Goal: Transaction & Acquisition: Purchase product/service

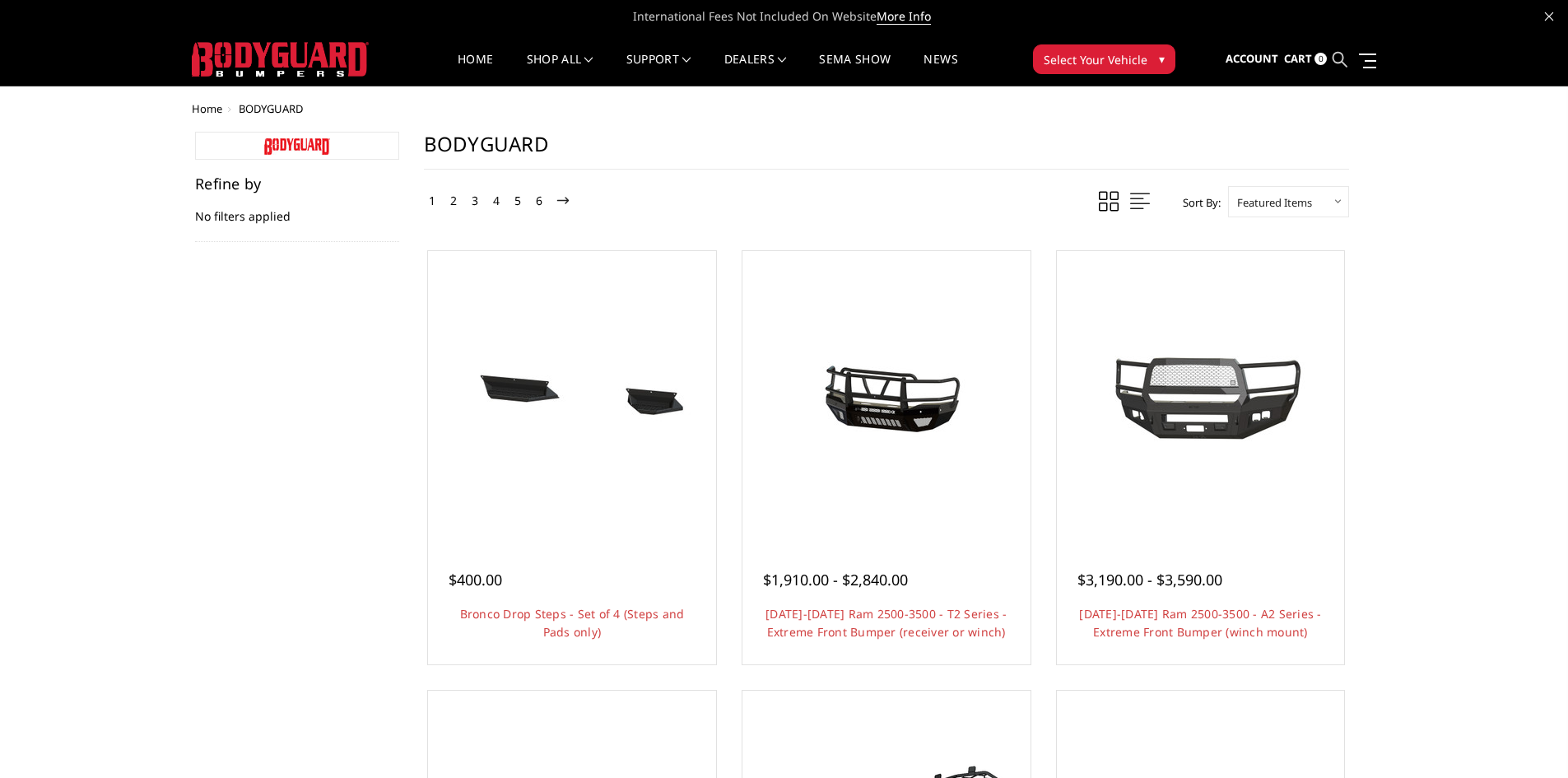
click at [1342, 58] on icon at bounding box center [1340, 59] width 15 height 15
click at [1335, 55] on icon at bounding box center [1340, 59] width 15 height 15
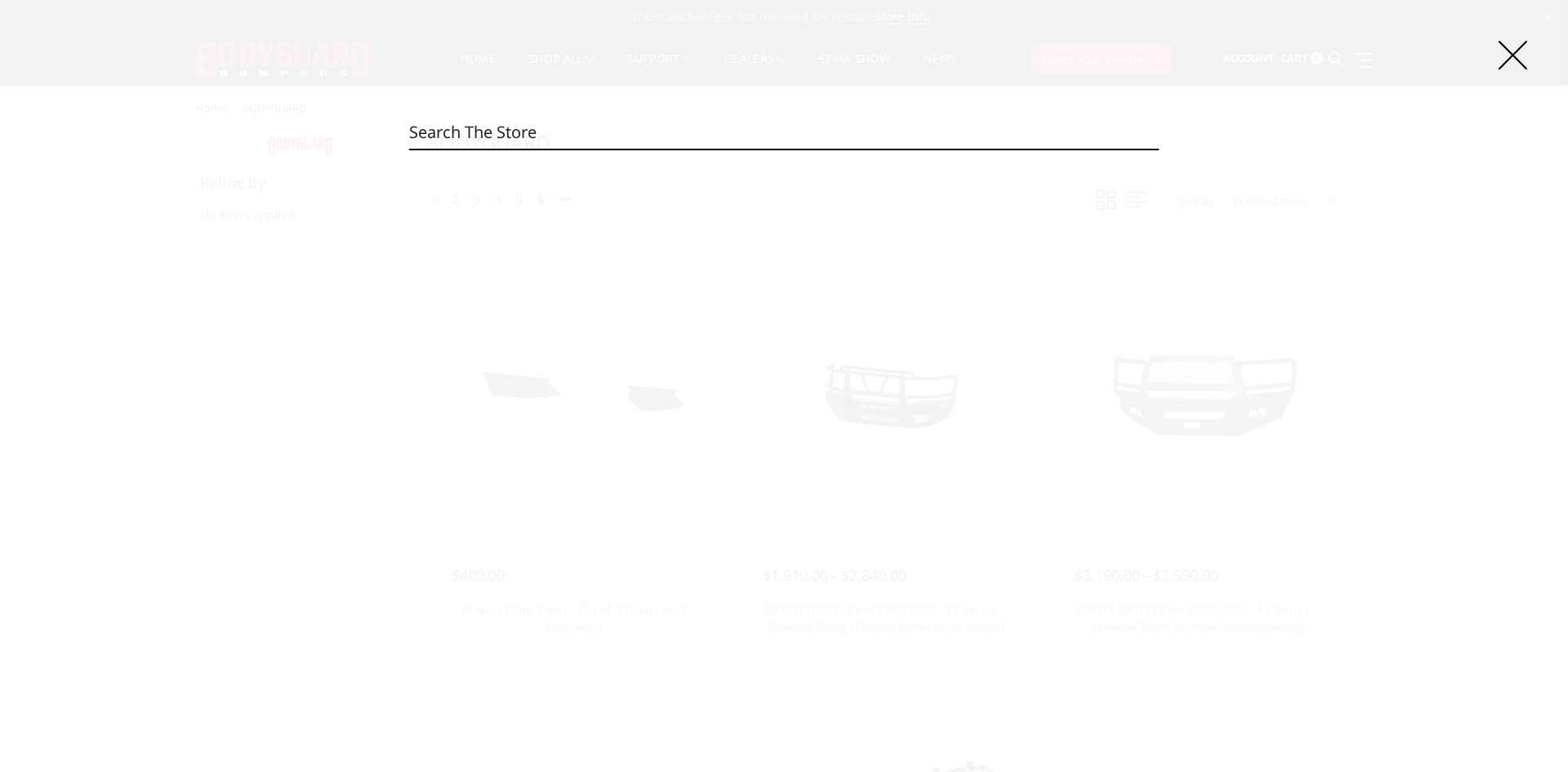
click at [459, 137] on input "Search" at bounding box center [784, 132] width 750 height 32
click at [1521, 67] on icon at bounding box center [1513, 55] width 29 height 29
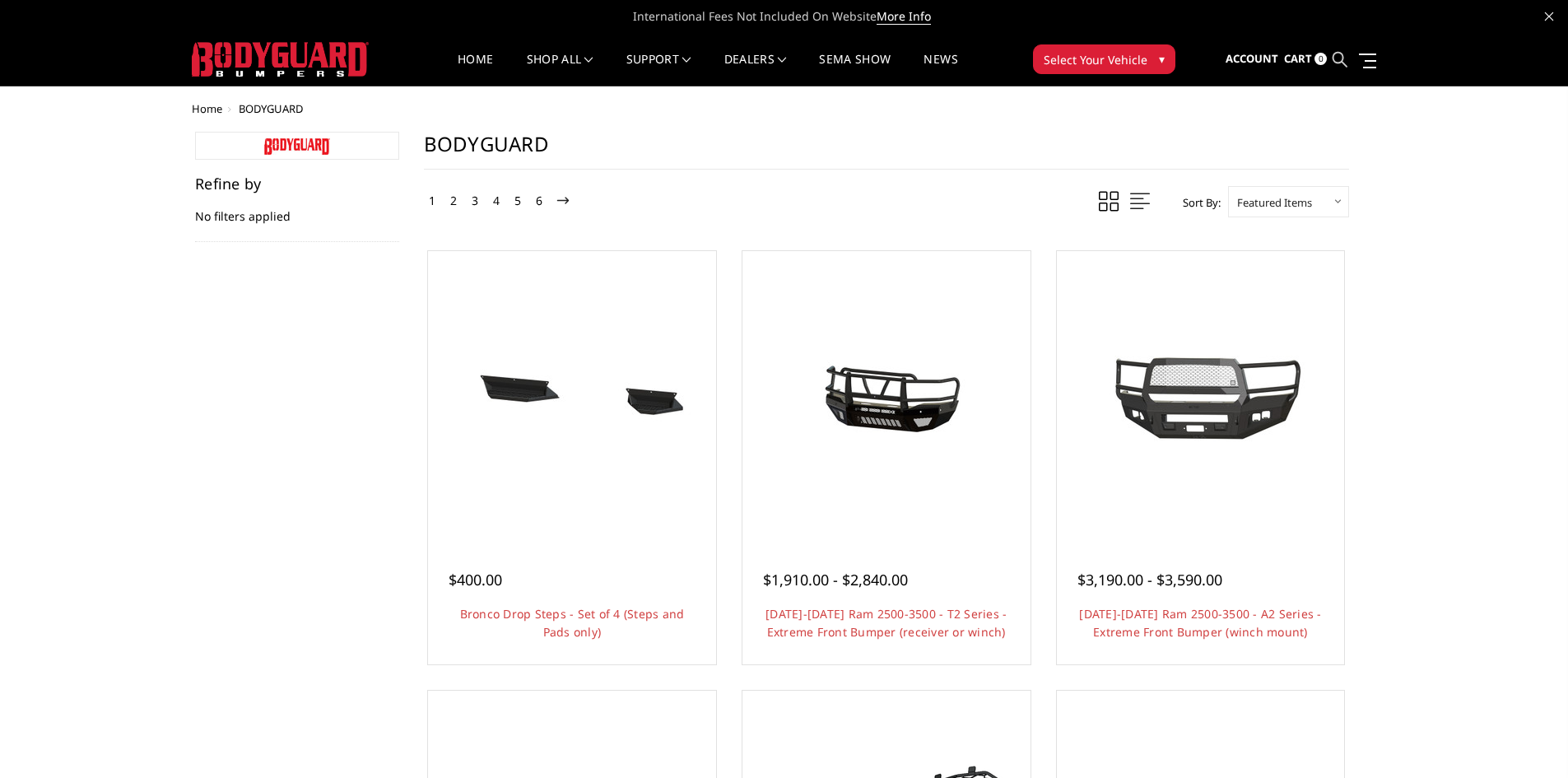
click at [1344, 51] on link at bounding box center [1340, 59] width 15 height 52
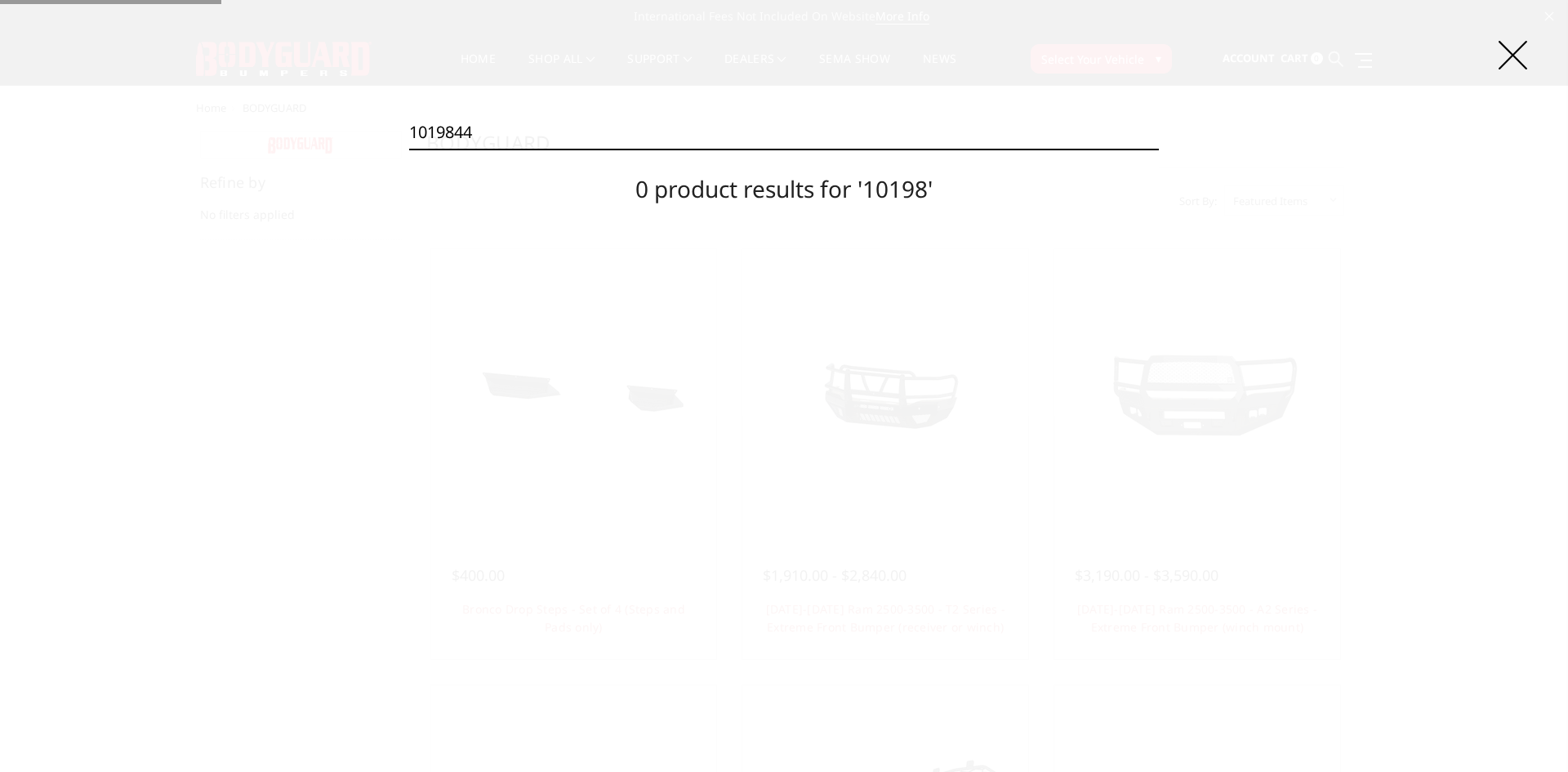
type input "1019844"
click at [1158, 149] on input "Search" at bounding box center [1158, 149] width 1 height 1
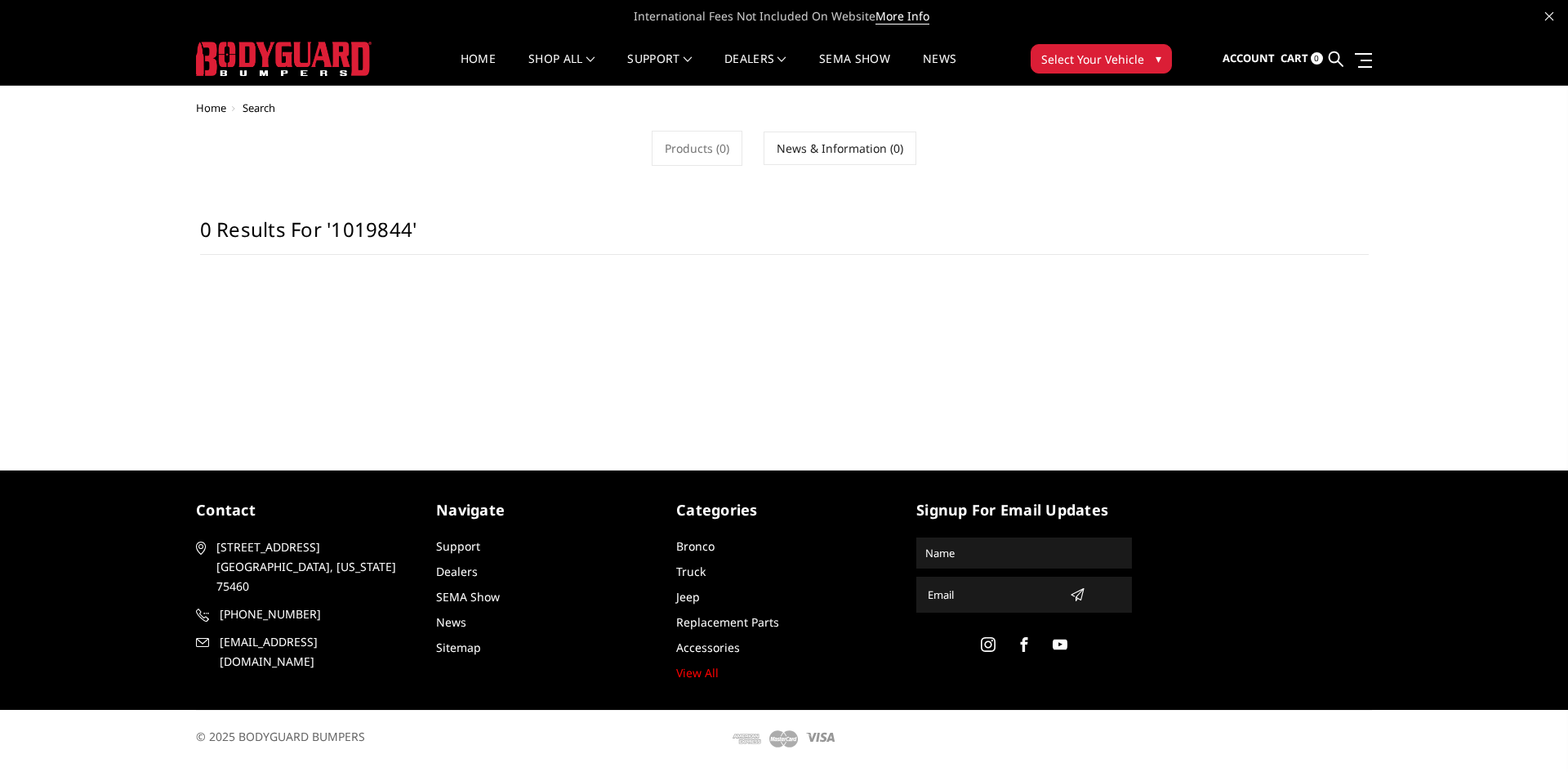
click at [1140, 61] on span "Select Your Vehicle" at bounding box center [1093, 60] width 103 height 18
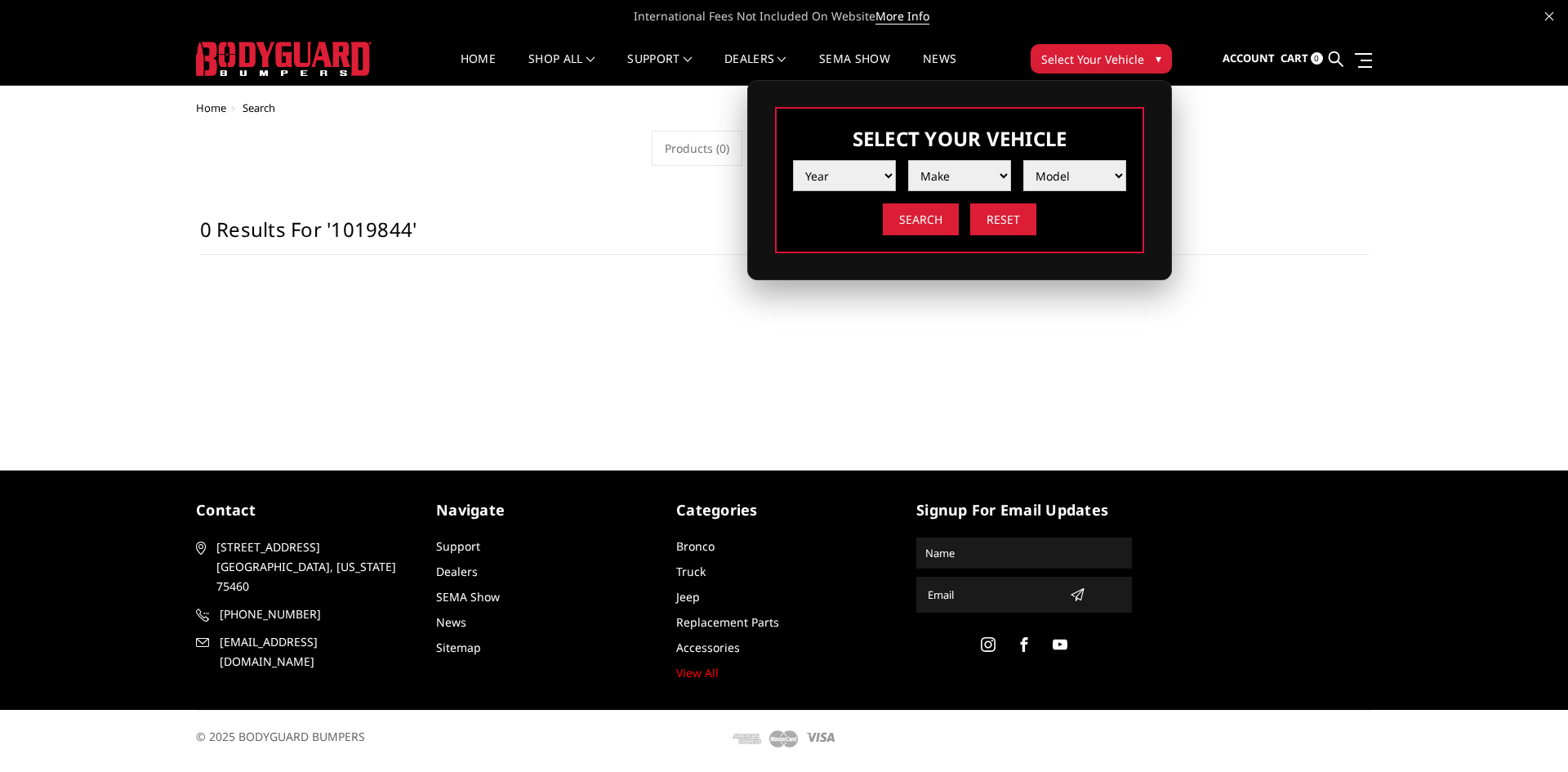
click at [858, 176] on select "Year 2025 2024 2023 2022 2021 2020 2019 2018 2017 2016 2015 2014 2013 2012 2011…" at bounding box center [844, 175] width 103 height 31
select select "yr_2024"
click at [793, 160] on select "Year 2025 2024 2023 2022 2021 2020 2019 2018 2017 2016 2015 2014 2013 2012 2011…" at bounding box center [844, 175] width 103 height 31
click at [962, 178] on select "Make Chevrolet Ford GMC Ram Toyota" at bounding box center [960, 175] width 103 height 31
click at [1054, 184] on select "Model" at bounding box center [1074, 175] width 103 height 31
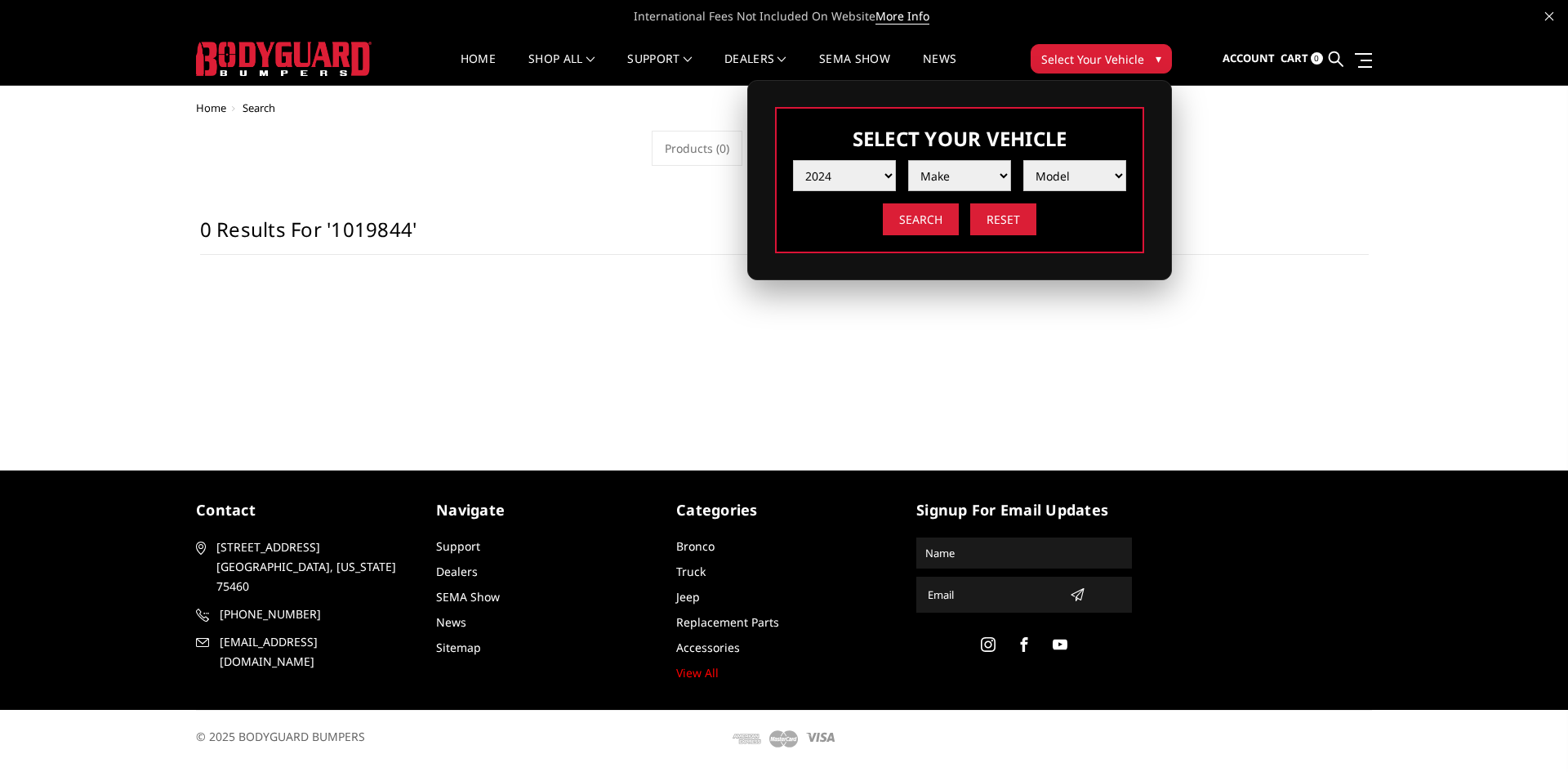
click at [963, 172] on select "Make Chevrolet Ford GMC Ram Toyota" at bounding box center [960, 175] width 103 height 31
select select "mk_chevrolet"
click at [908, 160] on select "Make Chevrolet Ford GMC Ram Toyota" at bounding box center [960, 175] width 103 height 31
click at [1073, 177] on select "Model Silverado 1500 Silverado 2500 / 3500 Silverado 4500 / 5500 / 6500" at bounding box center [1074, 175] width 103 height 31
select select "md_silverado-2500-3500"
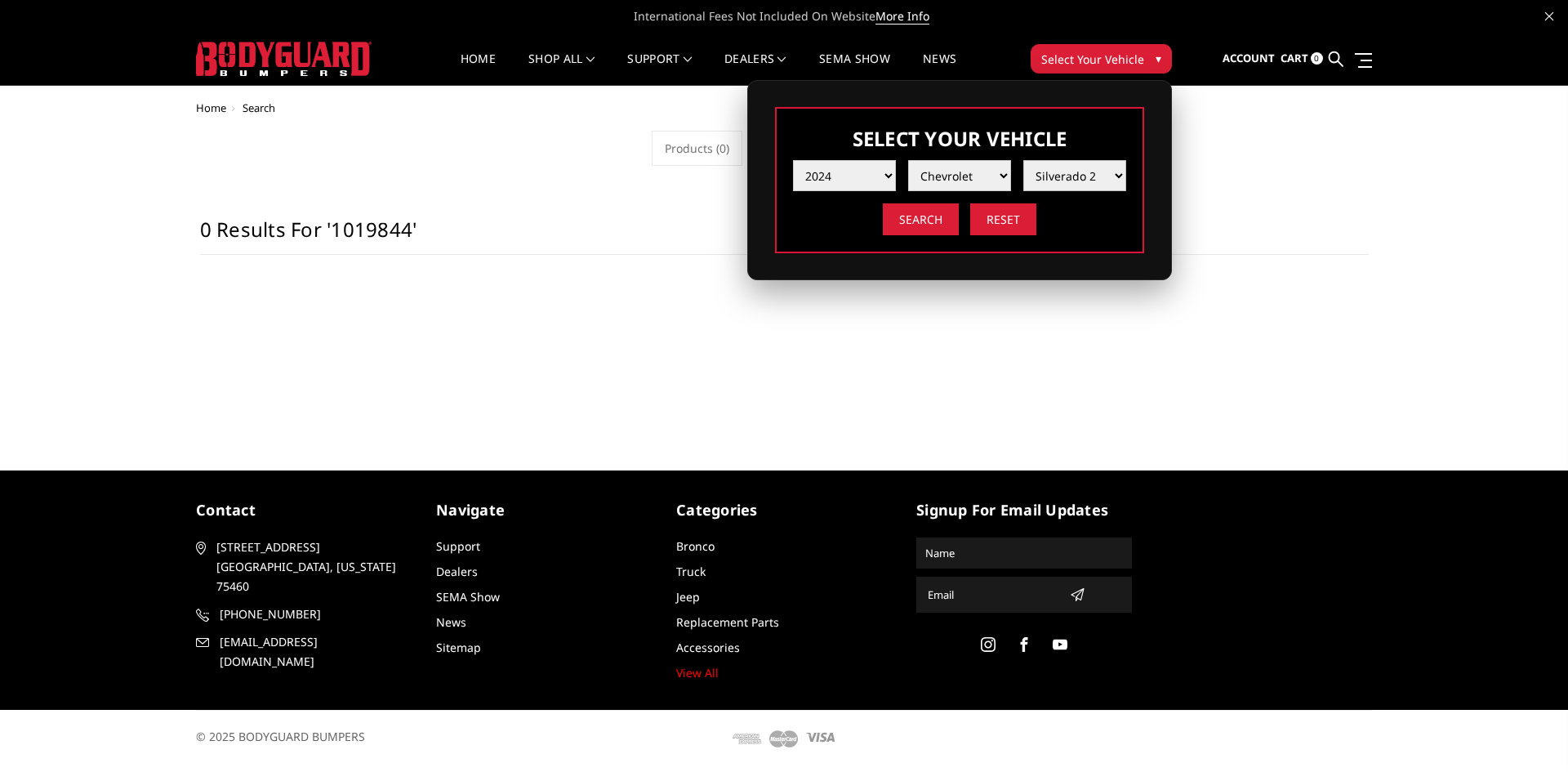
click at [1023, 160] on select "Model Silverado 1500 Silverado 2500 / 3500 Silverado 4500 / 5500 / 6500" at bounding box center [1074, 175] width 103 height 31
click at [908, 214] on input "Search" at bounding box center [920, 219] width 76 height 32
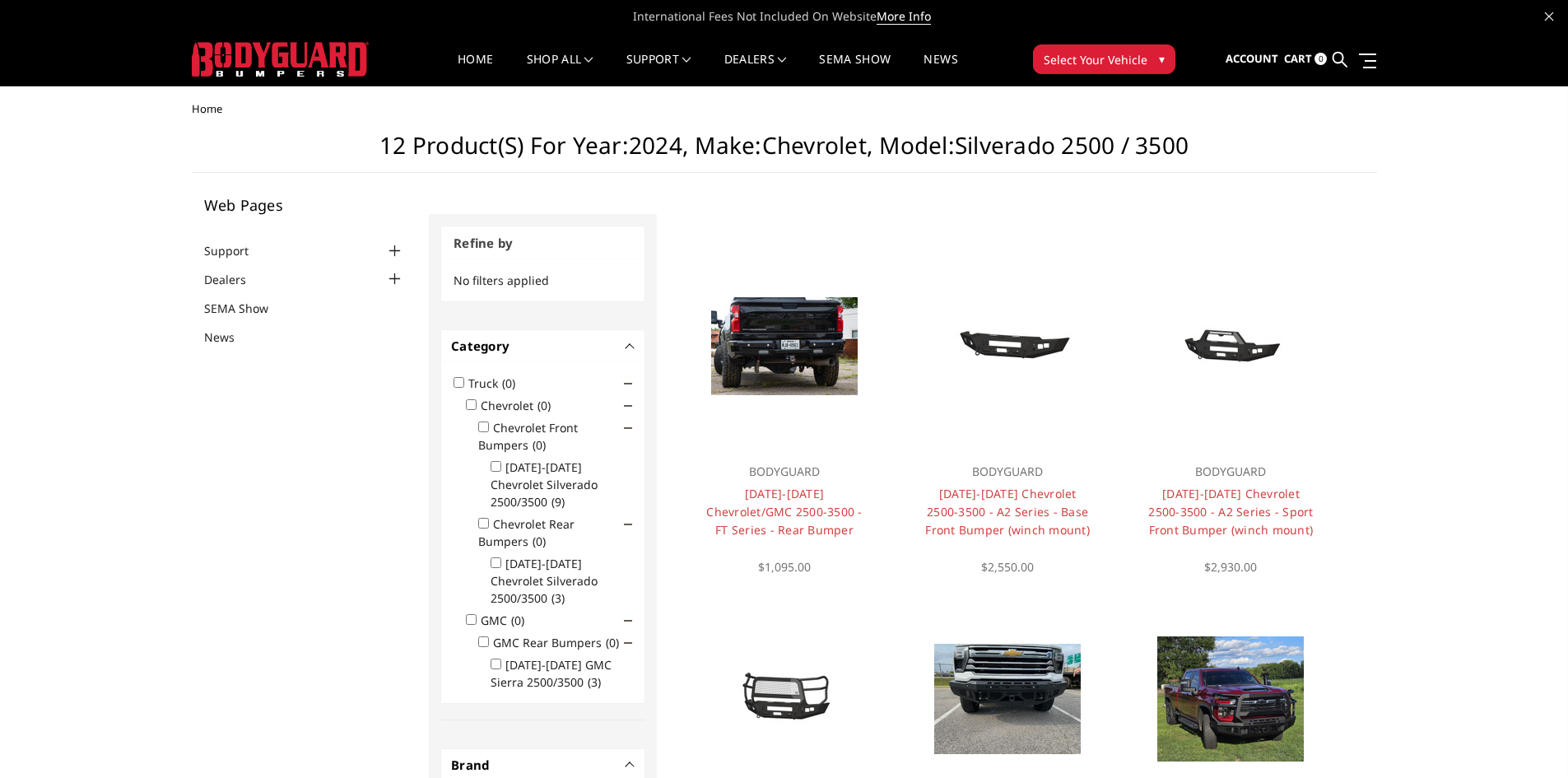
click at [1116, 53] on span "Select Your Vehicle" at bounding box center [1095, 60] width 104 height 18
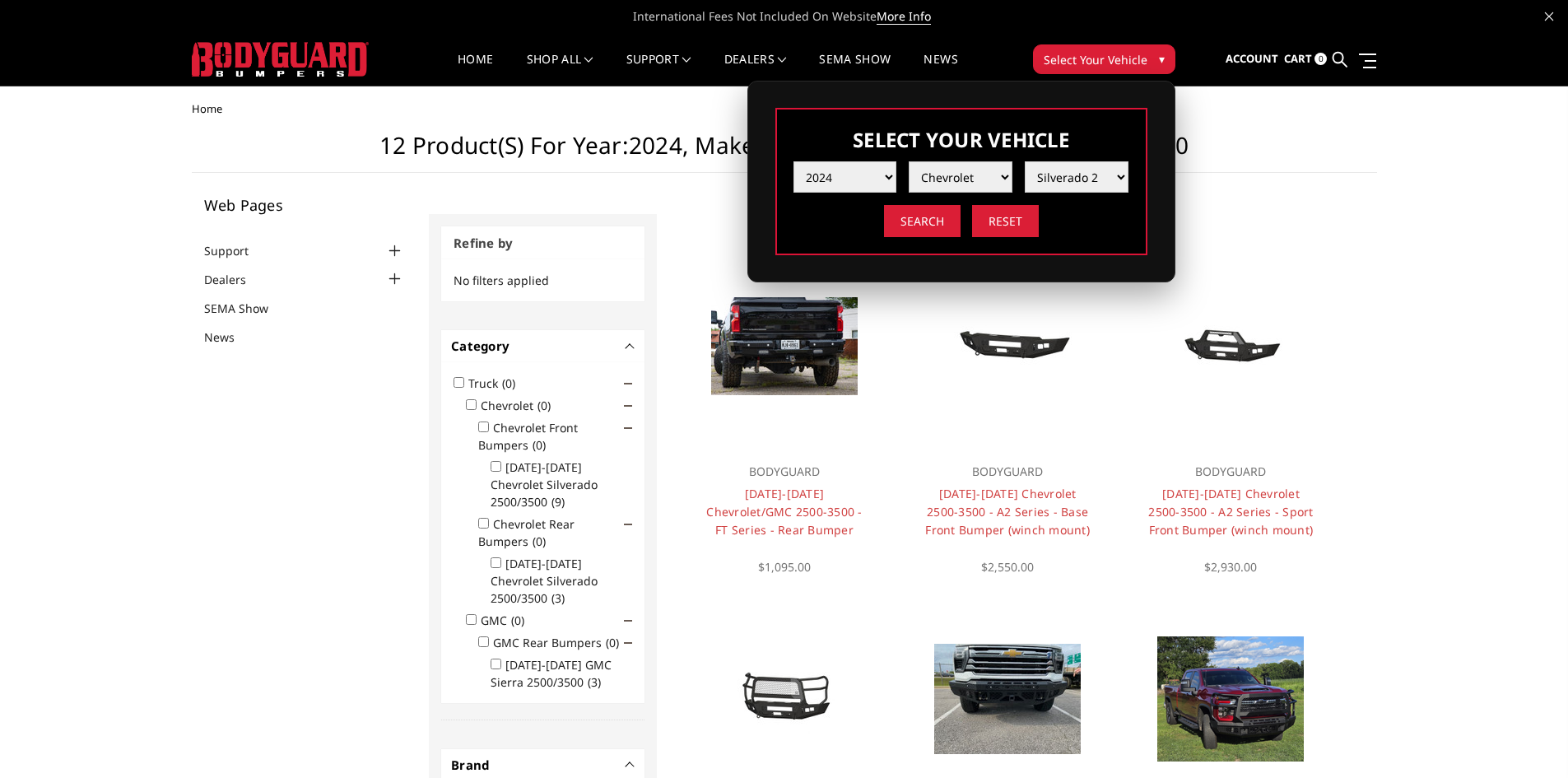
click at [957, 171] on select "Make Chevrolet Ford GMC Ram Toyota" at bounding box center [960, 176] width 104 height 31
select select "mk_gmc"
click at [908, 161] on select "Make Chevrolet Ford GMC Ram Toyota" at bounding box center [960, 176] width 104 height 31
click at [1095, 180] on select "Model Sierra 1500 Sierra 2500 / 3500" at bounding box center [1077, 176] width 104 height 31
select select "md_sierra-2500-3500"
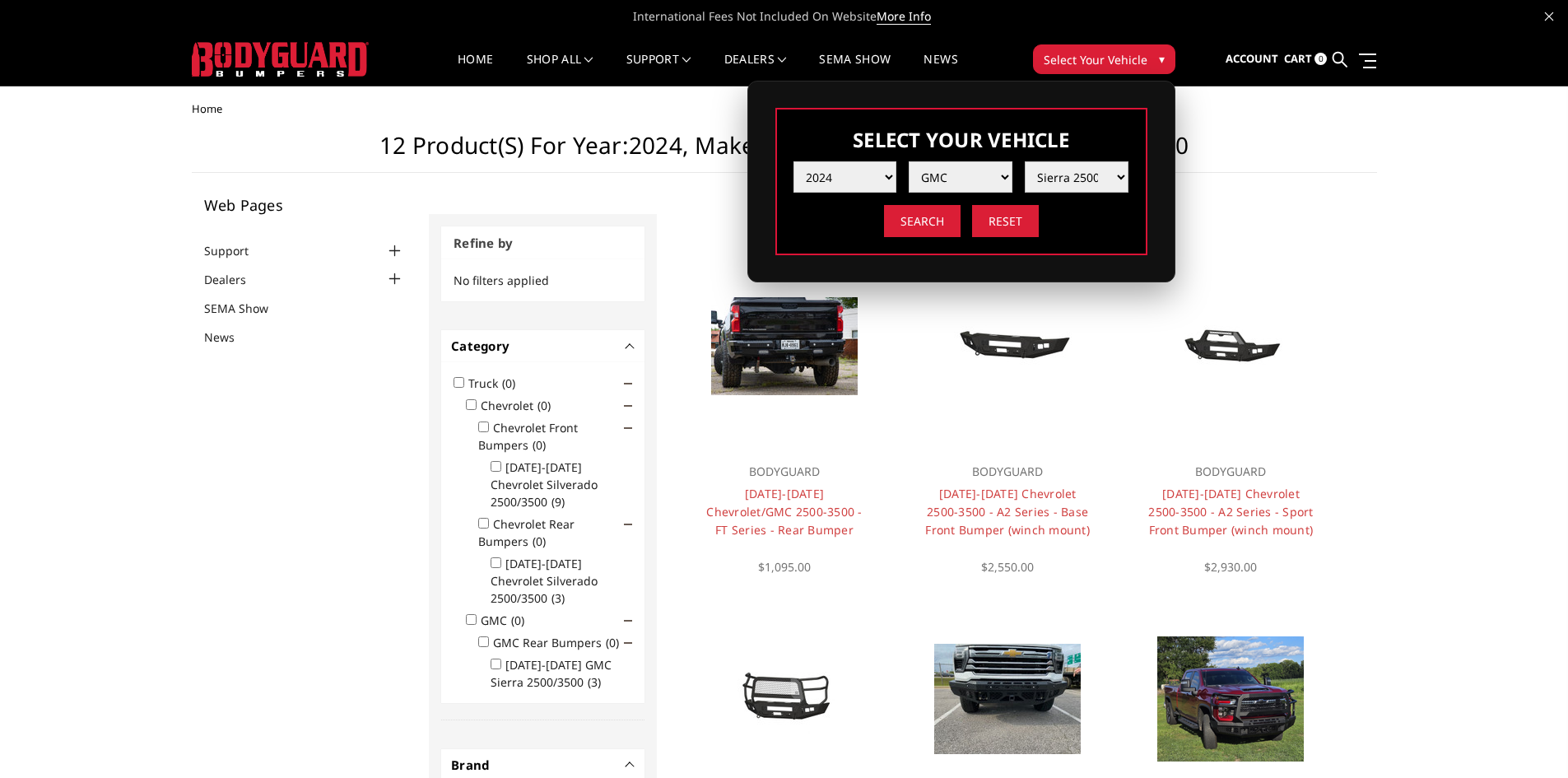
click at [1025, 161] on select "Model Sierra 1500 Sierra 2500 / 3500" at bounding box center [1077, 176] width 104 height 31
click at [920, 222] on input "Search" at bounding box center [922, 221] width 77 height 32
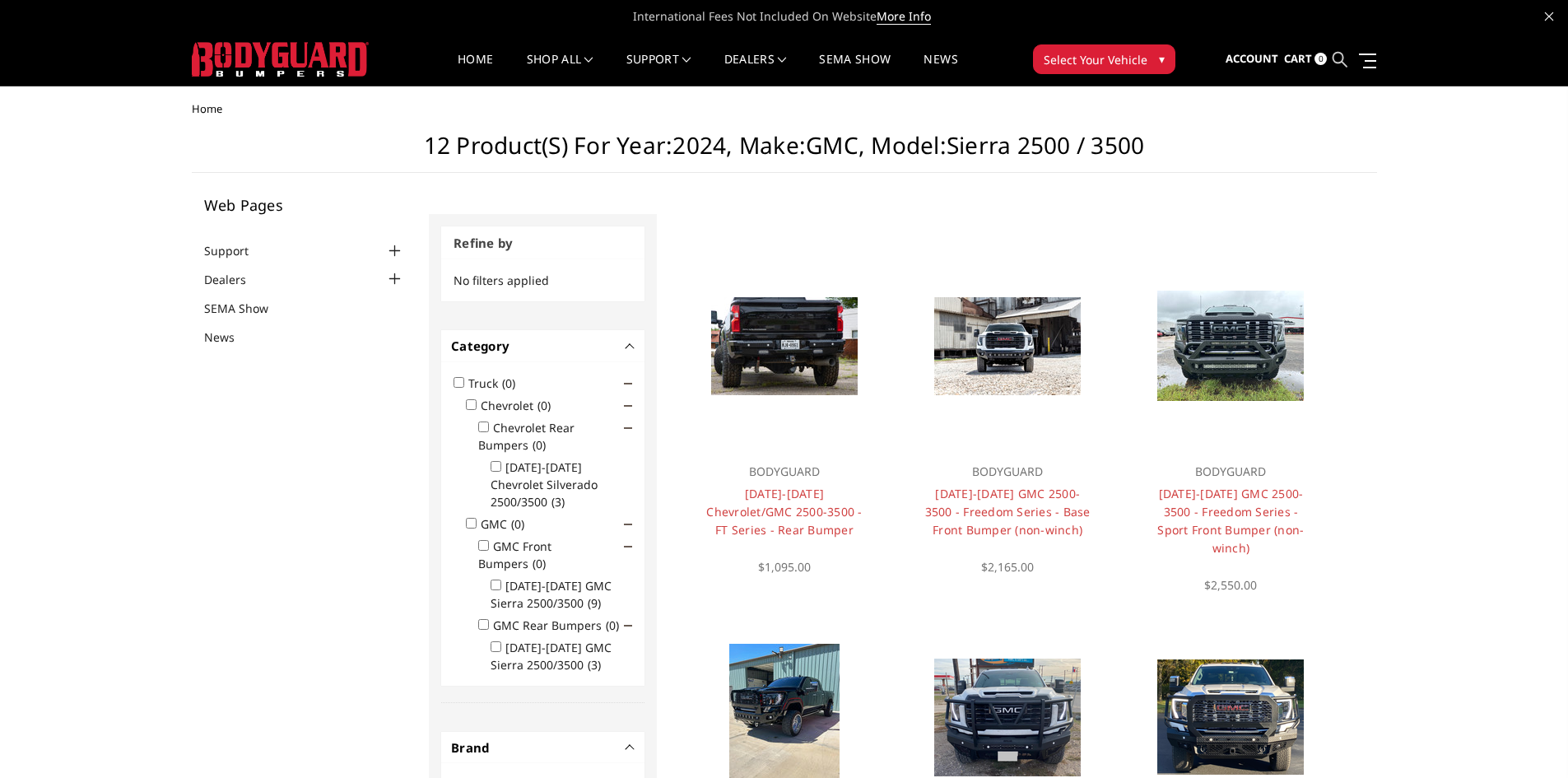
click at [1336, 60] on icon at bounding box center [1340, 59] width 15 height 15
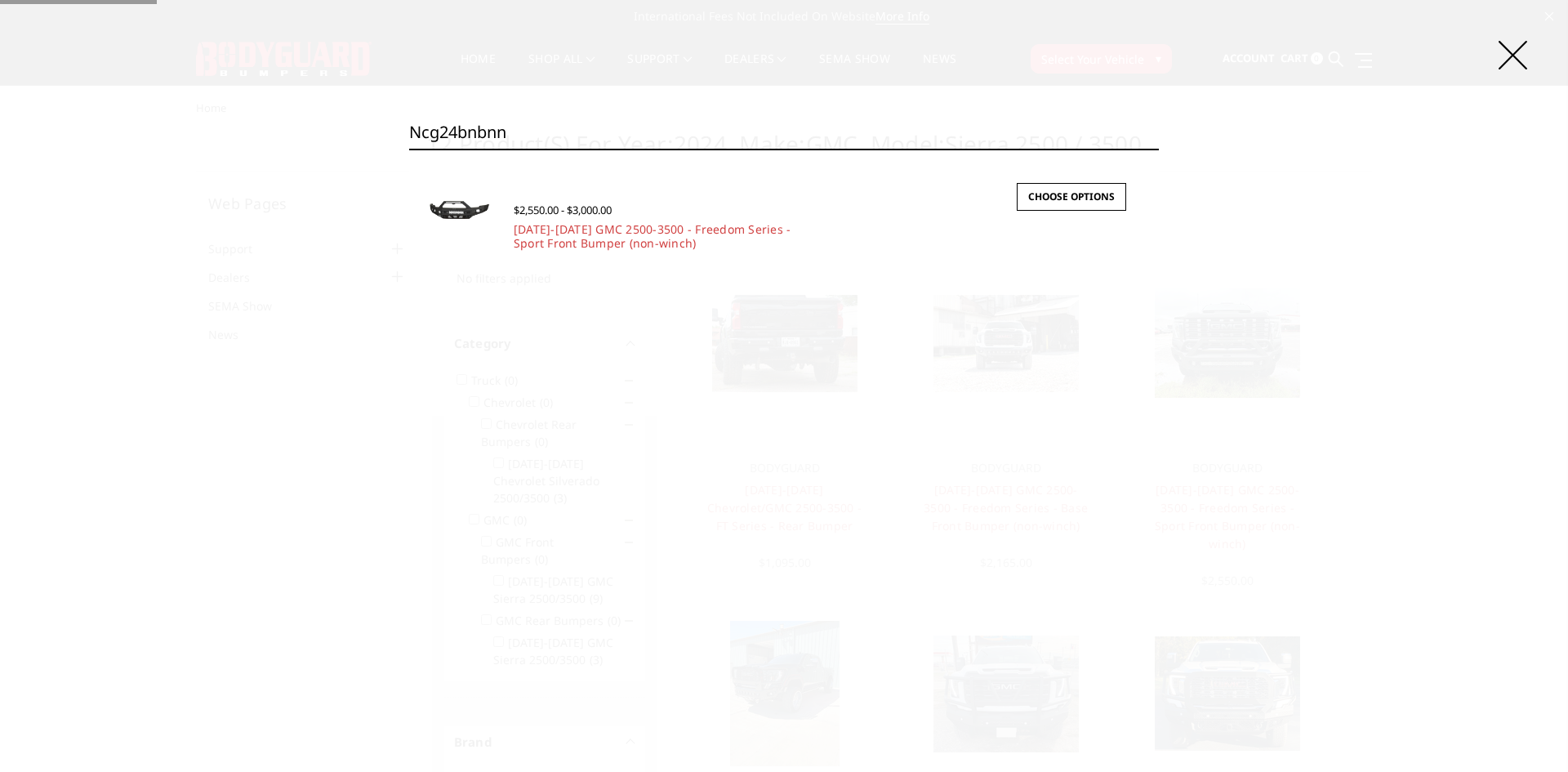
type input "ncg24bnbnn"
click at [1158, 149] on input "Search" at bounding box center [1158, 149] width 1 height 1
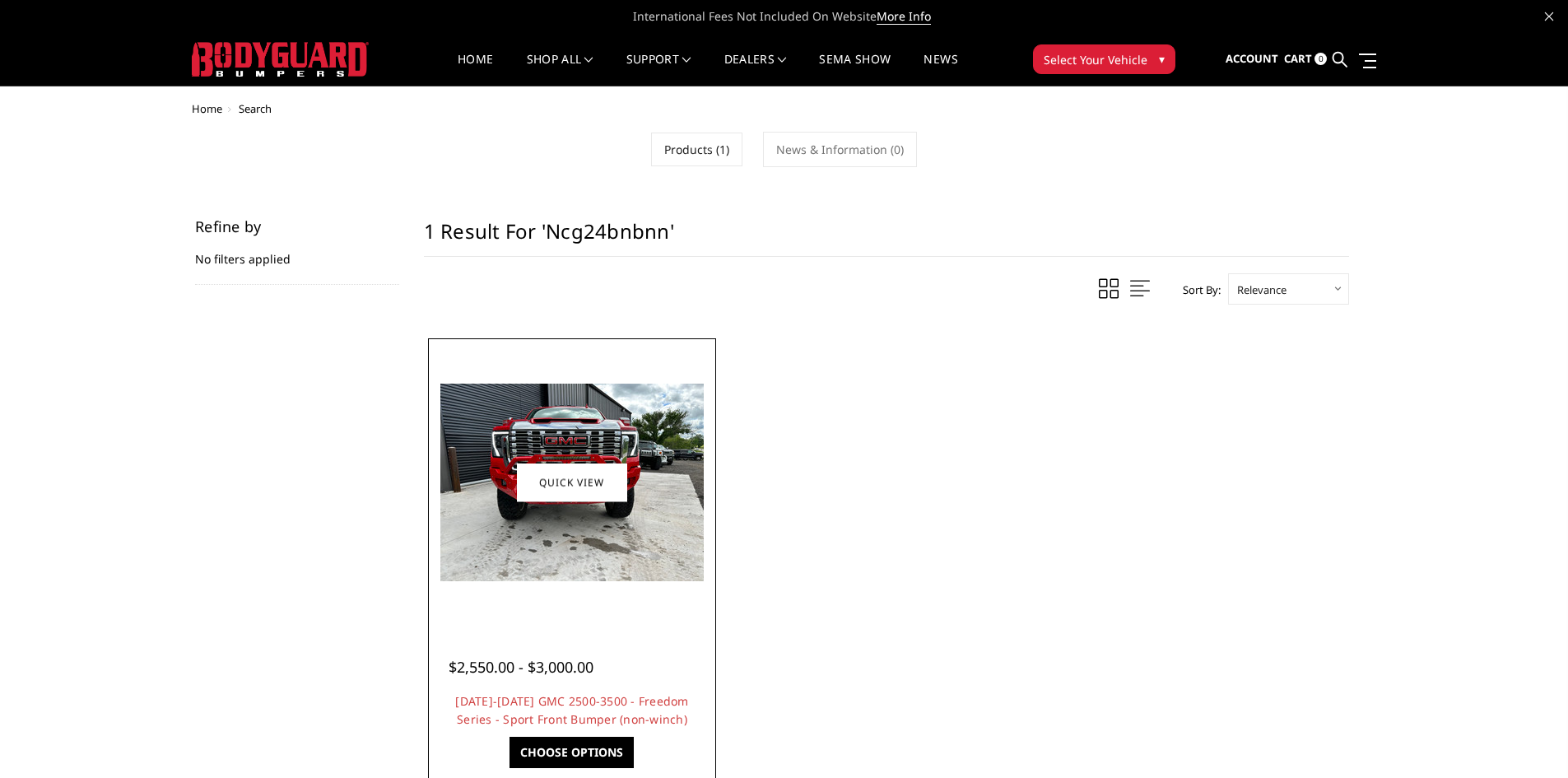
click at [547, 507] on img at bounding box center [571, 483] width 264 height 198
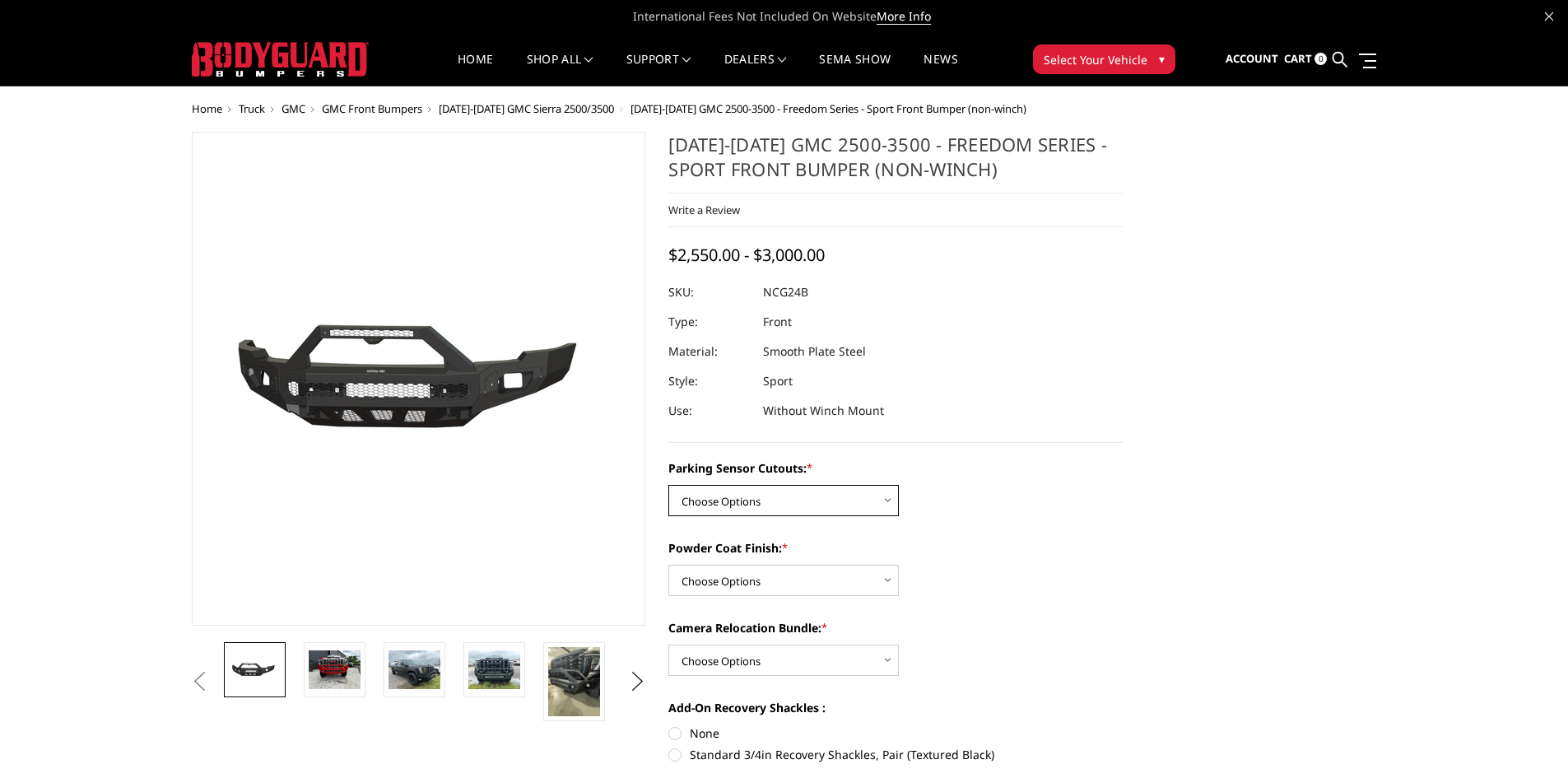
click at [727, 503] on select "Choose Options No - Without Parking Sensor Cutouts Yes - With Parking Sensor Cu…" at bounding box center [783, 500] width 230 height 31
click at [1005, 557] on div "Powder Coat Finish: * Choose Options Bare Metal Texture Black Powder Coat" at bounding box center [895, 567] width 454 height 56
click at [721, 500] on select "Choose Options No - Without Parking Sensor Cutouts Yes - With Parking Sensor Cu…" at bounding box center [783, 500] width 230 height 31
click at [1104, 539] on label "Powder Coat Finish: *" at bounding box center [895, 548] width 454 height 18
click at [899, 565] on select "Choose Options Bare Metal Texture Black Powder Coat" at bounding box center [783, 580] width 230 height 31
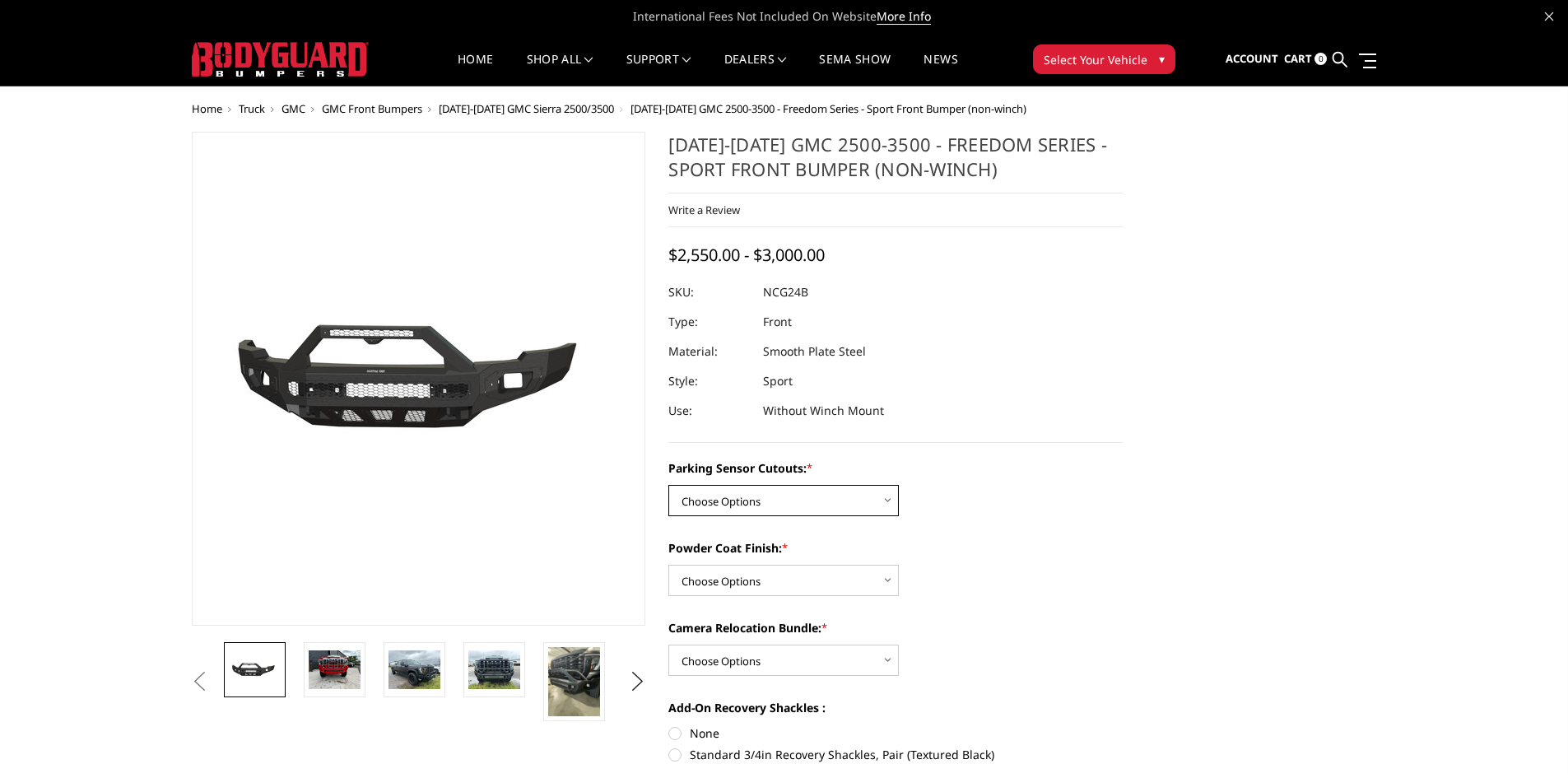
click at [786, 497] on select "Choose Options No - Without Parking Sensor Cutouts Yes - With Parking Sensor Cu…" at bounding box center [783, 500] width 230 height 31
select select "2854"
click at [668, 485] on select "Choose Options No - Without Parking Sensor Cutouts Yes - With Parking Sensor Cu…" at bounding box center [783, 500] width 230 height 31
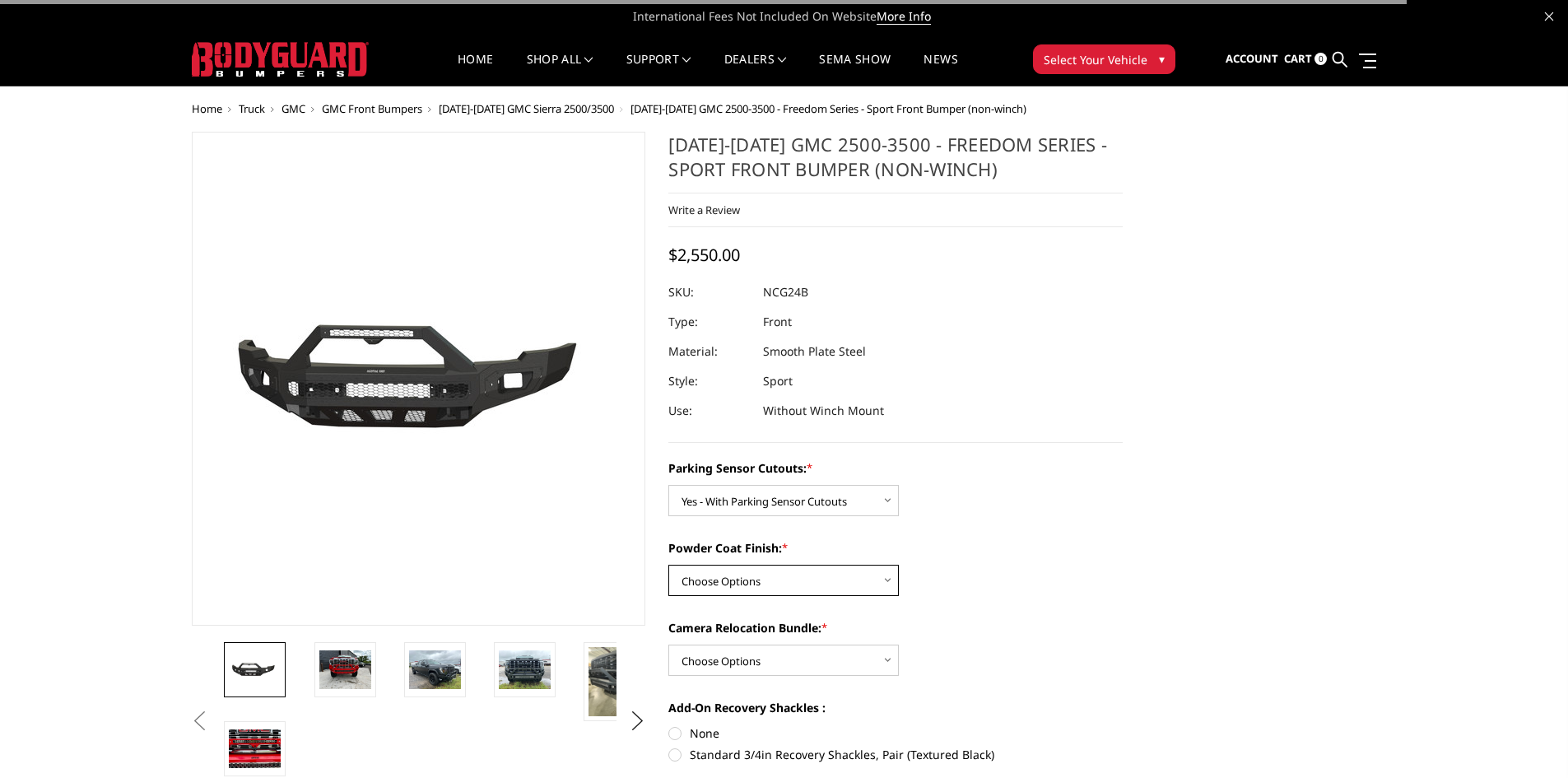
click at [781, 569] on select "Choose Options Bare Metal Texture Black Powder Coat" at bounding box center [783, 580] width 230 height 31
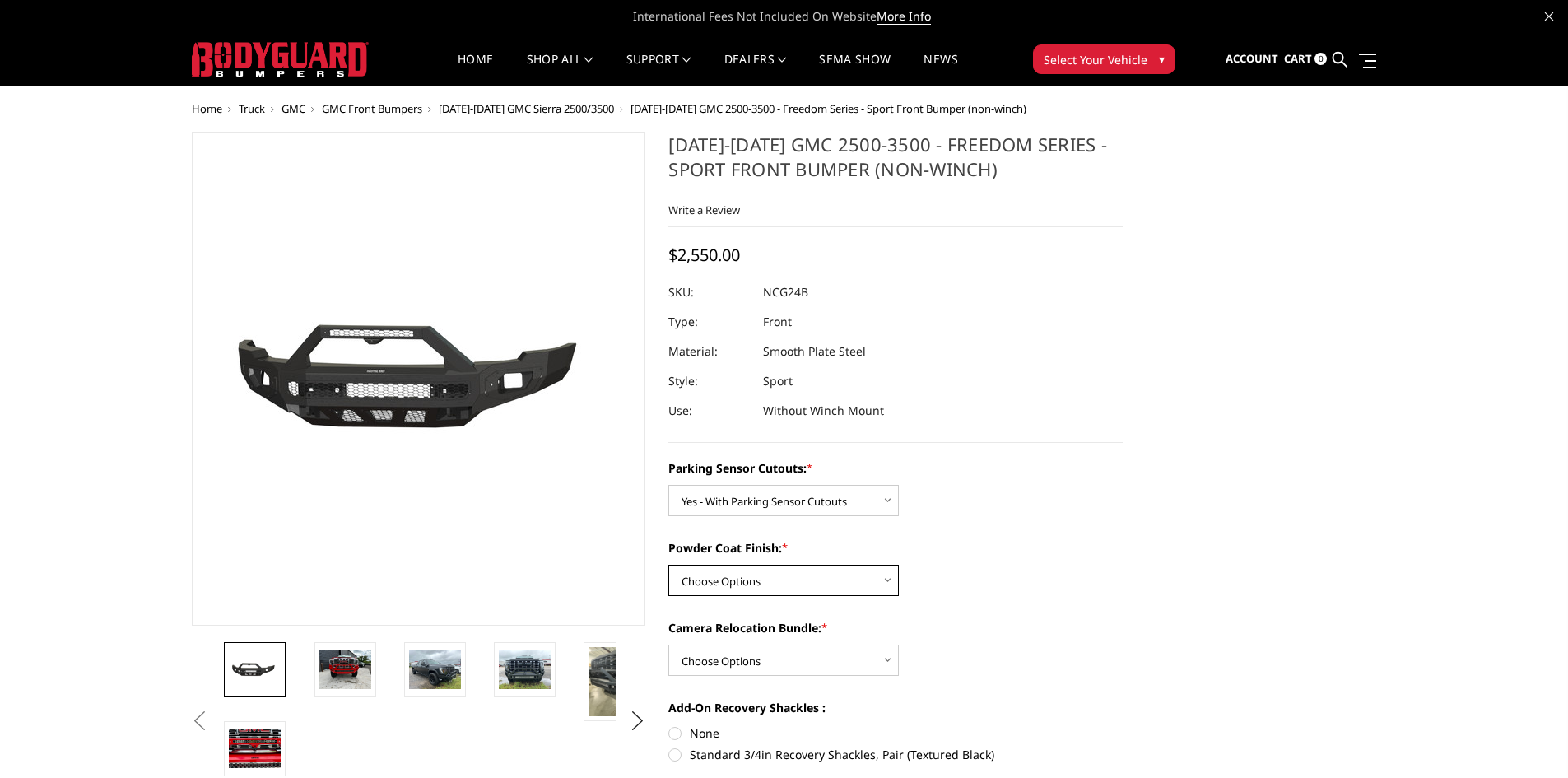
select select "2855"
click at [668, 565] on select "Choose Options Bare Metal Texture Black Powder Coat" at bounding box center [783, 580] width 230 height 31
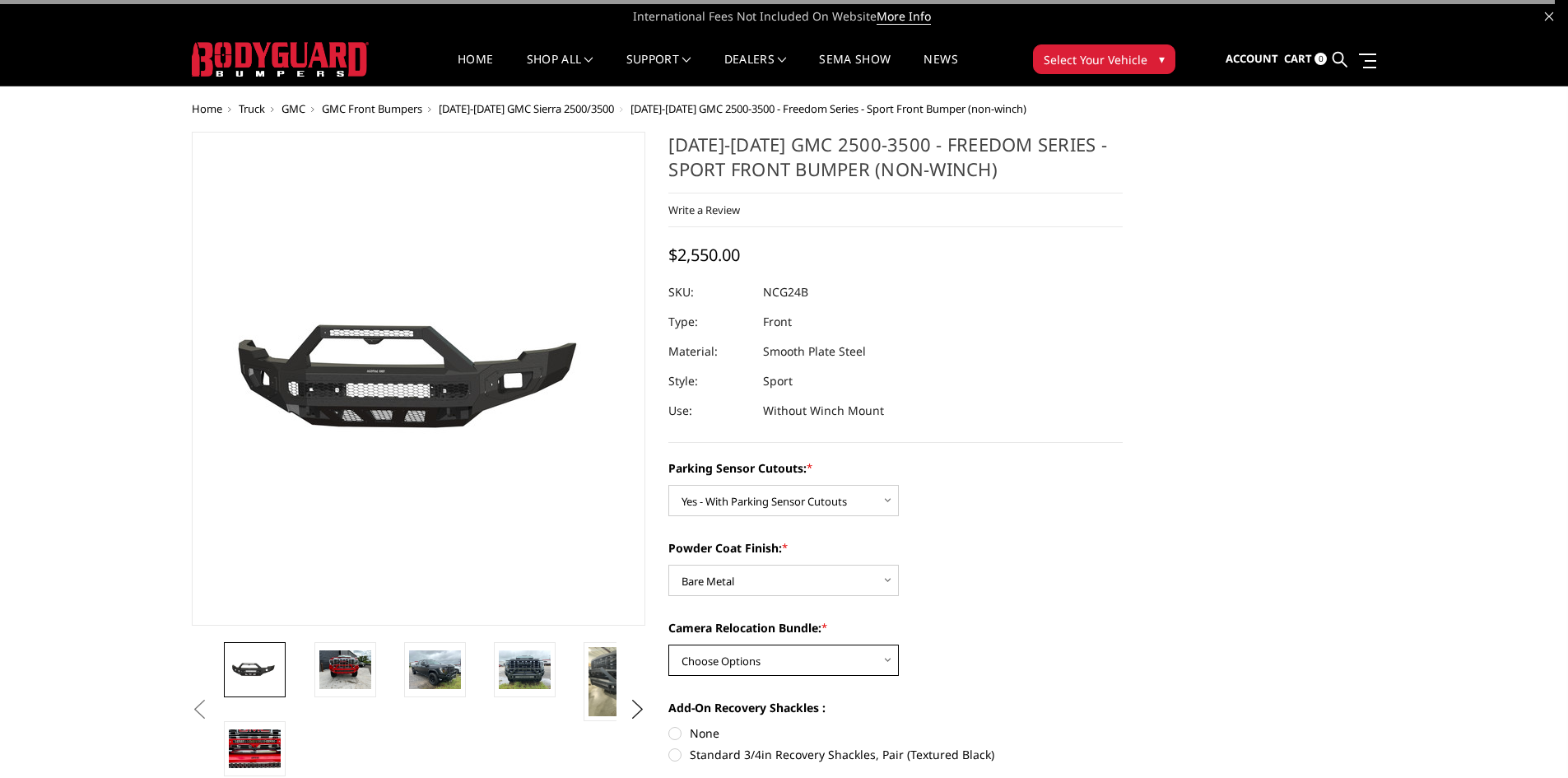
click at [797, 657] on select "Choose Options WITH Camera Relocation Bundle WITHOUT Camera Relocation Bundle" at bounding box center [783, 660] width 230 height 31
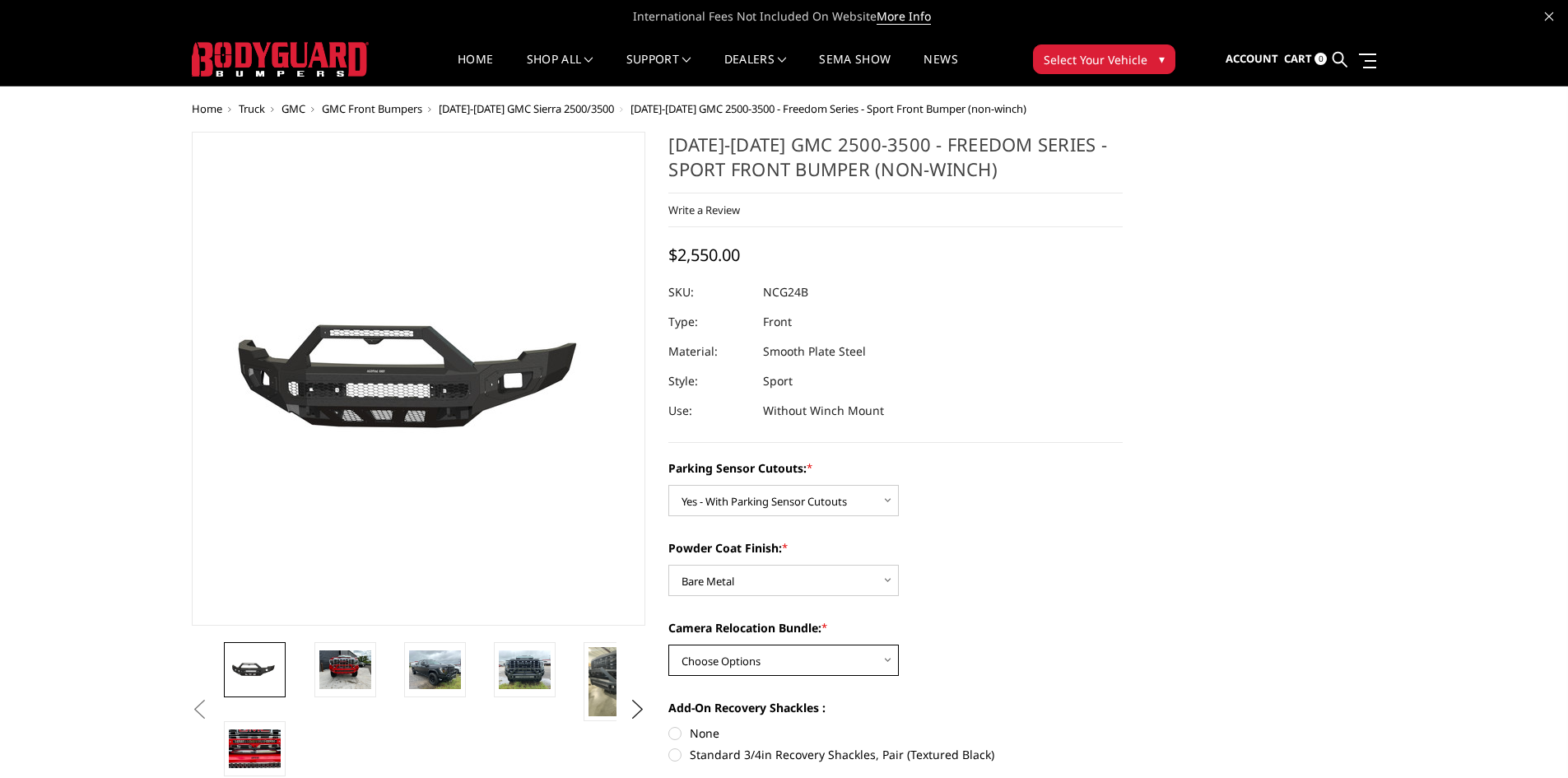
select select "2857"
click at [668, 645] on select "Choose Options WITH Camera Relocation Bundle WITHOUT Camera Relocation Bundle" at bounding box center [783, 660] width 230 height 31
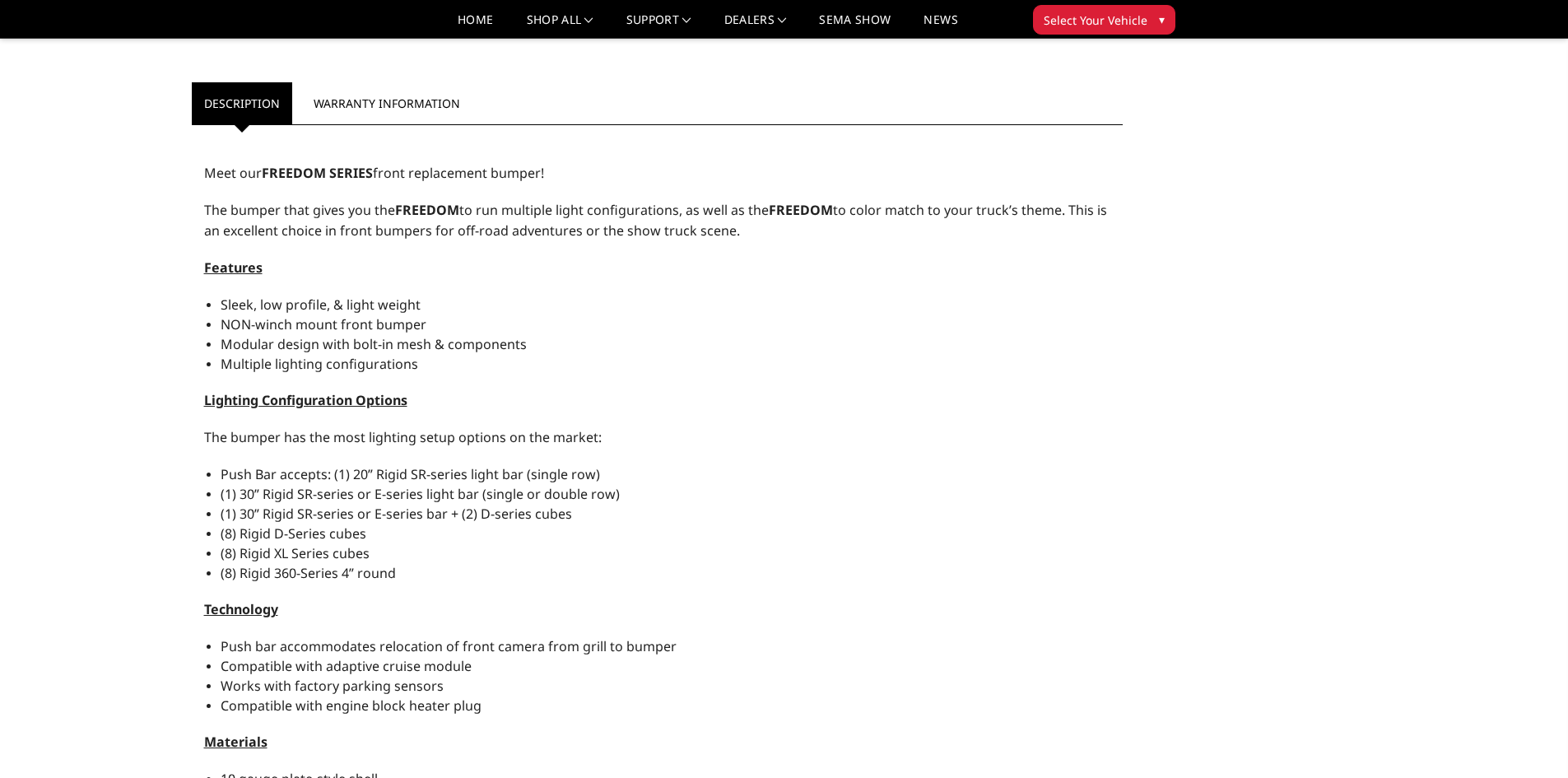
scroll to position [1081, 0]
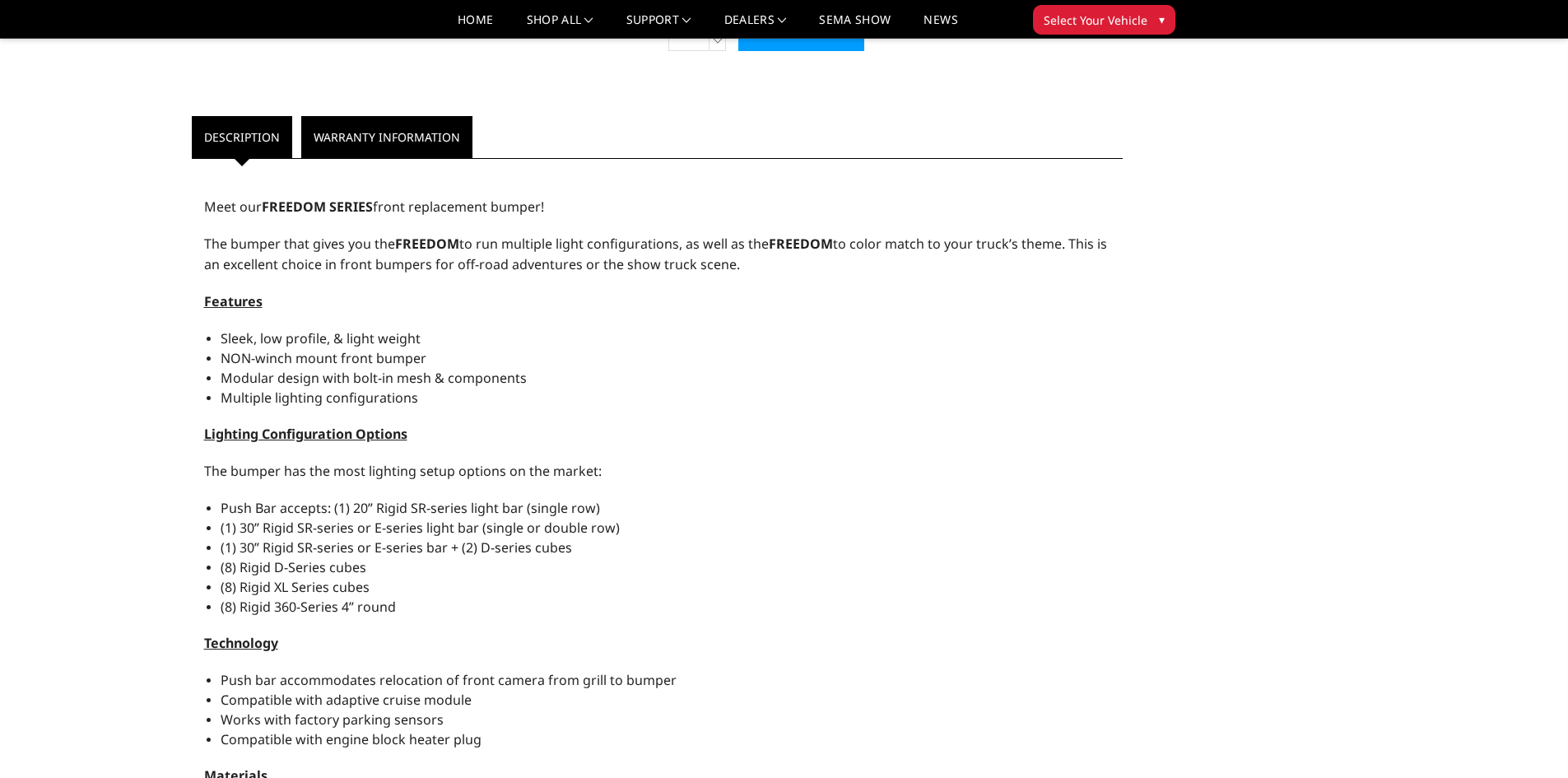
click at [359, 137] on link "Warranty Information" at bounding box center [387, 138] width 171 height 42
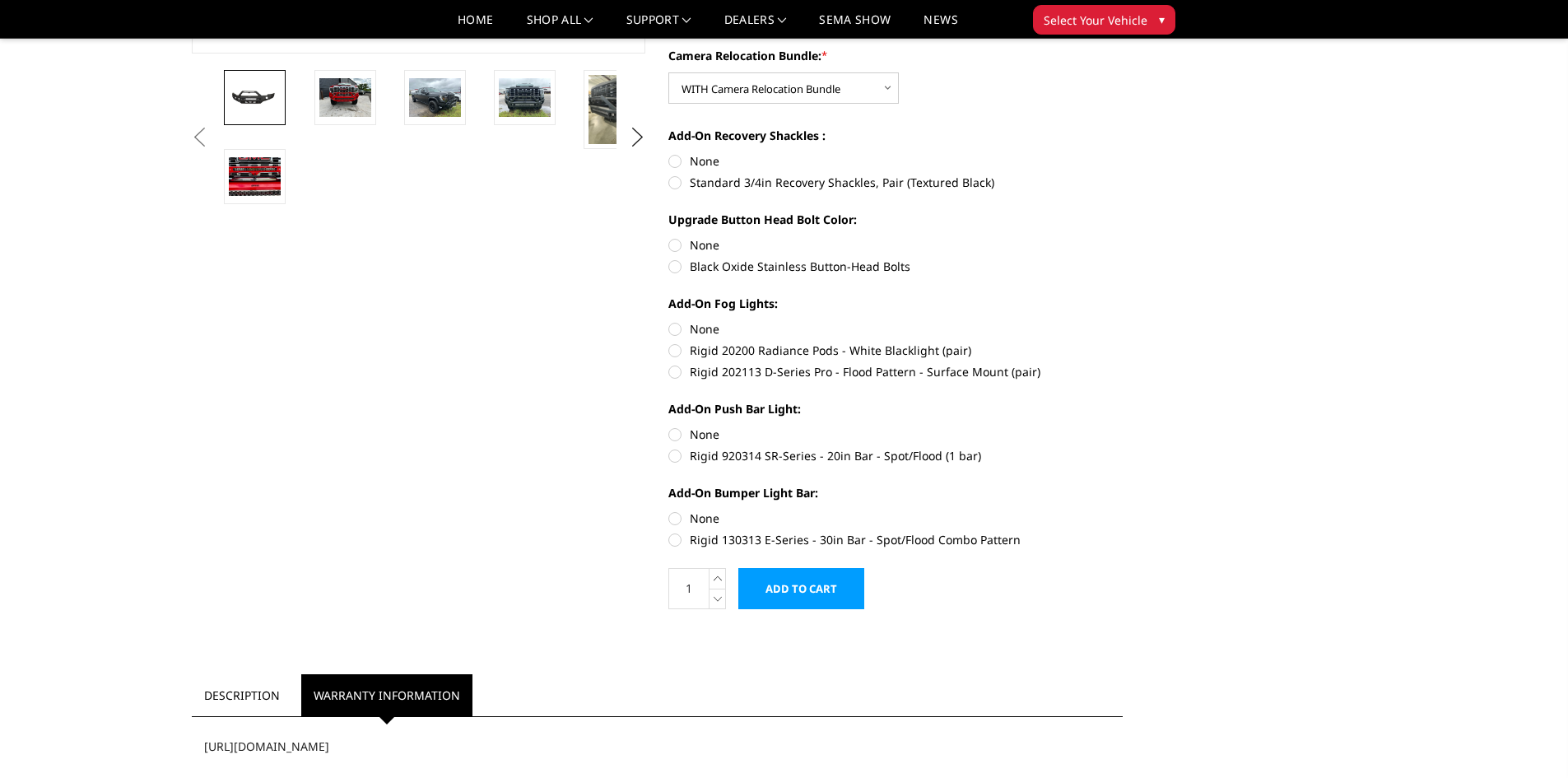
scroll to position [853, 0]
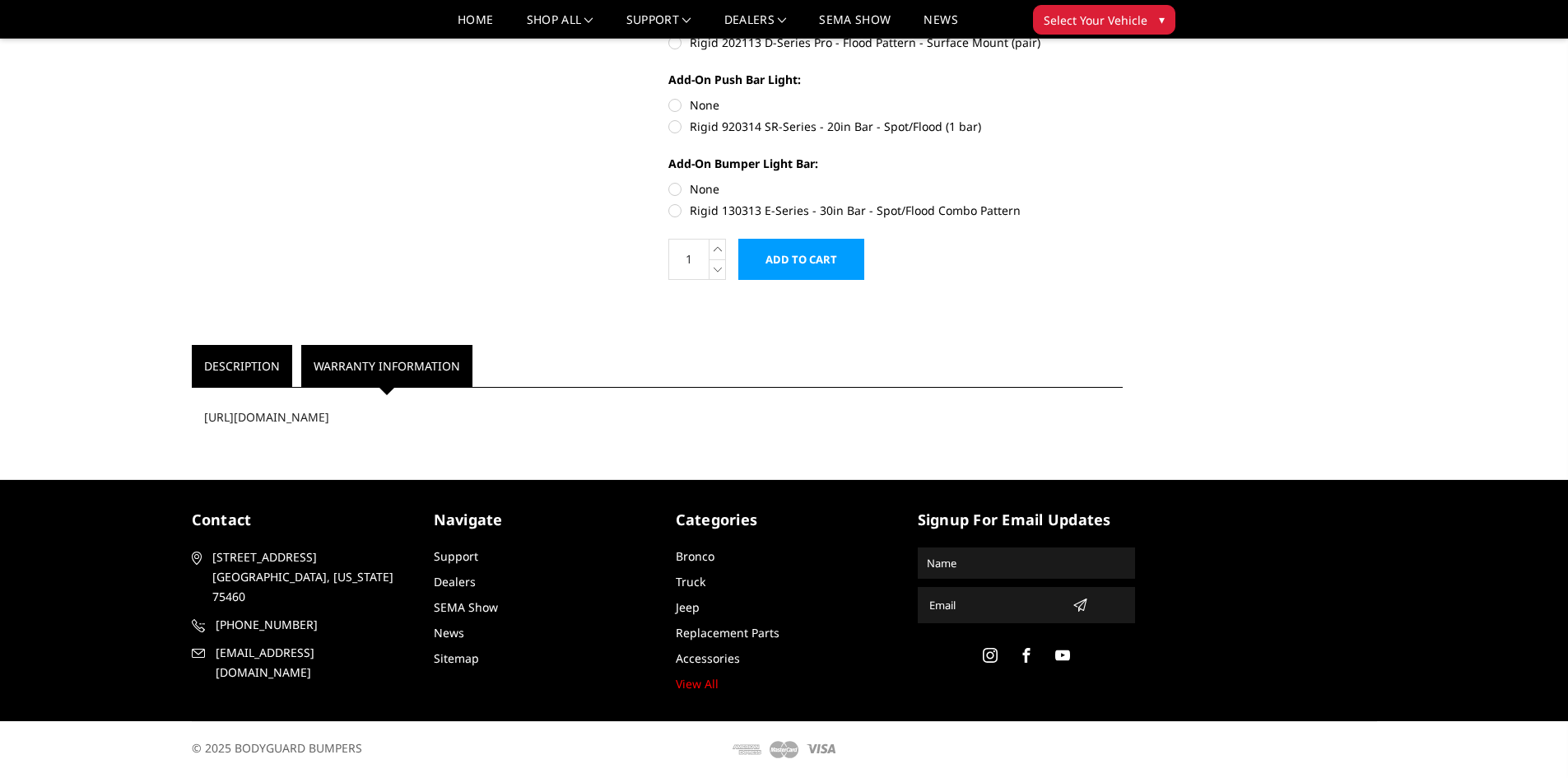
click at [234, 376] on link "Description" at bounding box center [242, 366] width 101 height 42
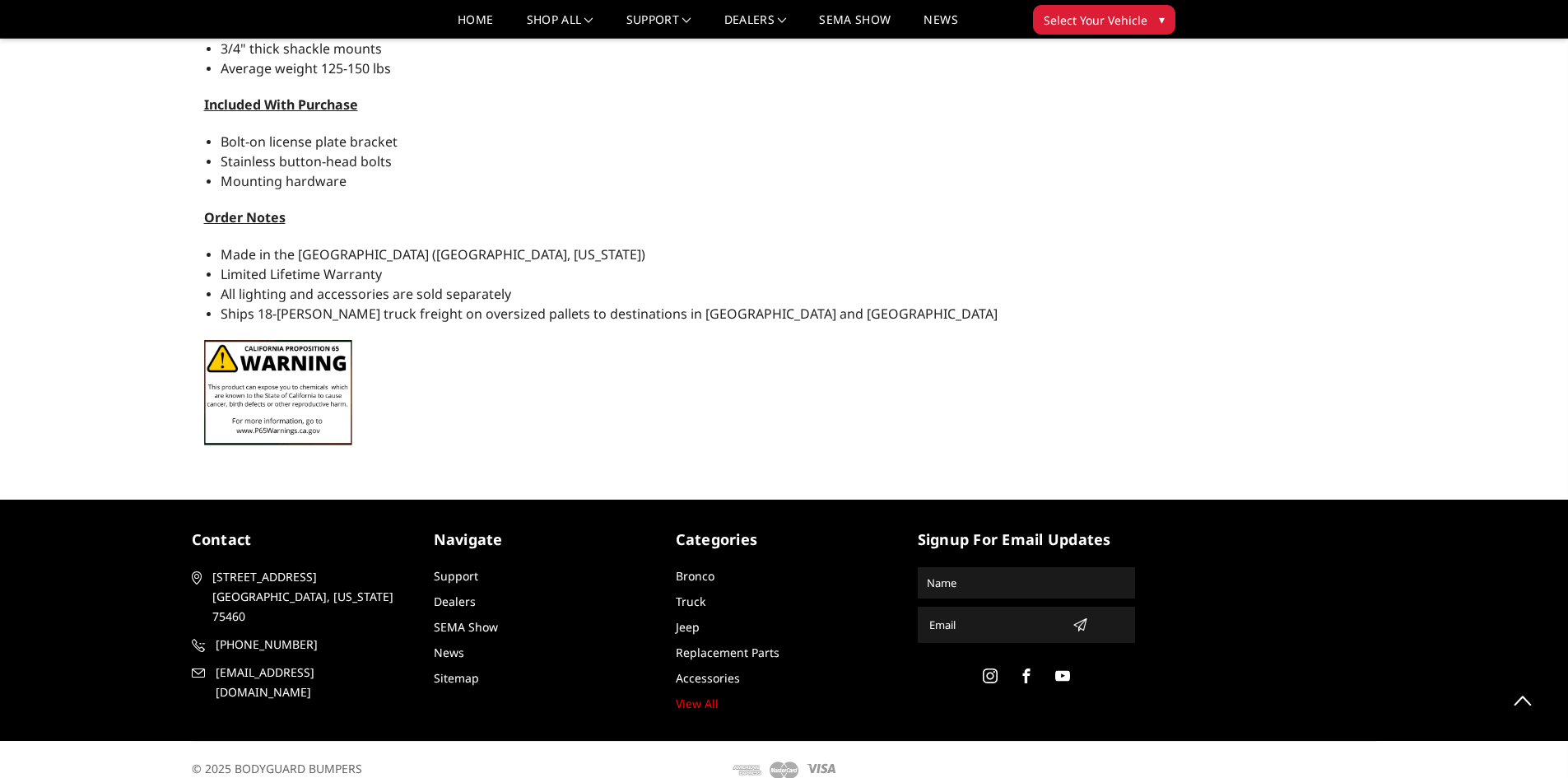
scroll to position [1905, 0]
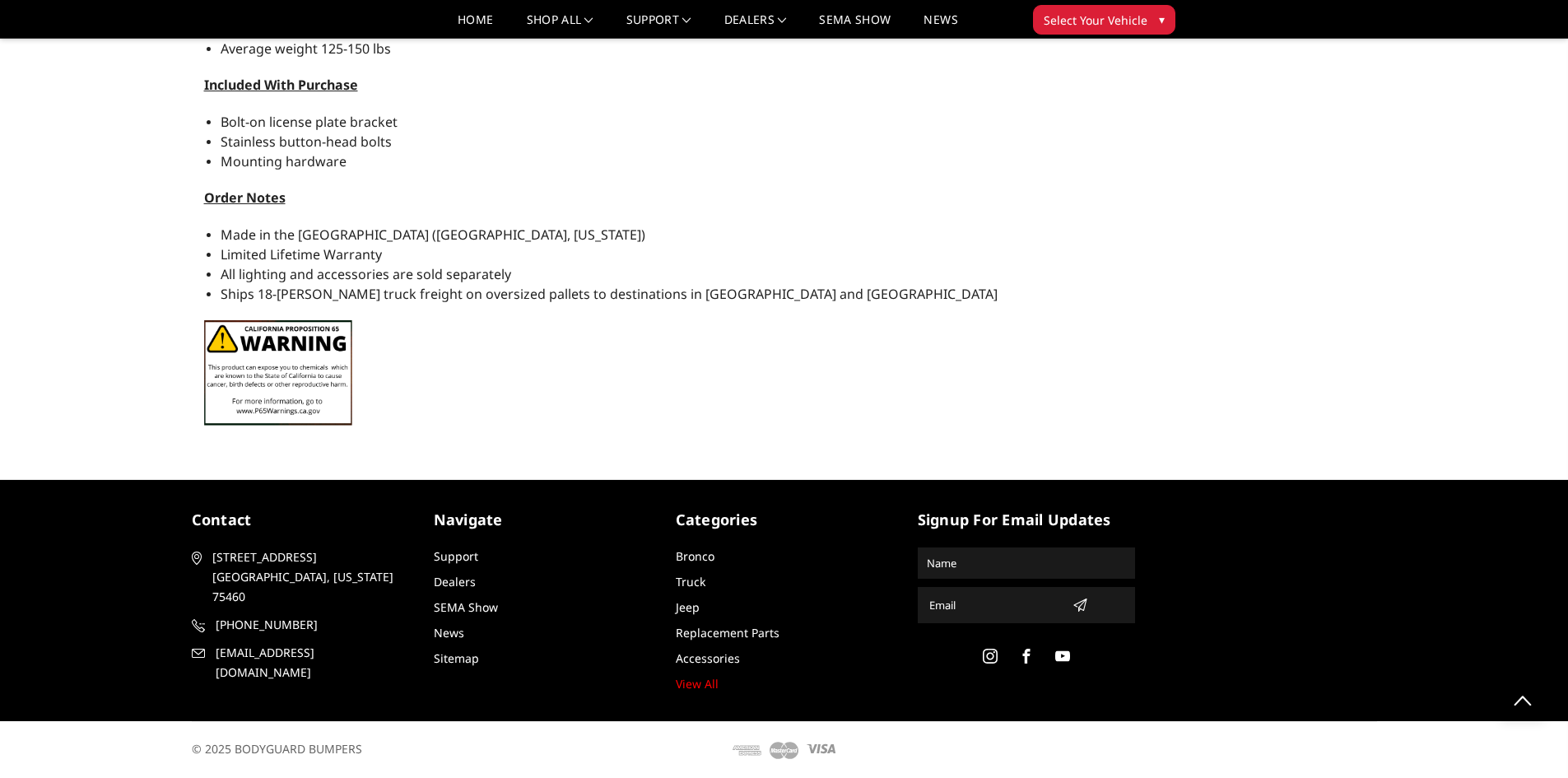
click at [283, 367] on img at bounding box center [278, 373] width 148 height 106
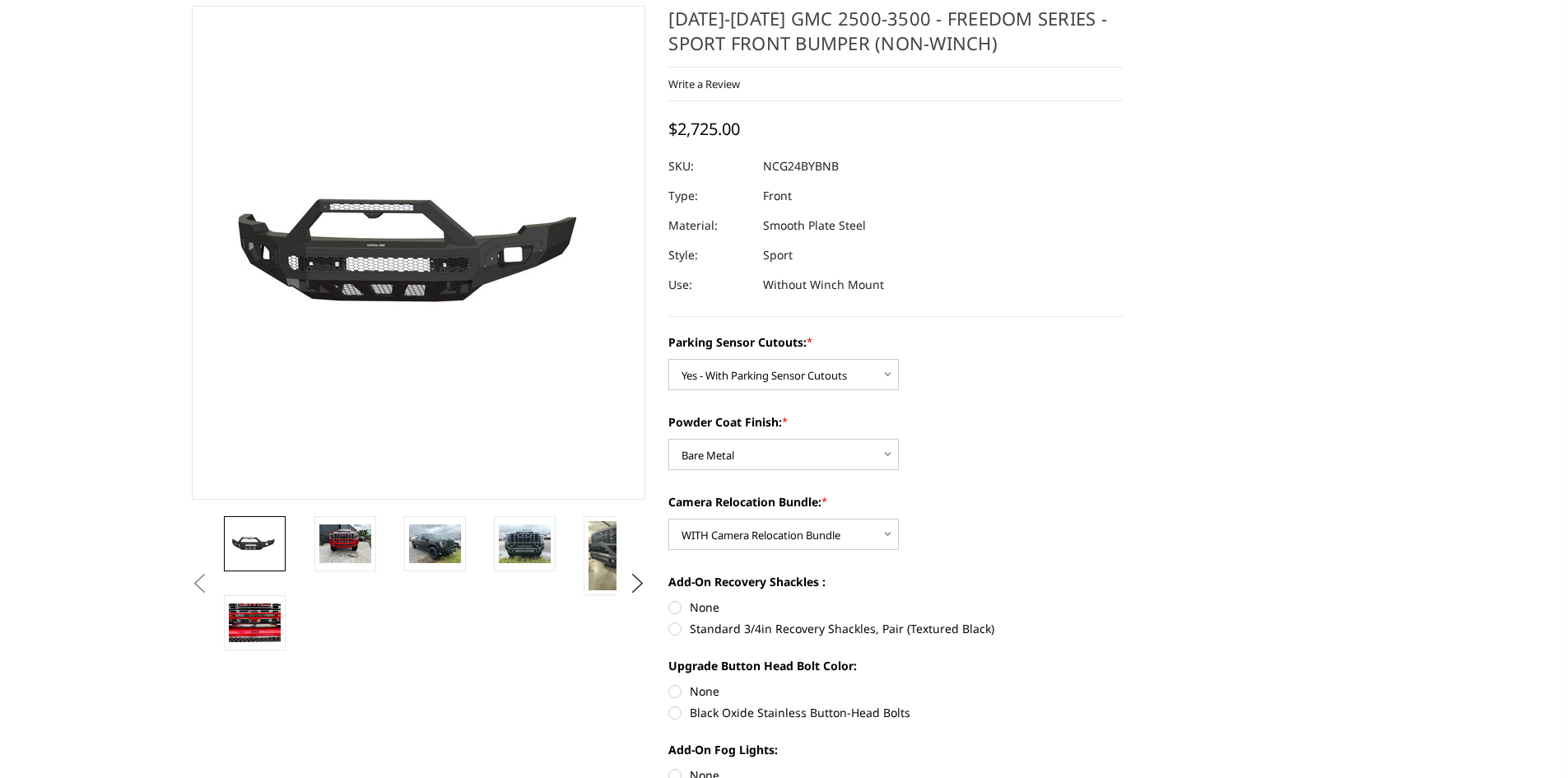
scroll to position [0, 0]
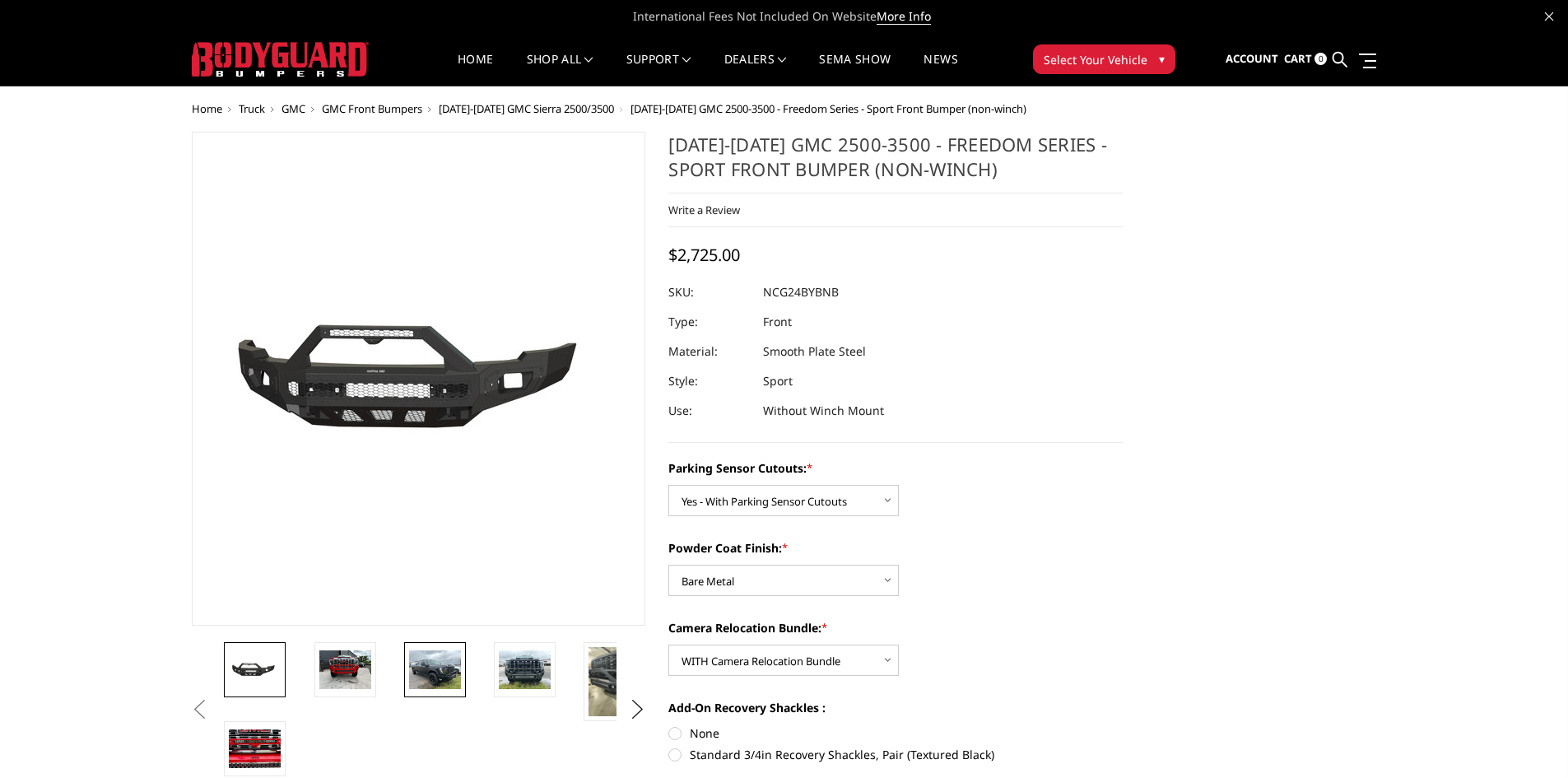
click at [428, 677] on img at bounding box center [435, 670] width 52 height 39
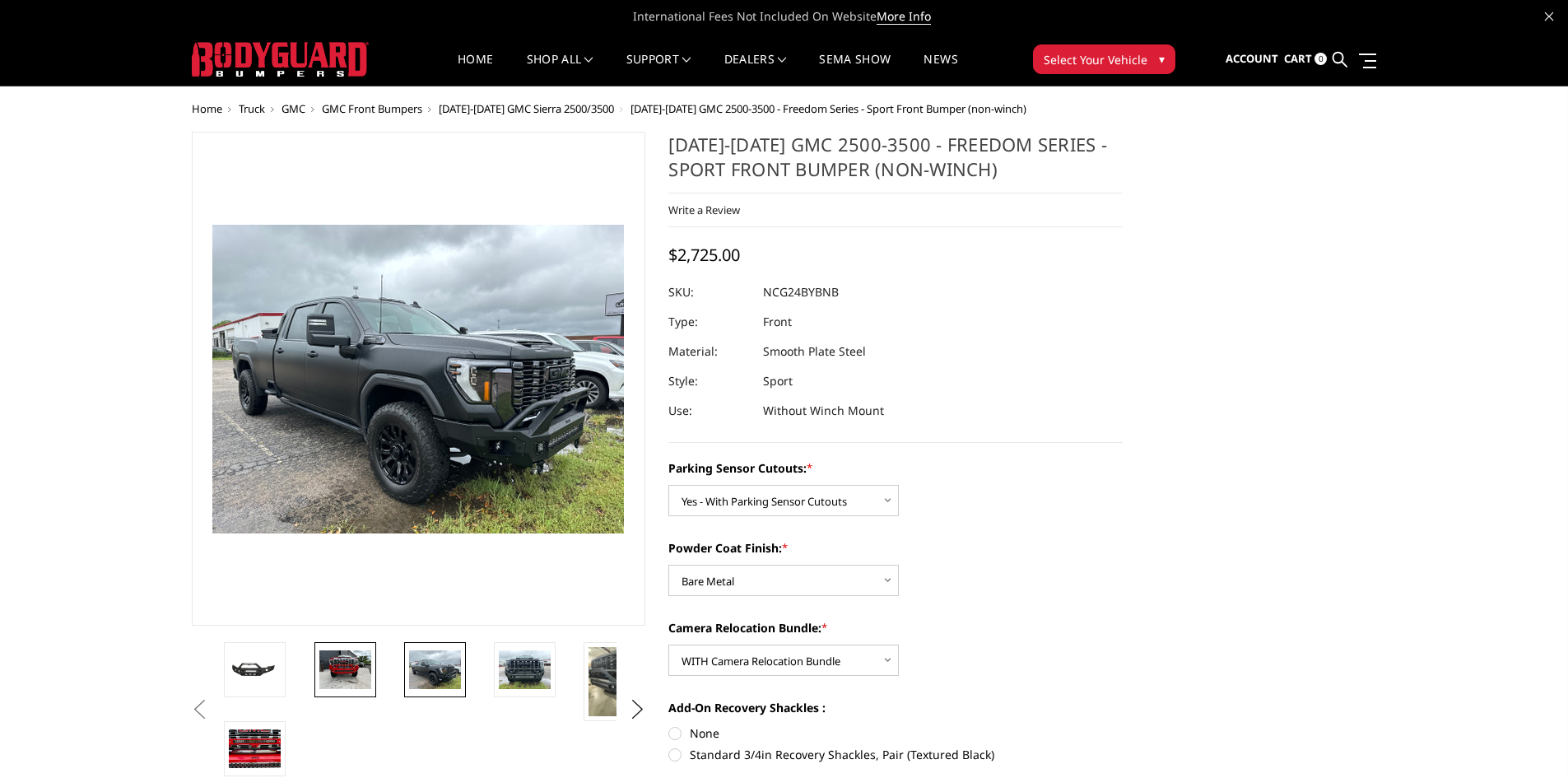
click at [346, 675] on img at bounding box center [345, 670] width 52 height 39
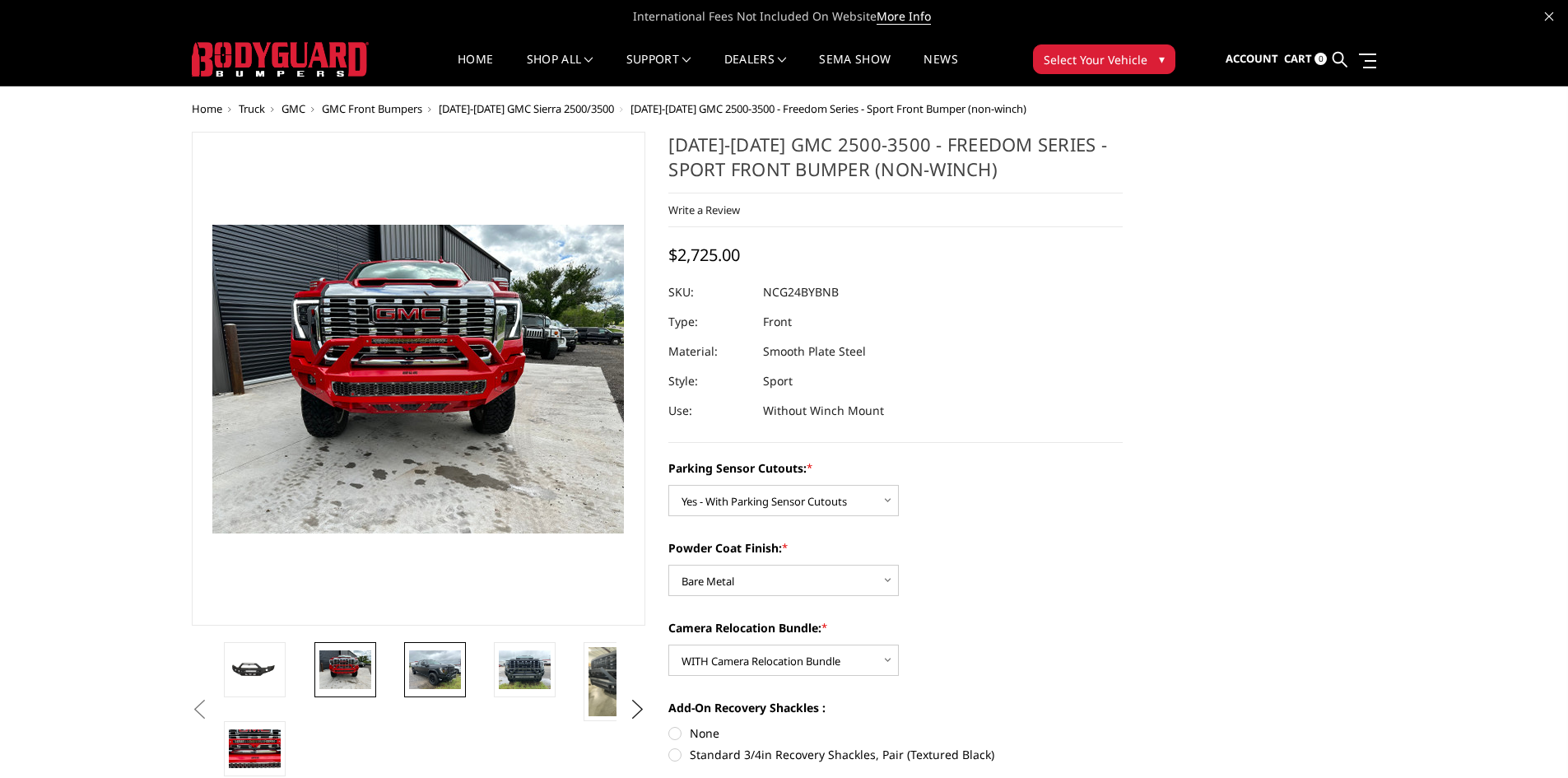
click at [422, 659] on img at bounding box center [435, 670] width 52 height 39
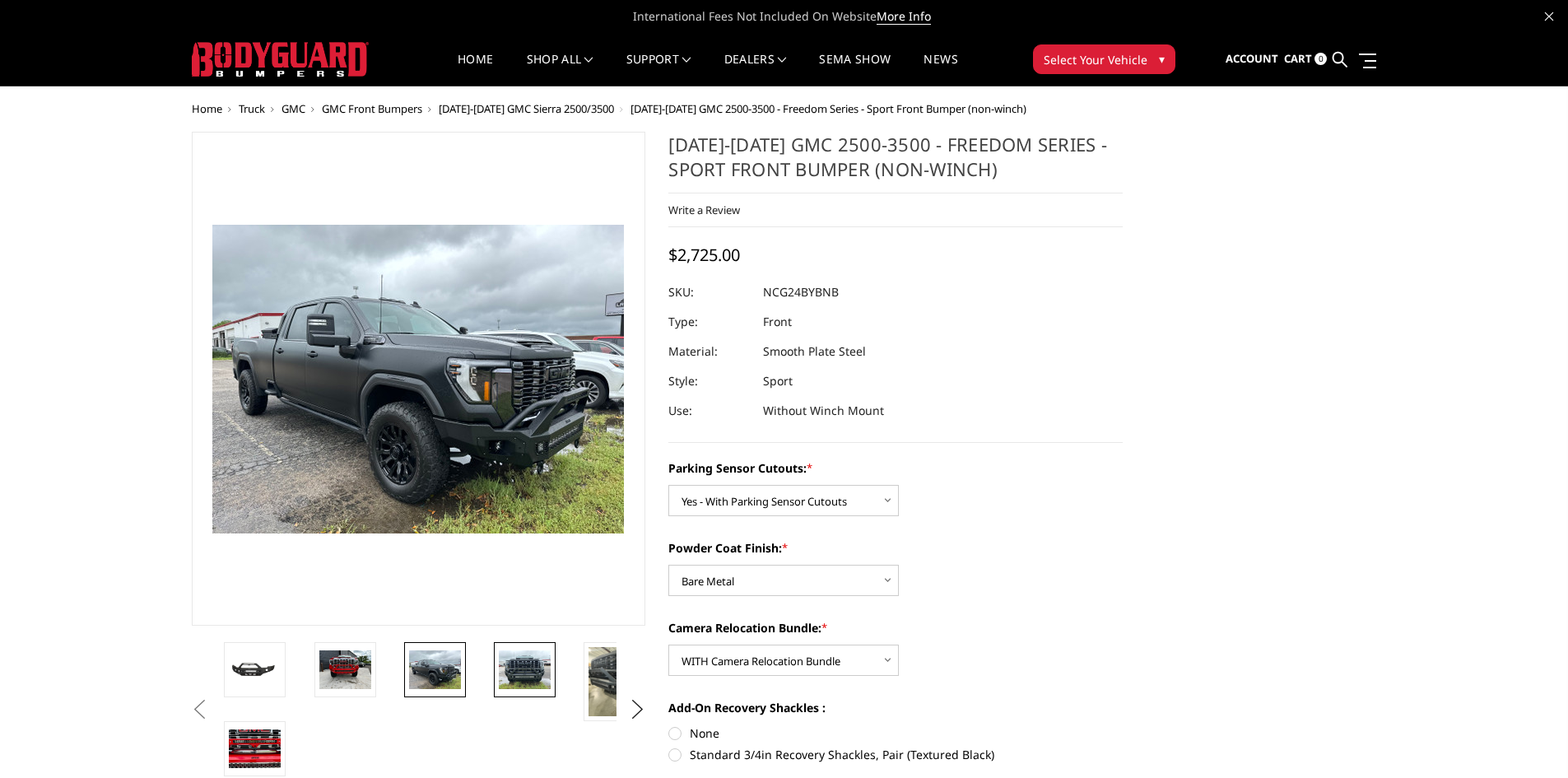
click at [523, 660] on img at bounding box center [525, 670] width 52 height 39
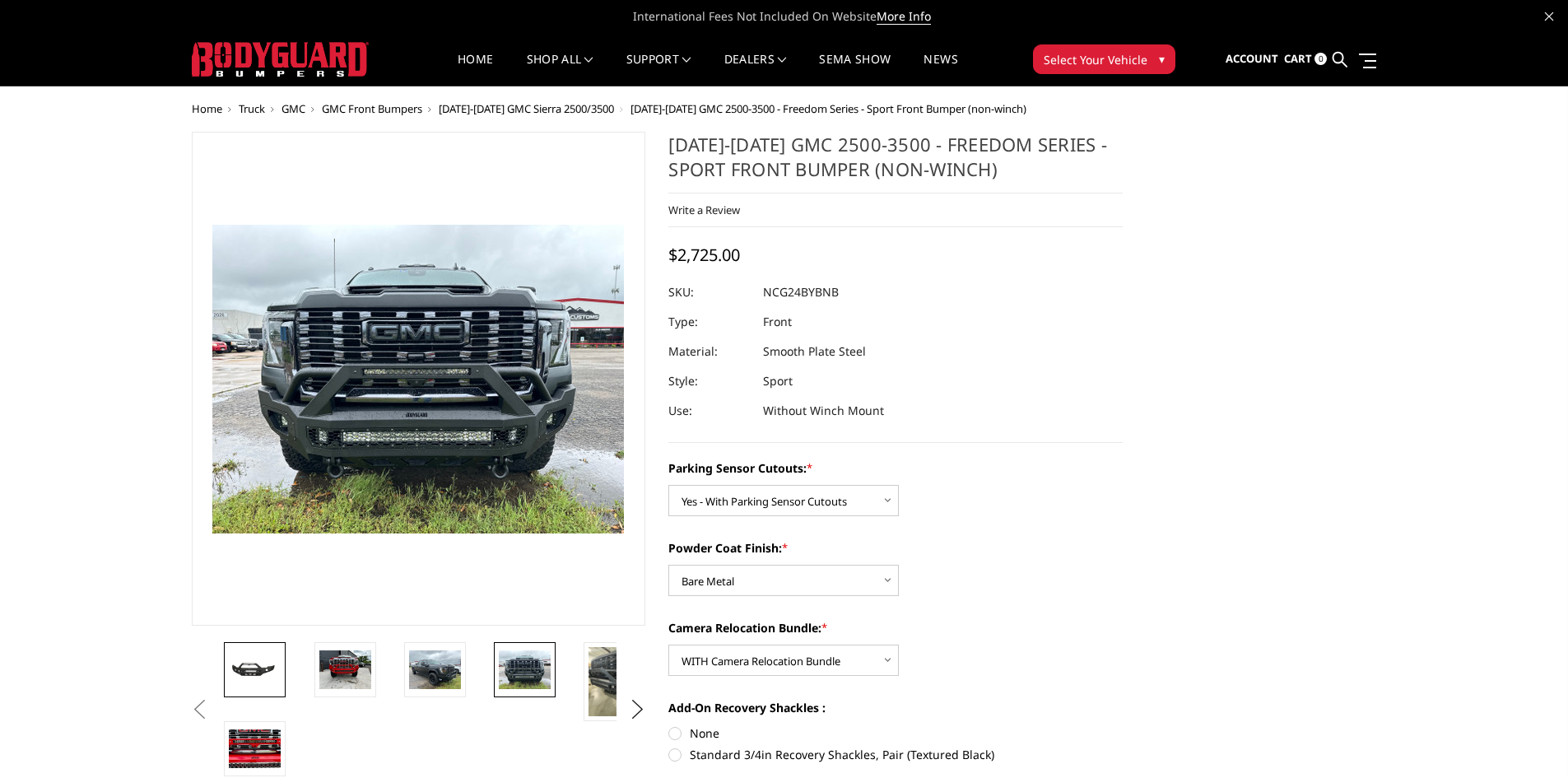
click at [236, 667] on img at bounding box center [254, 670] width 52 height 24
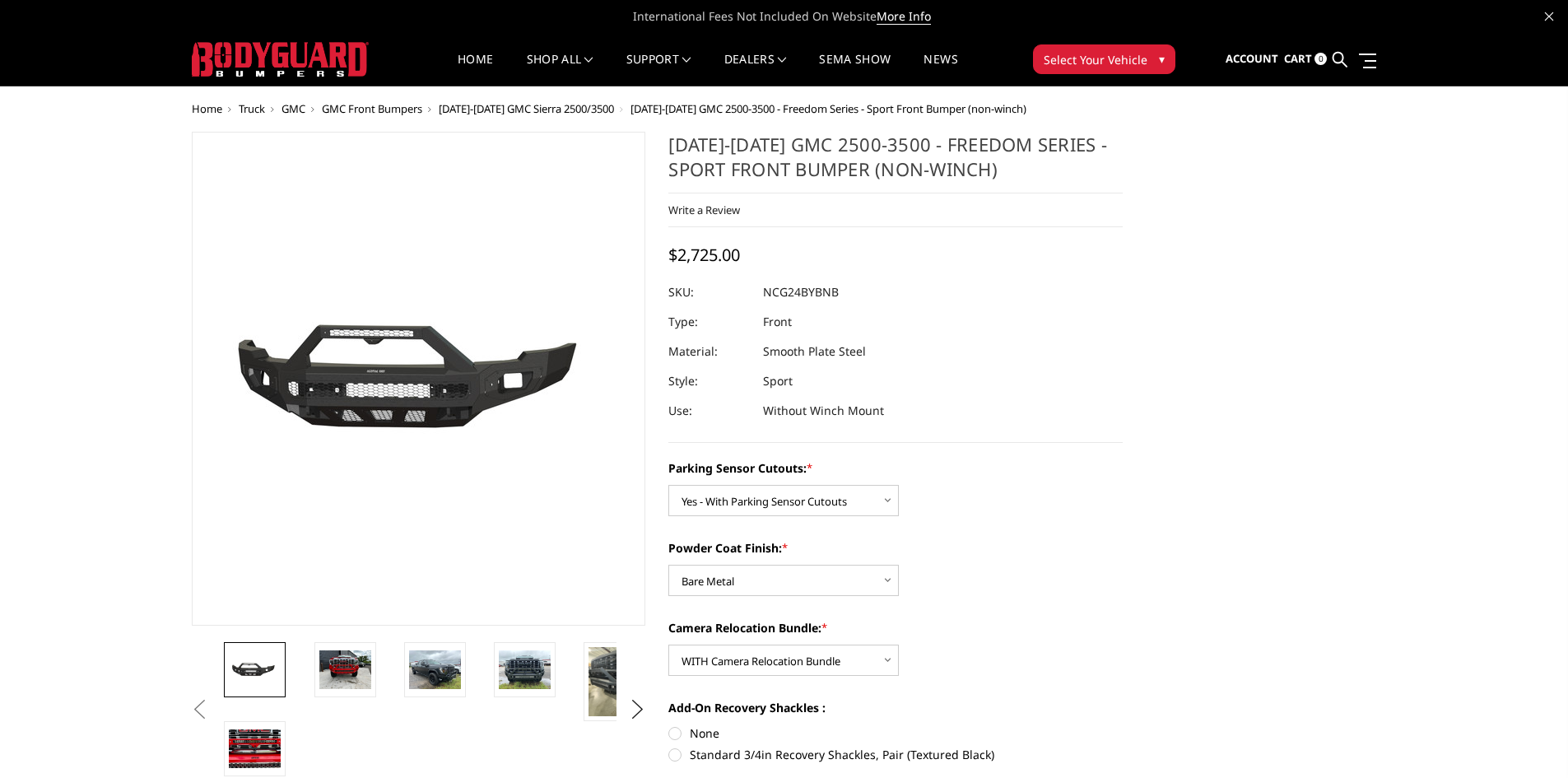
drag, startPoint x: 673, startPoint y: 142, endPoint x: 1109, endPoint y: 143, distance: 436.0
click at [1109, 143] on h1 "[DATE]-[DATE] GMC 2500-3500 - Freedom Series - Sport Front Bumper (non-winch)" at bounding box center [895, 162] width 454 height 62
click at [1006, 177] on h1 "[DATE]-[DATE] GMC 2500-3500 - Freedom Series - Sport Front Bumper (non-winch)" at bounding box center [895, 162] width 454 height 62
drag, startPoint x: 672, startPoint y: 138, endPoint x: 1048, endPoint y: 152, distance: 376.3
click at [1048, 152] on h1 "[DATE]-[DATE] GMC 2500-3500 - Freedom Series - Sport Front Bumper (non-winch)" at bounding box center [895, 162] width 454 height 62
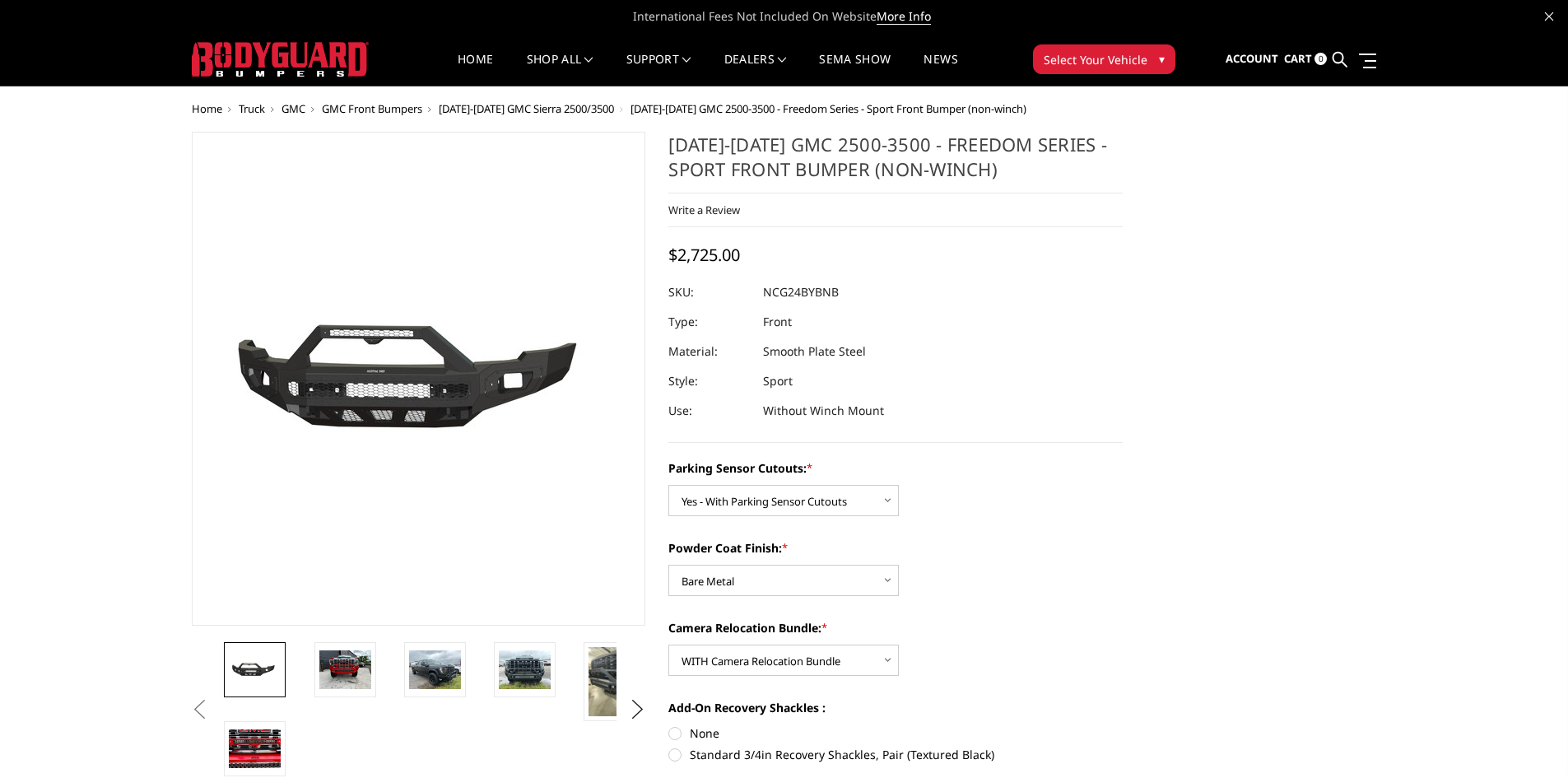
click at [989, 174] on h1 "[DATE]-[DATE] GMC 2500-3500 - Freedom Series - Sport Front Bumper (non-winch)" at bounding box center [895, 162] width 454 height 62
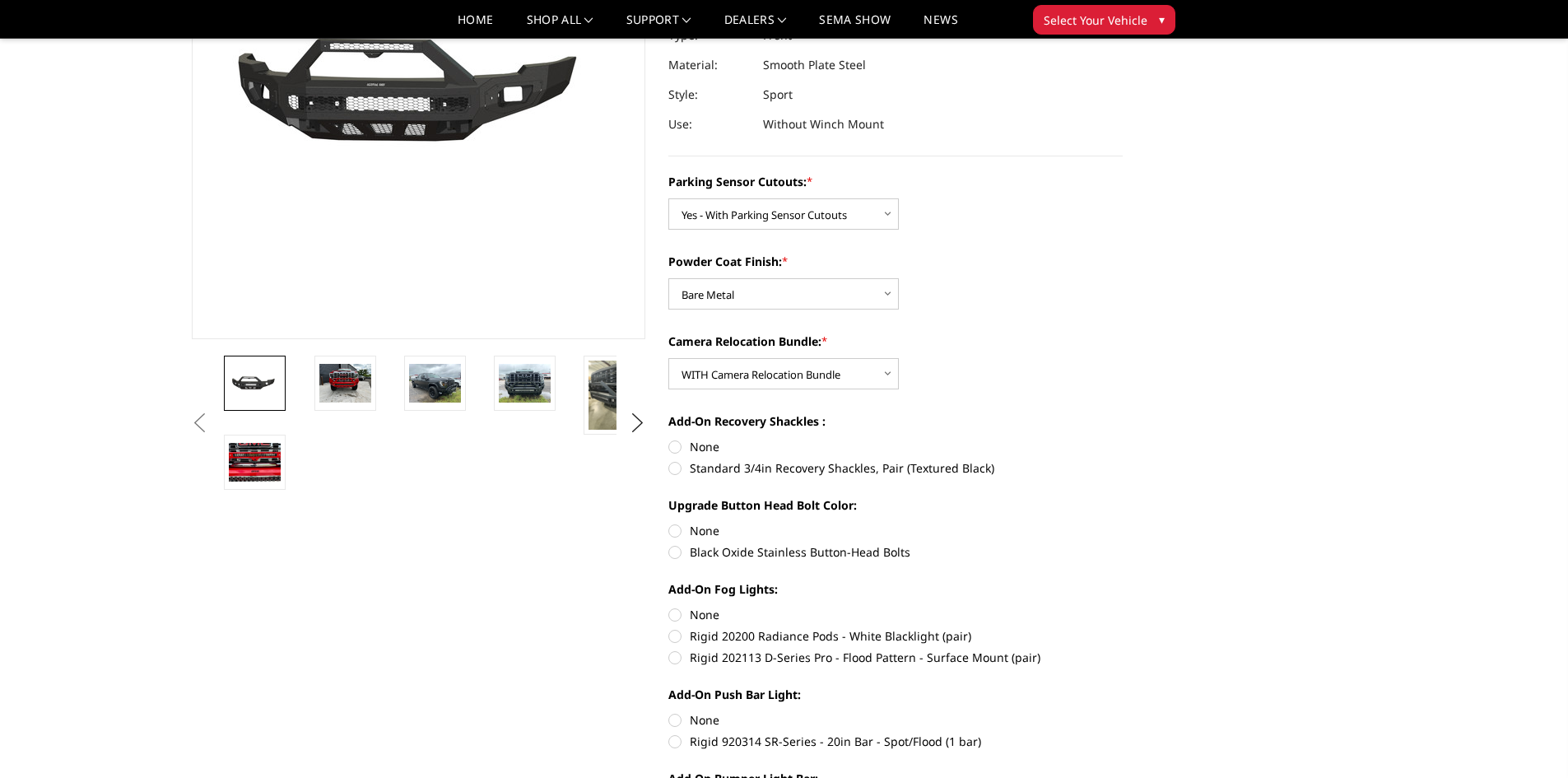
scroll to position [247, 0]
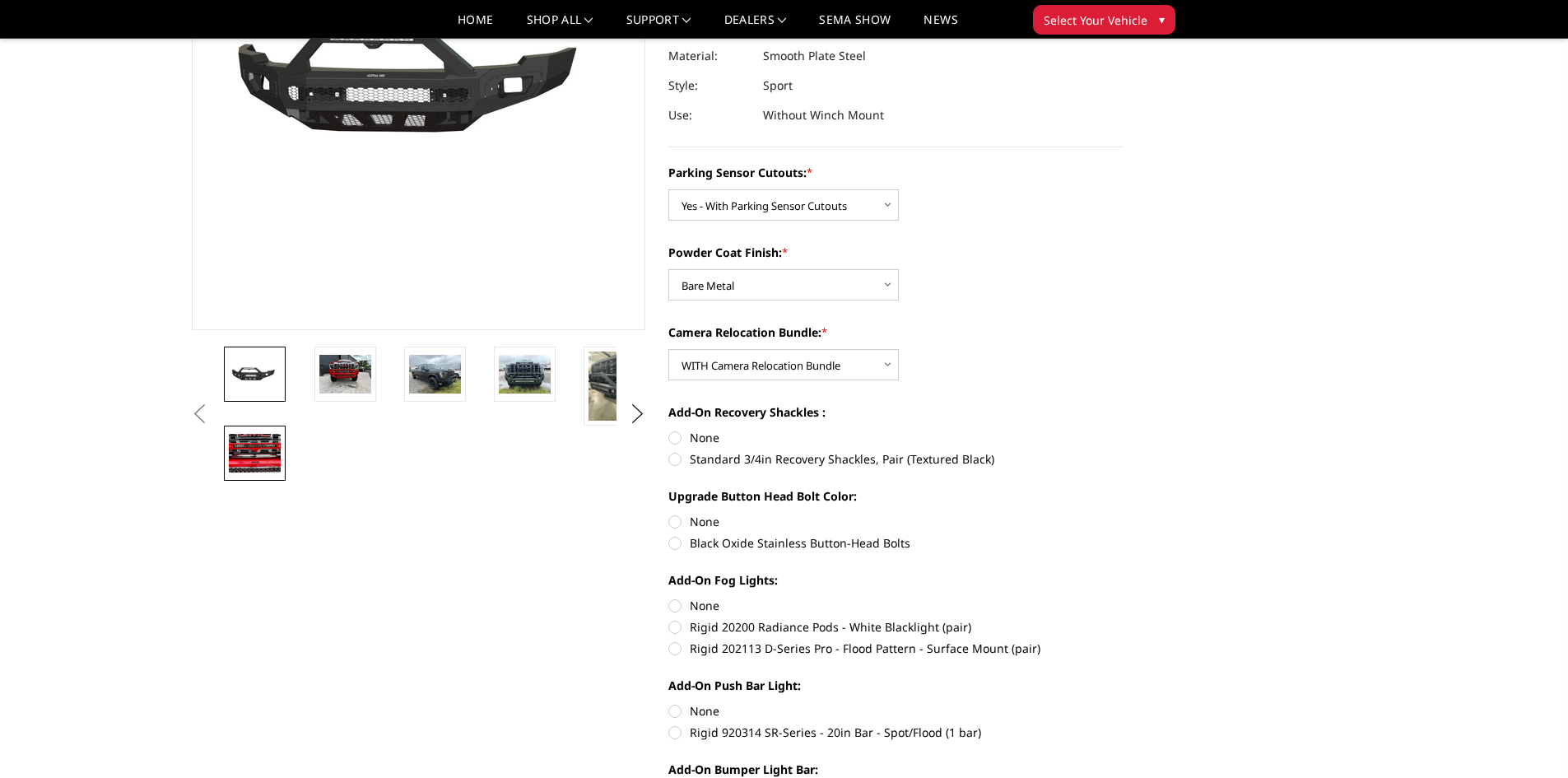
click at [268, 444] on img at bounding box center [254, 453] width 52 height 39
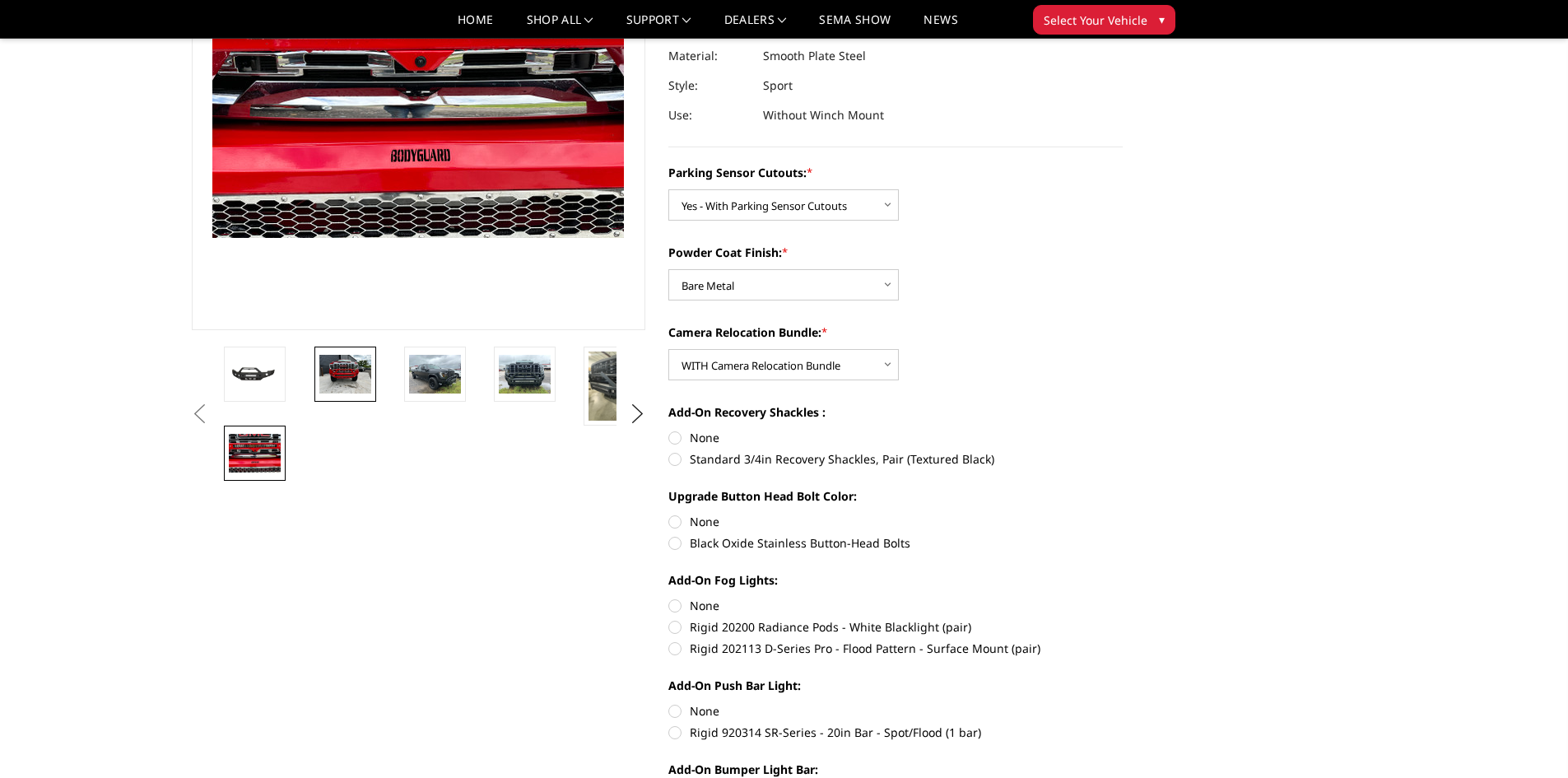
click at [373, 364] on link at bounding box center [346, 374] width 62 height 56
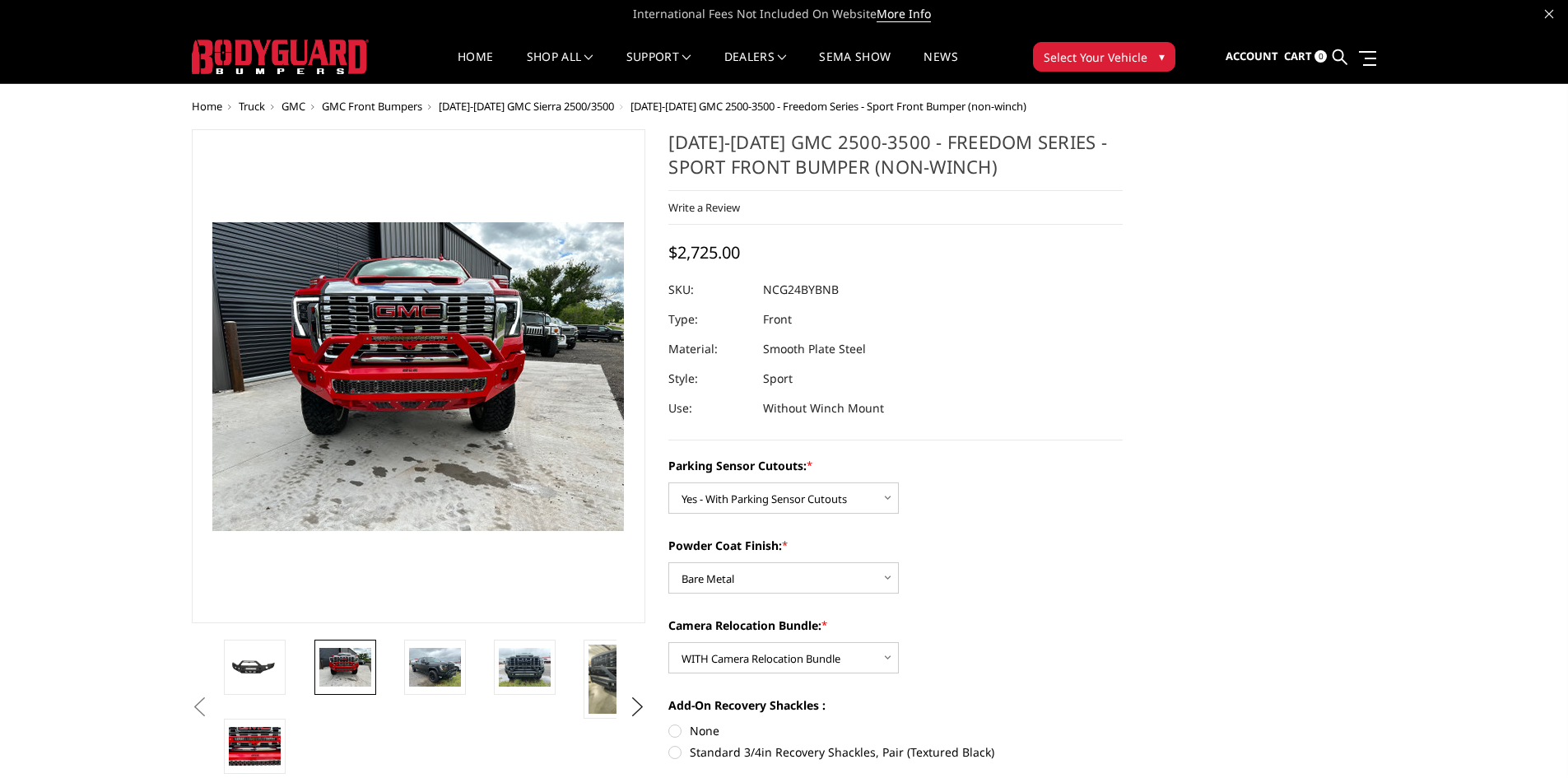
scroll to position [0, 0]
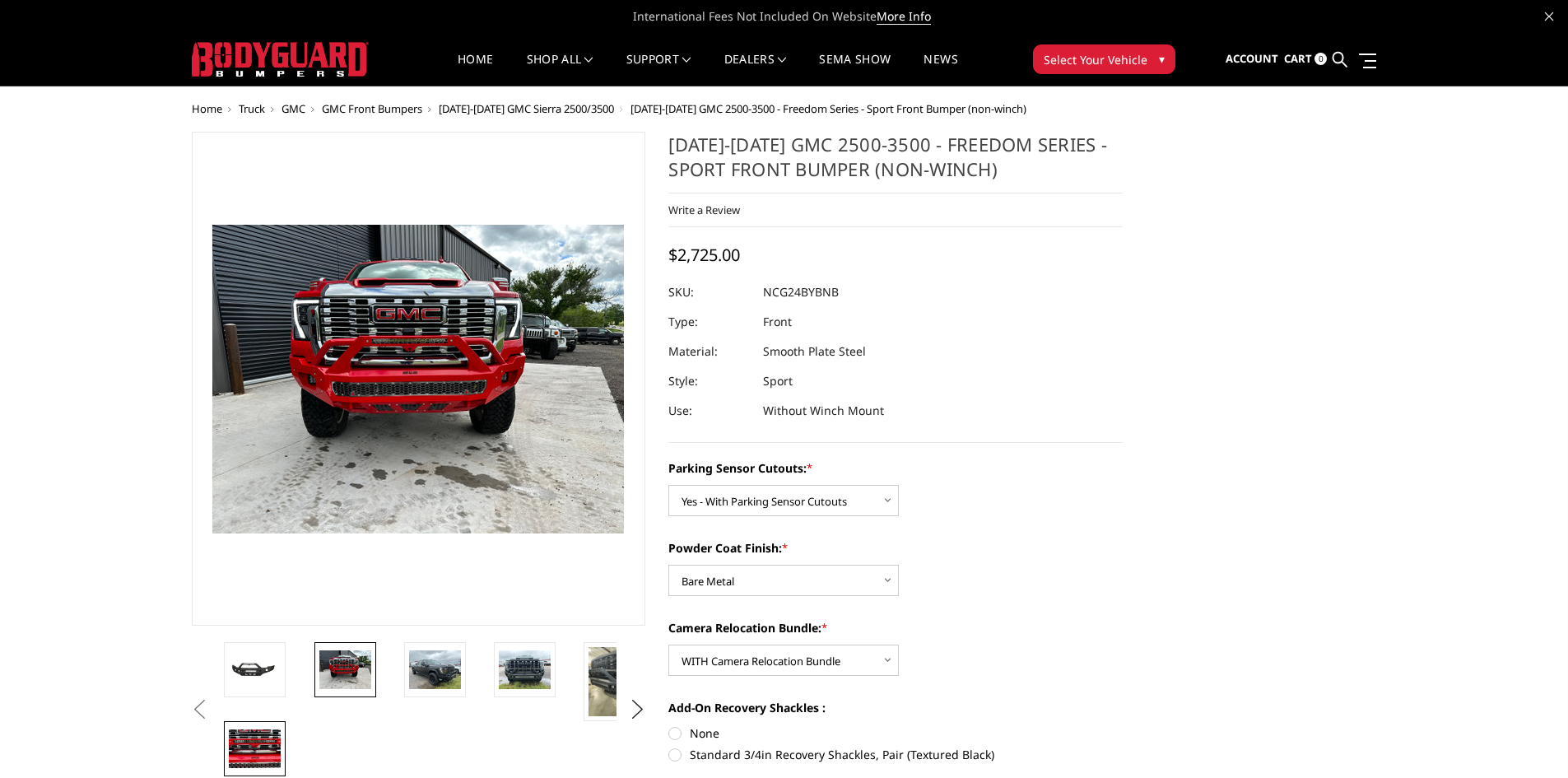
click at [253, 744] on img at bounding box center [254, 749] width 52 height 39
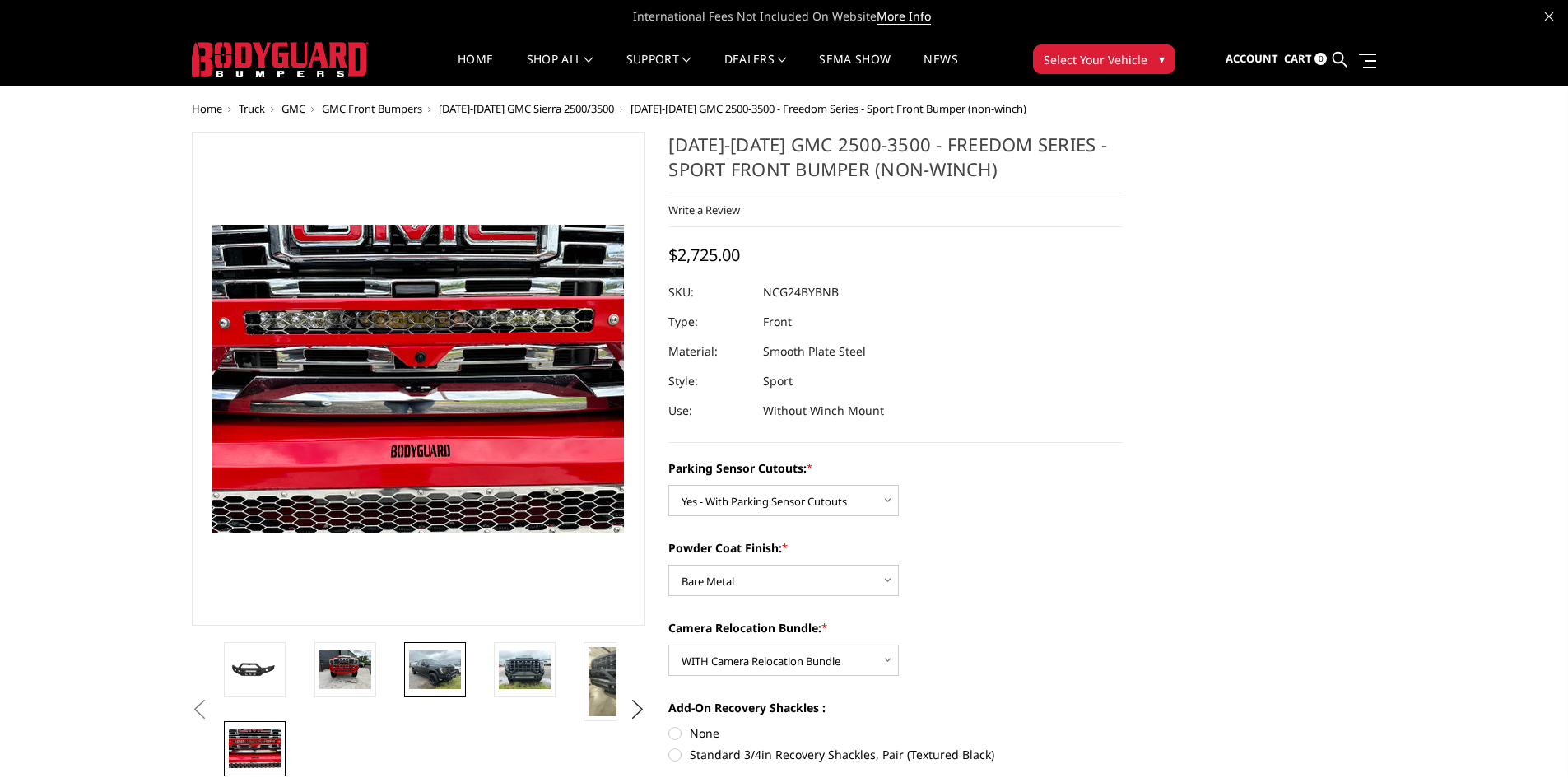
click at [427, 680] on img at bounding box center [435, 670] width 52 height 39
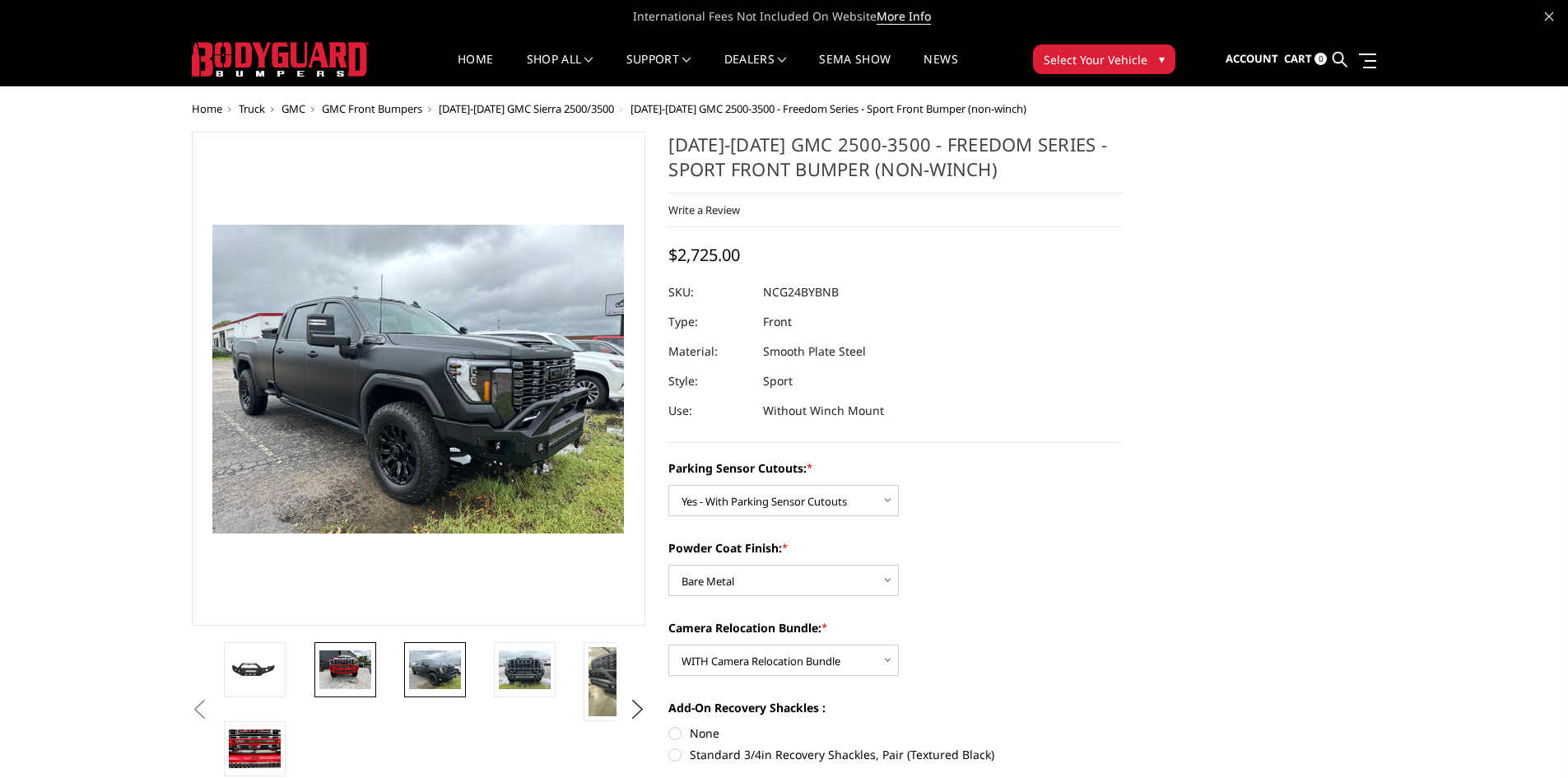
click at [331, 656] on img at bounding box center [345, 670] width 52 height 39
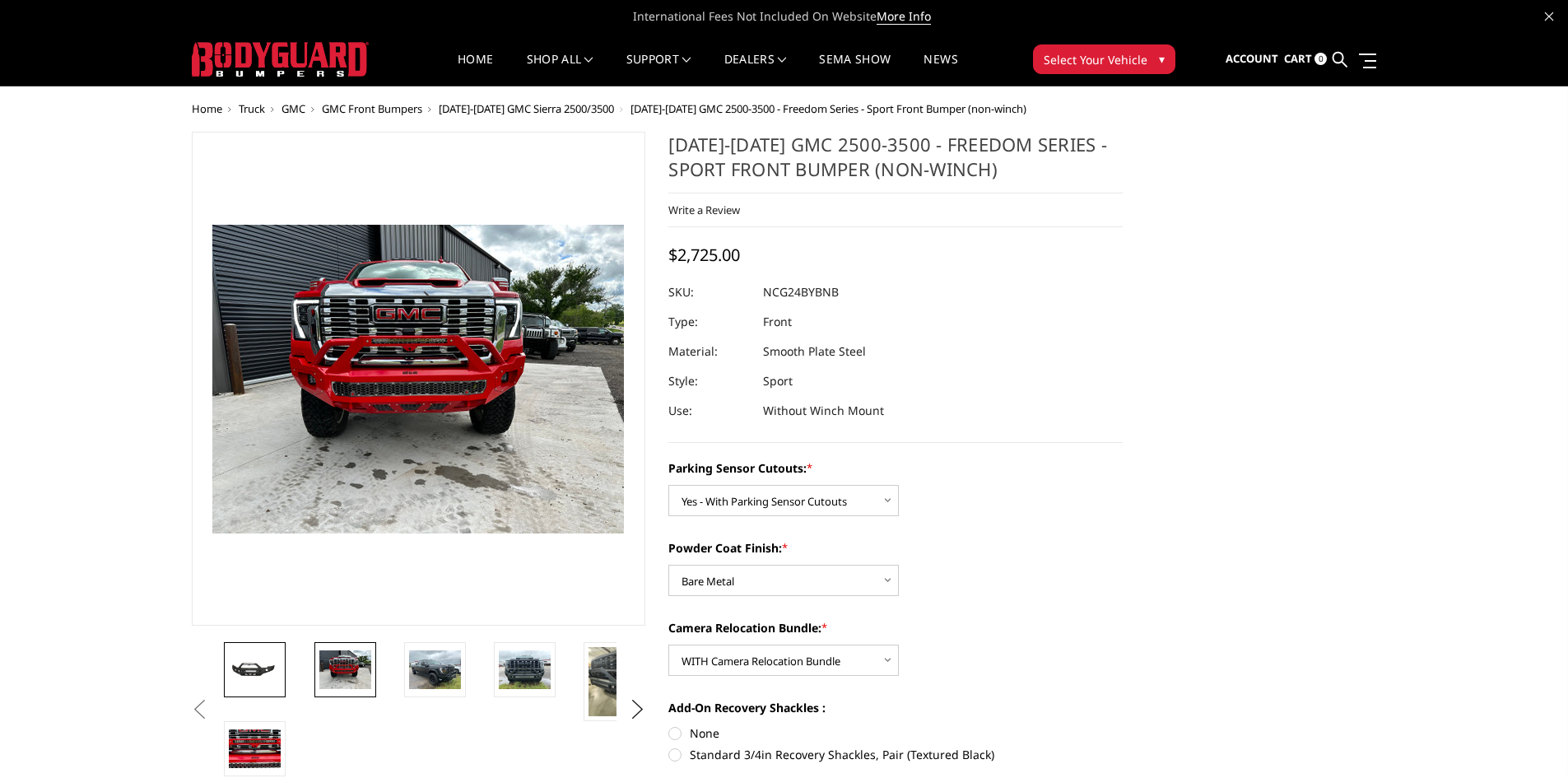
click at [258, 673] on img at bounding box center [254, 670] width 52 height 24
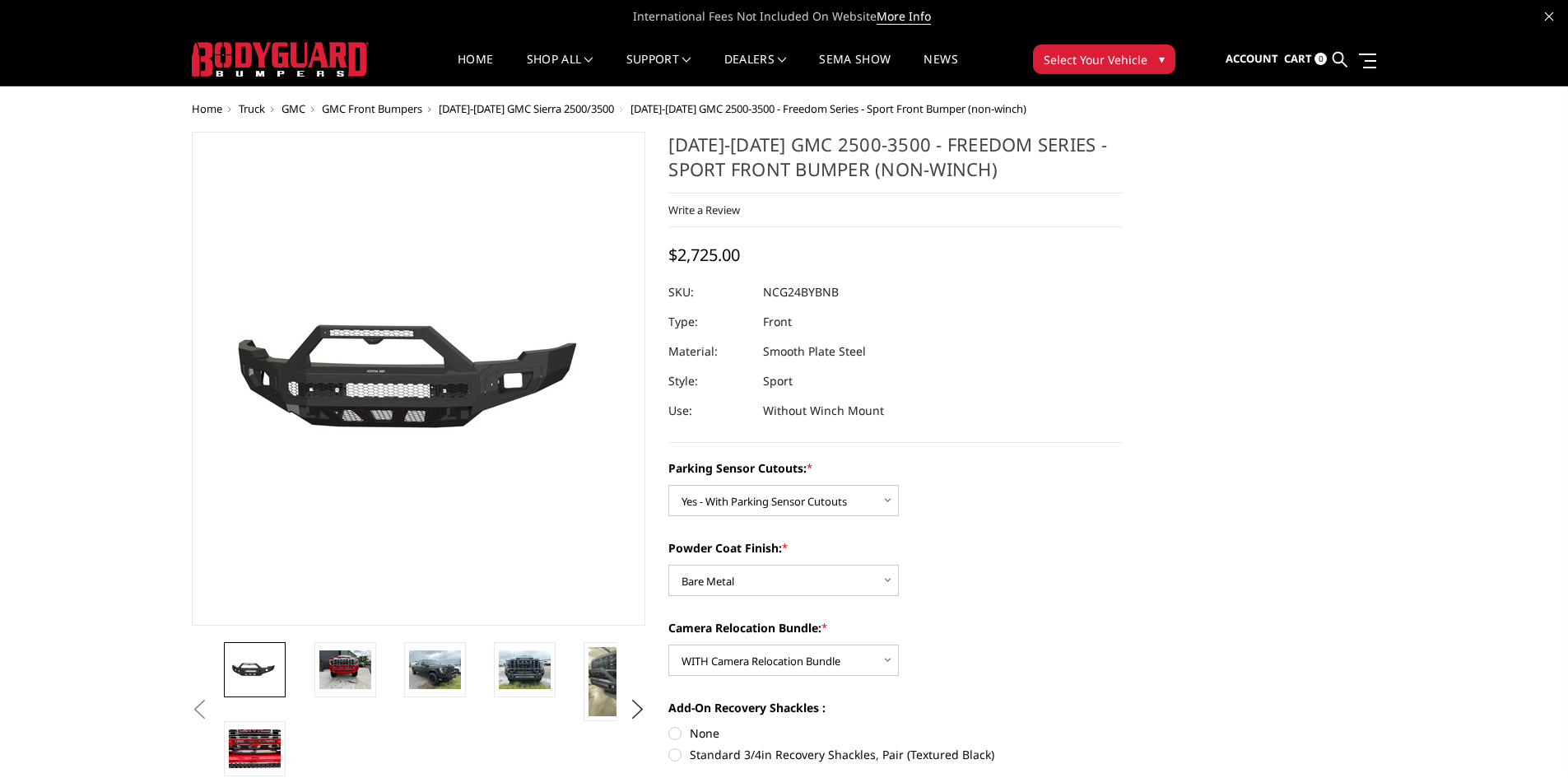
click at [295, 673] on li at bounding box center [265, 682] width 90 height 79
click at [356, 673] on img at bounding box center [345, 670] width 52 height 39
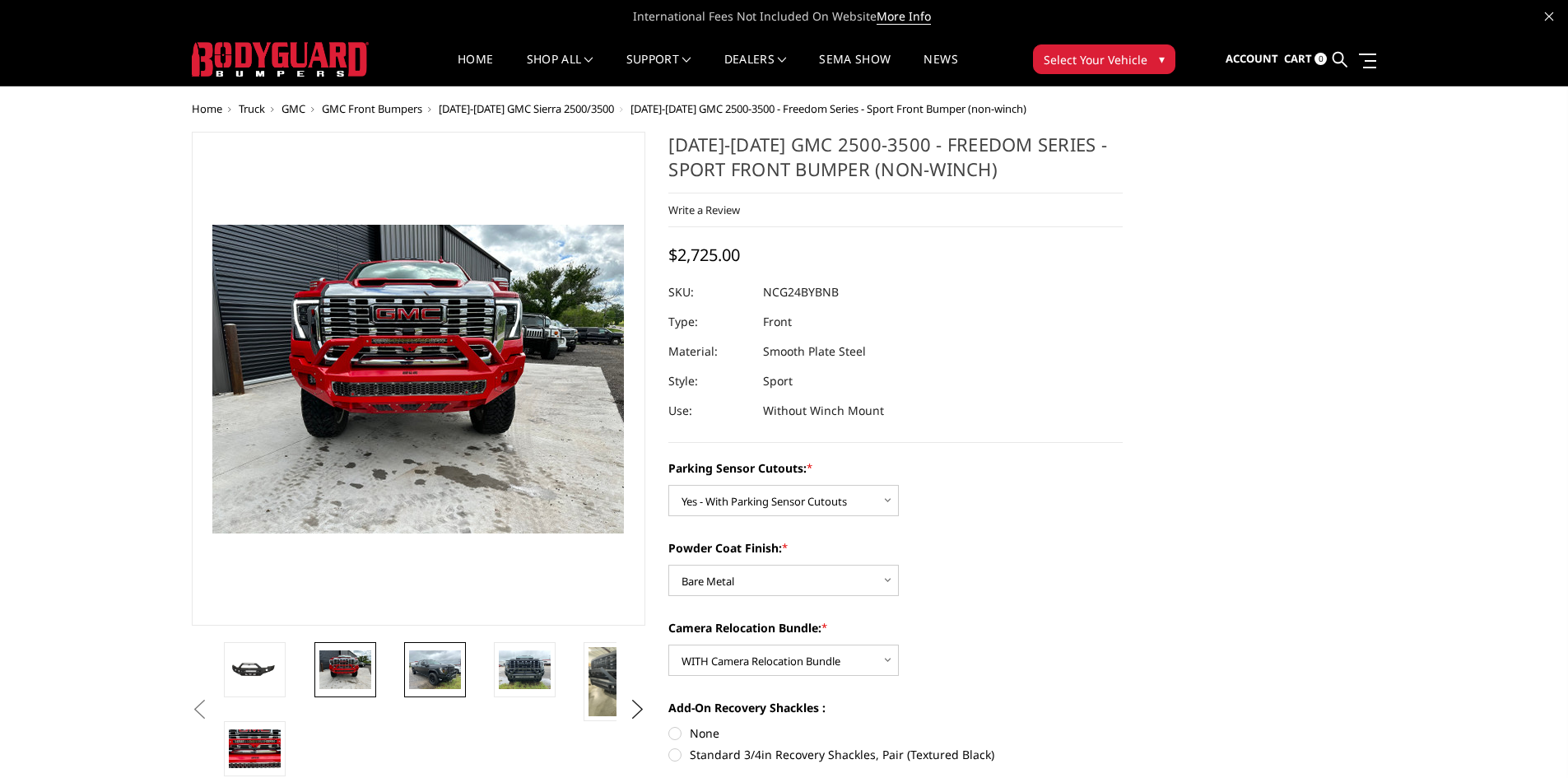
click at [433, 670] on img at bounding box center [435, 670] width 52 height 39
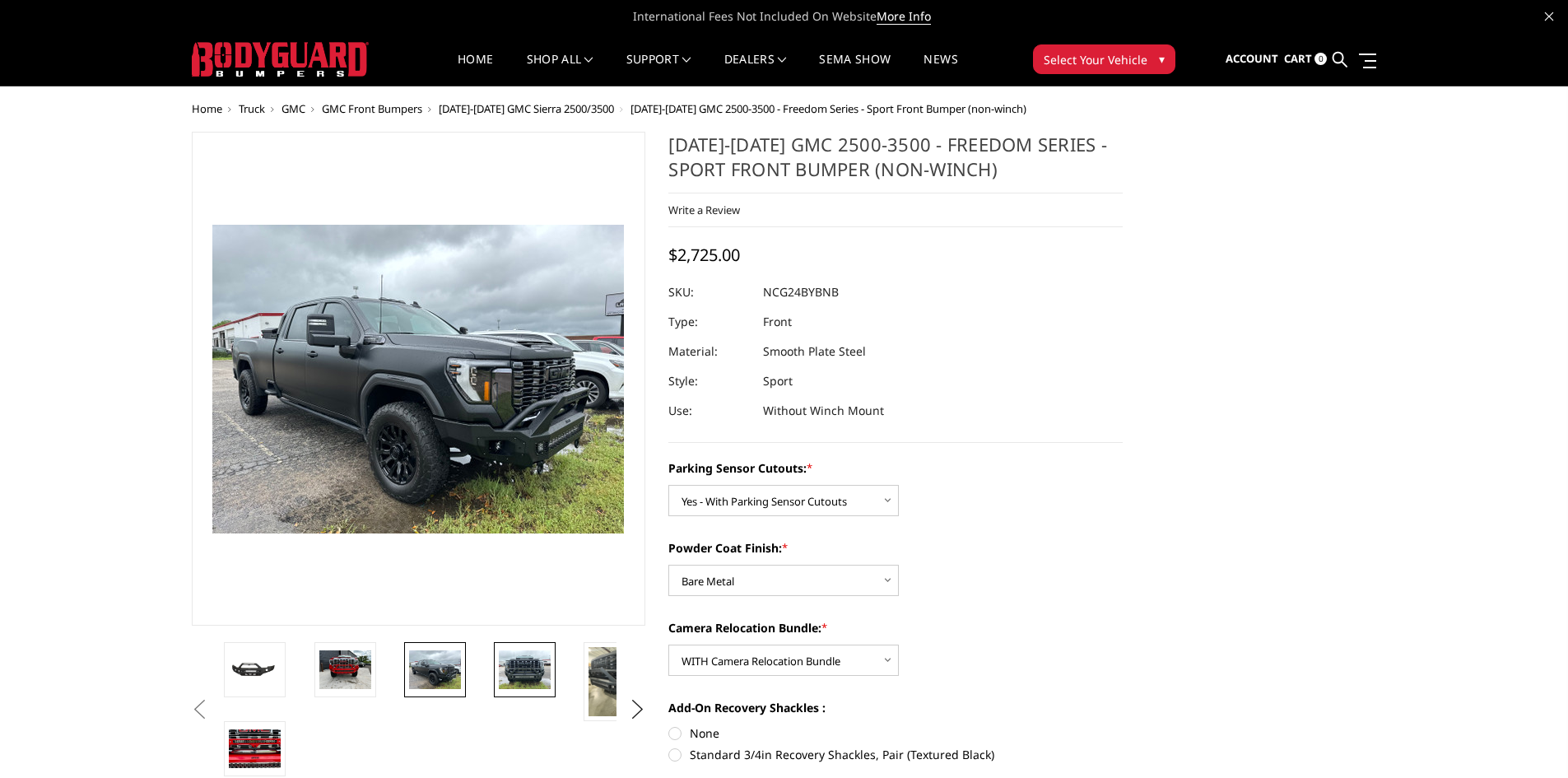
click at [529, 669] on img at bounding box center [525, 670] width 52 height 39
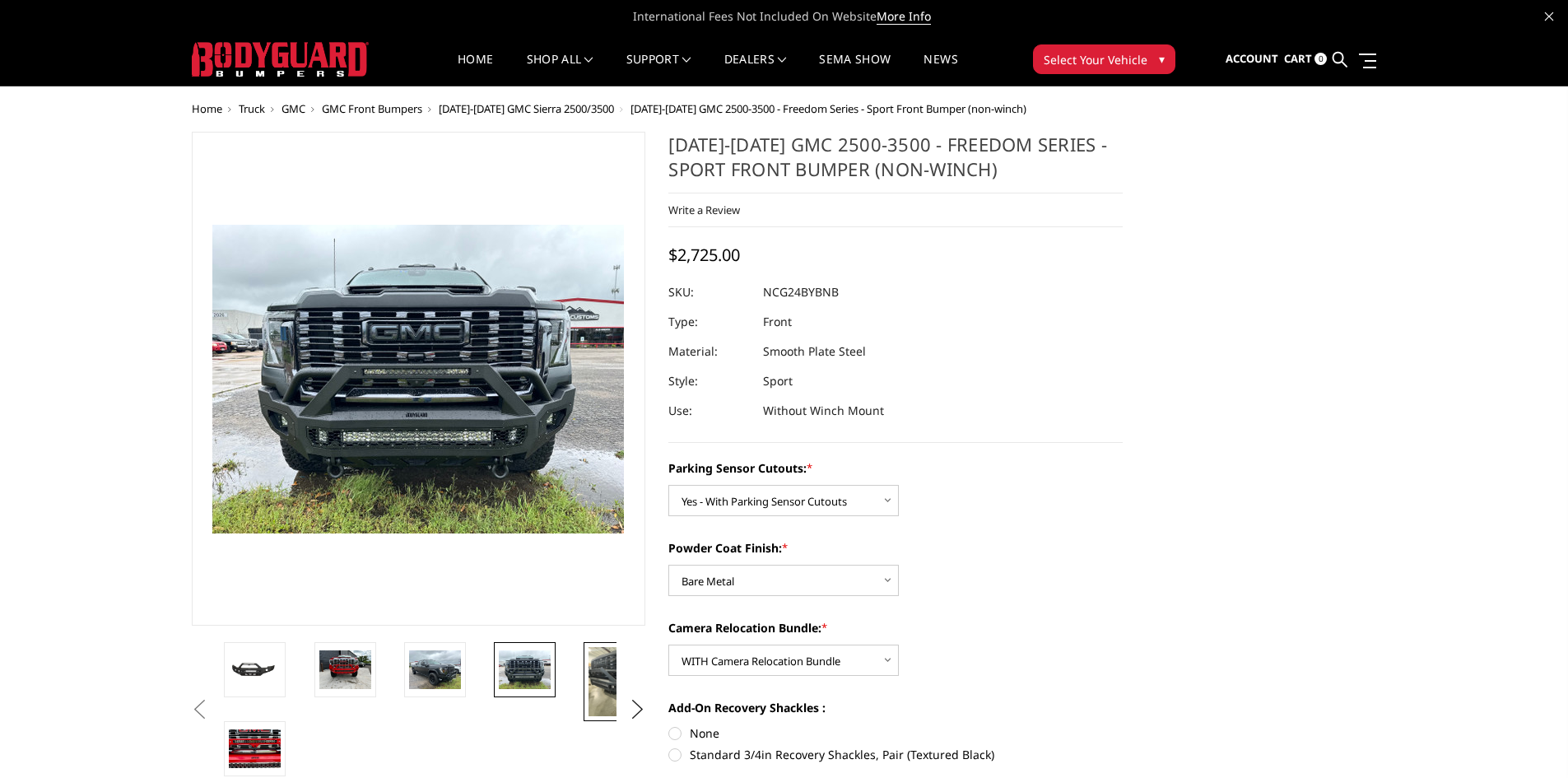
click at [601, 664] on img at bounding box center [614, 682] width 52 height 69
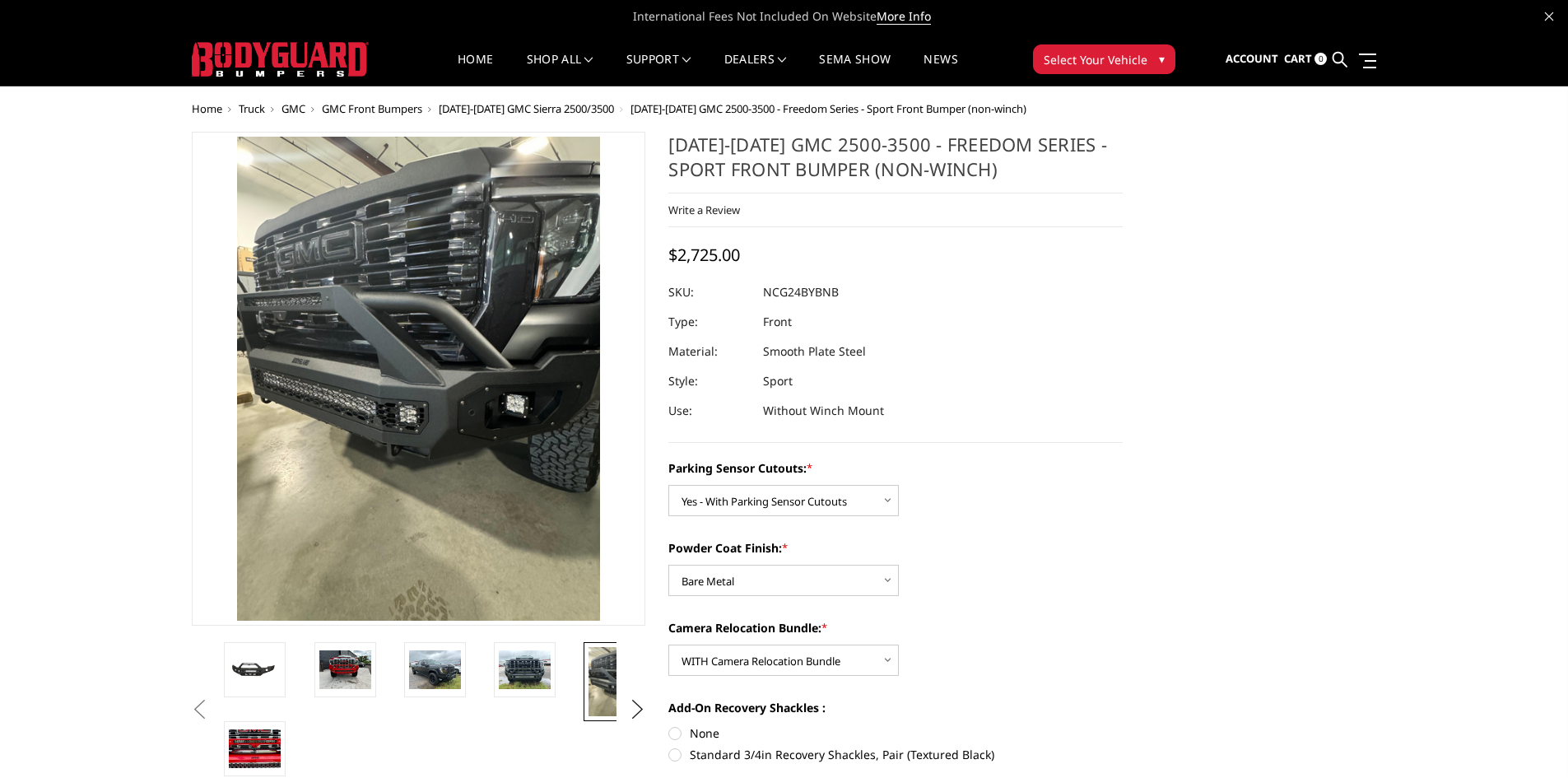
scroll to position [165, 0]
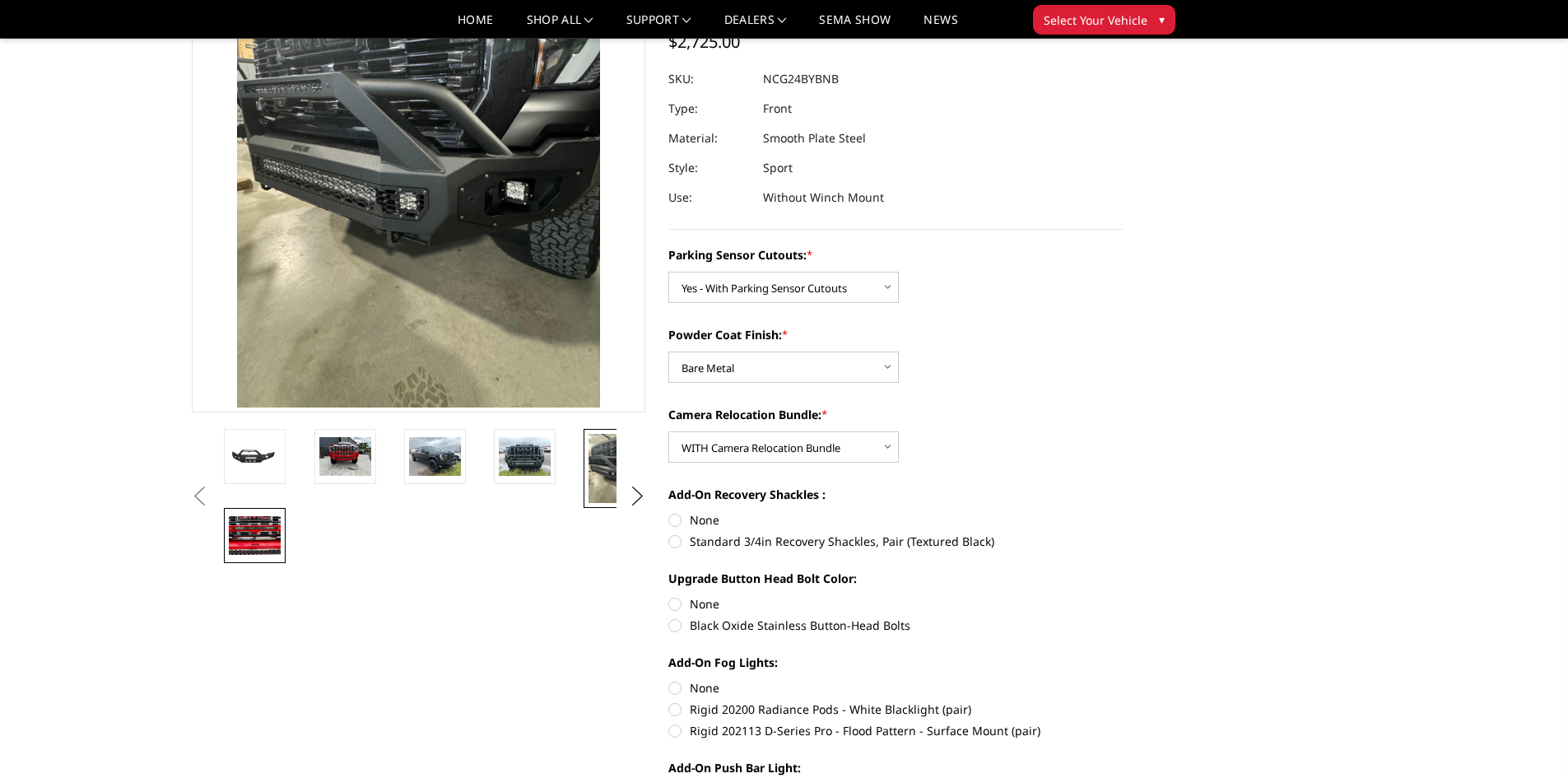
click at [277, 538] on img at bounding box center [254, 535] width 52 height 39
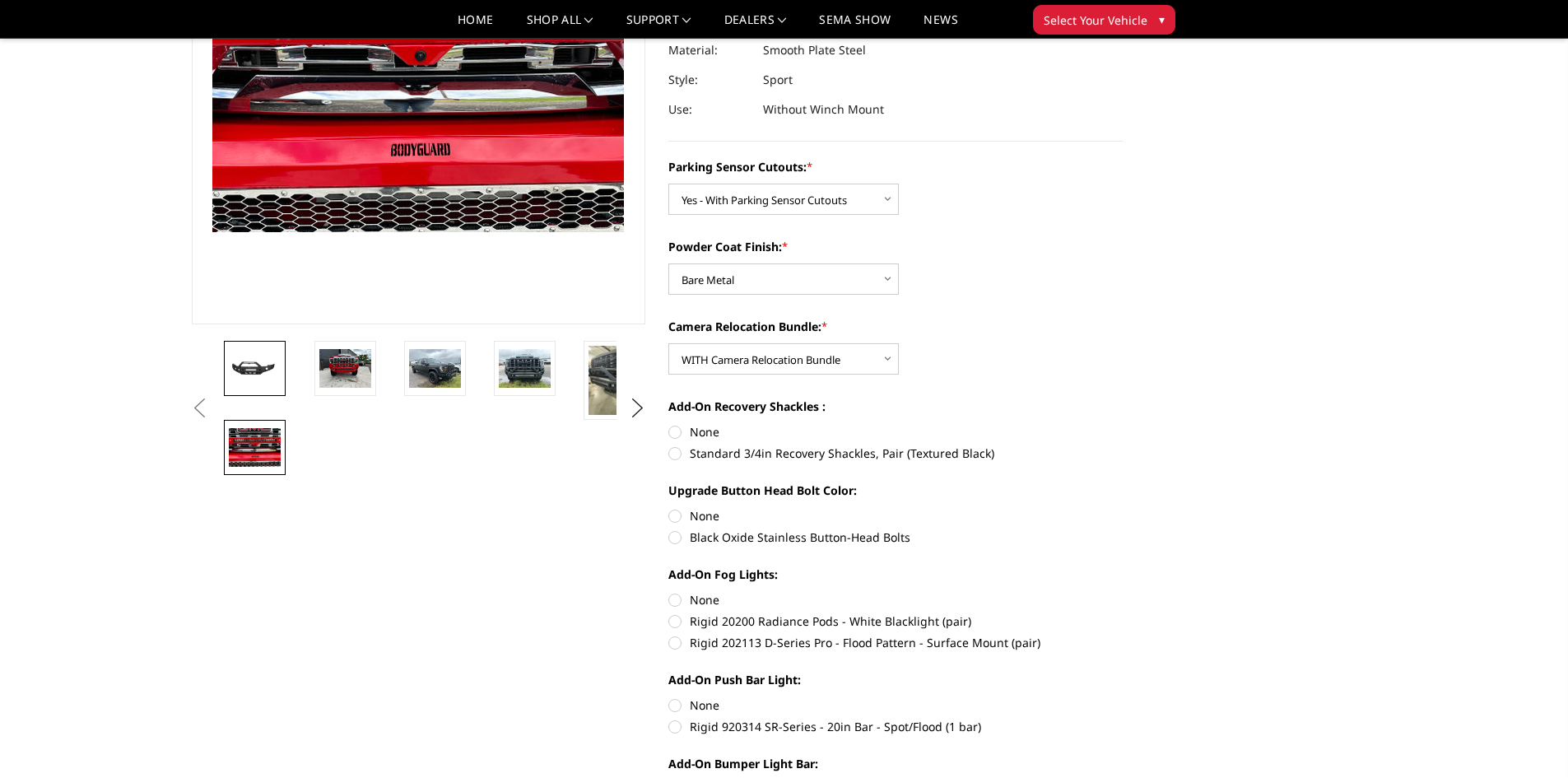
click at [254, 370] on img at bounding box center [254, 368] width 52 height 24
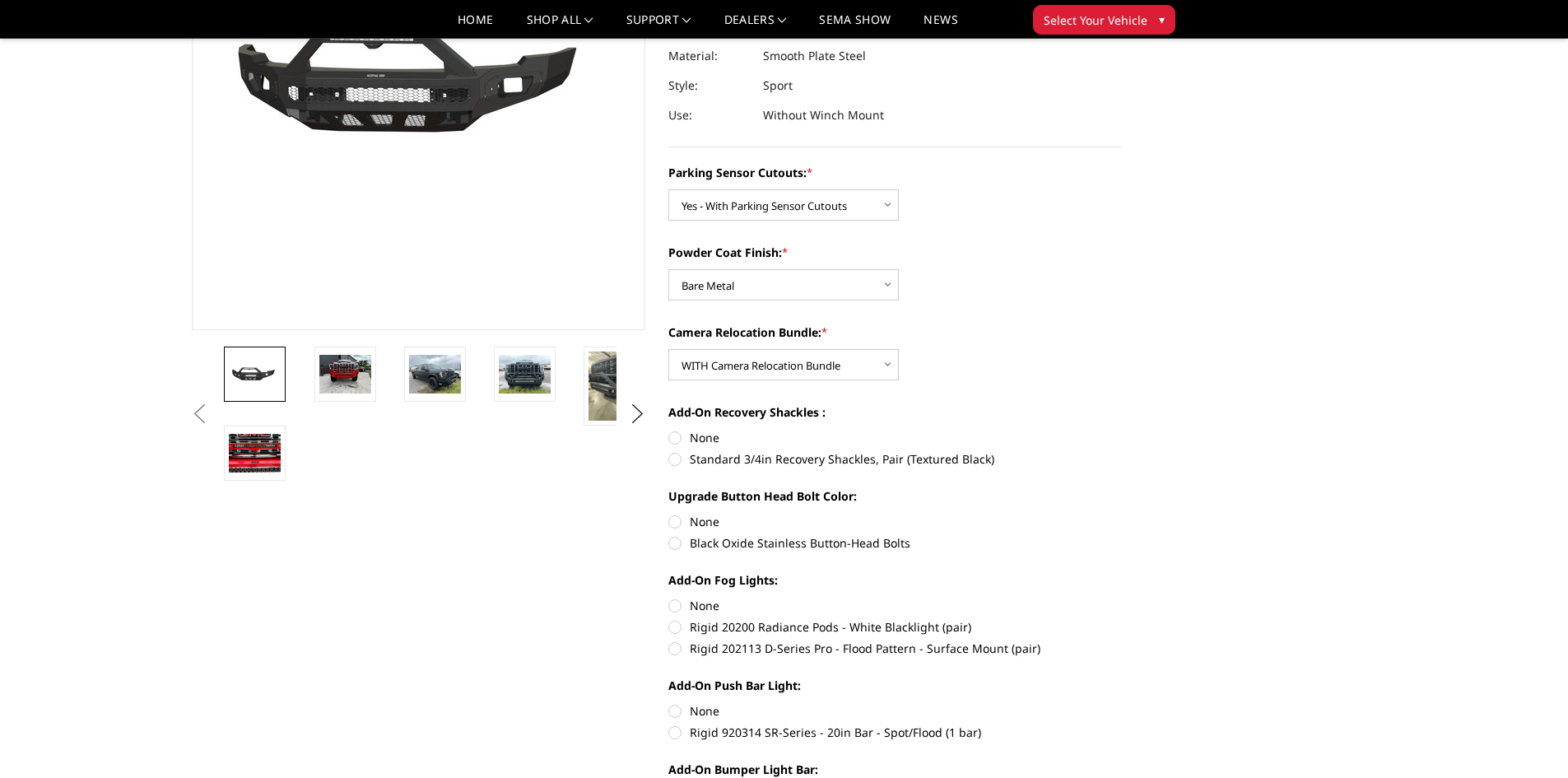
scroll to position [0, 0]
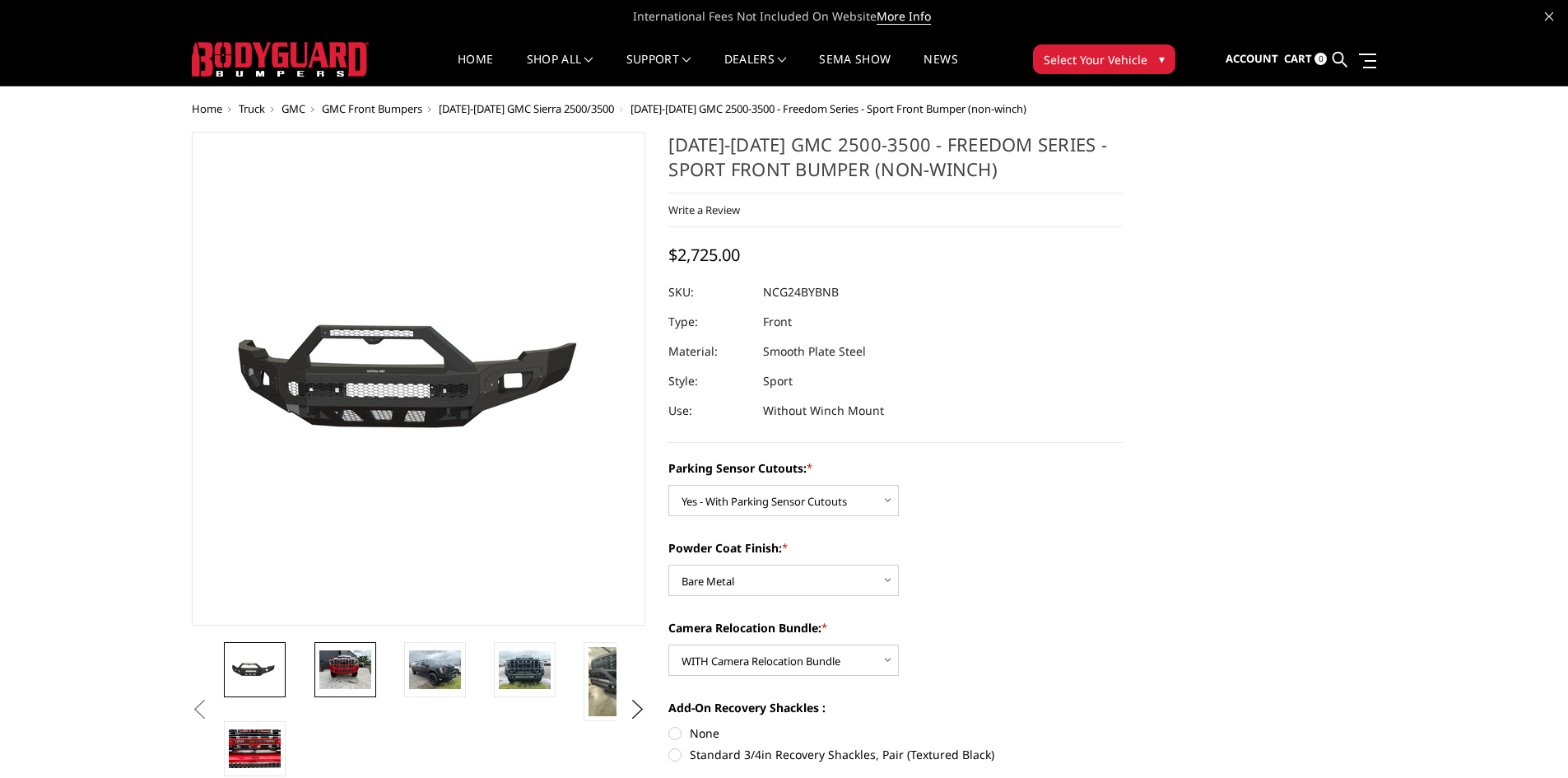
click at [342, 666] on img at bounding box center [345, 670] width 52 height 39
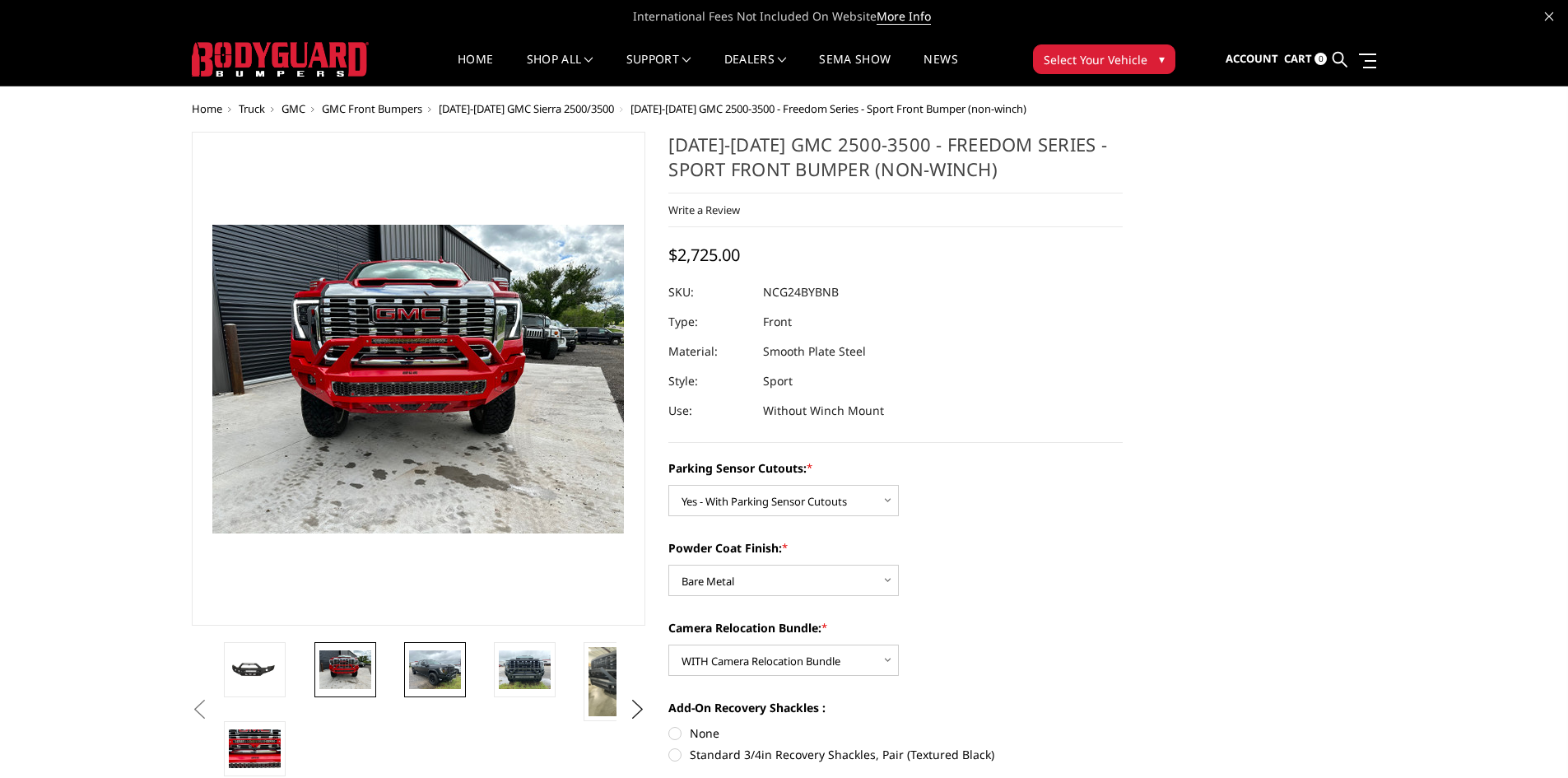
click at [420, 673] on img at bounding box center [435, 670] width 52 height 39
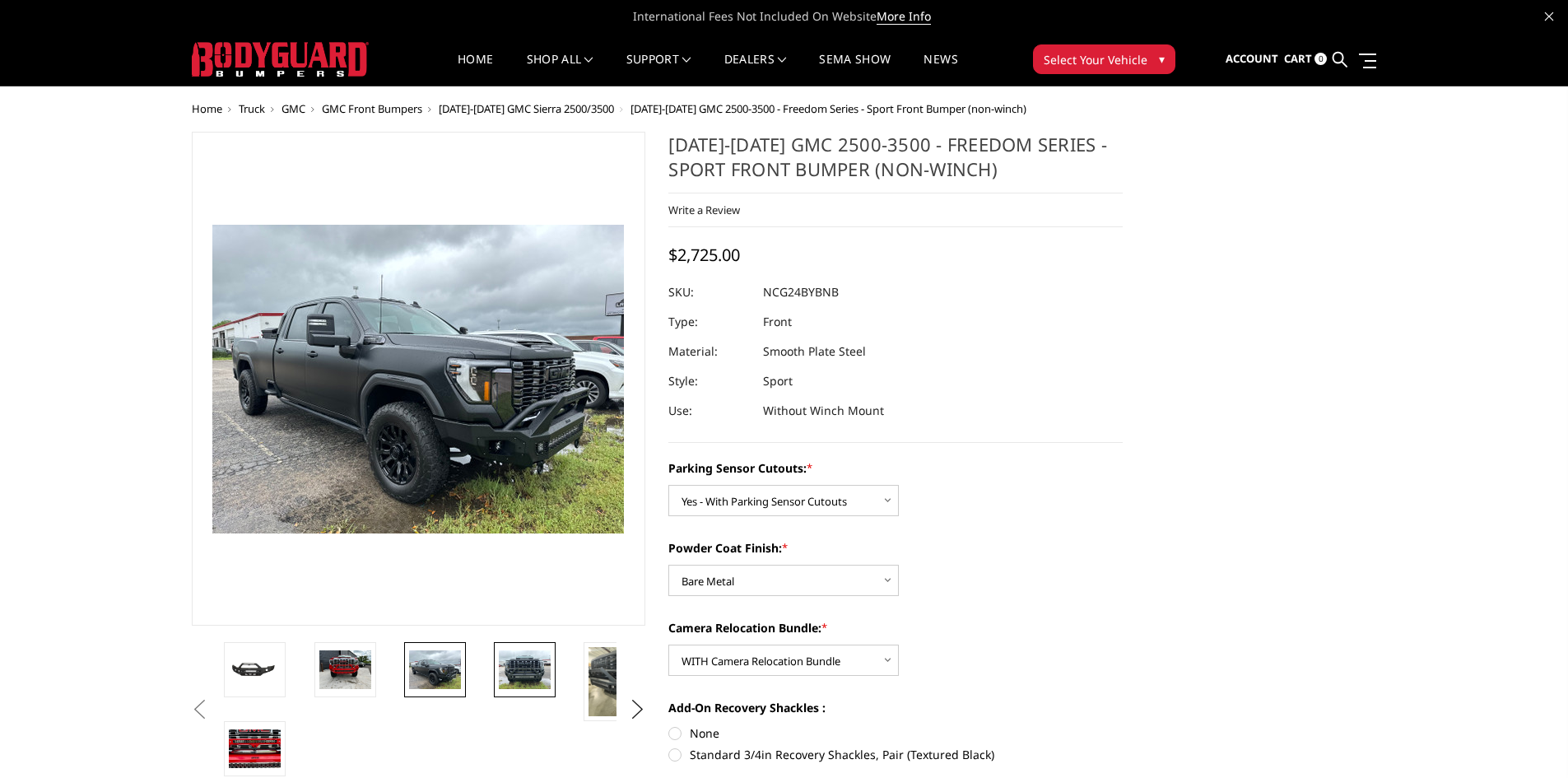
click at [511, 650] on img at bounding box center [525, 670] width 52 height 39
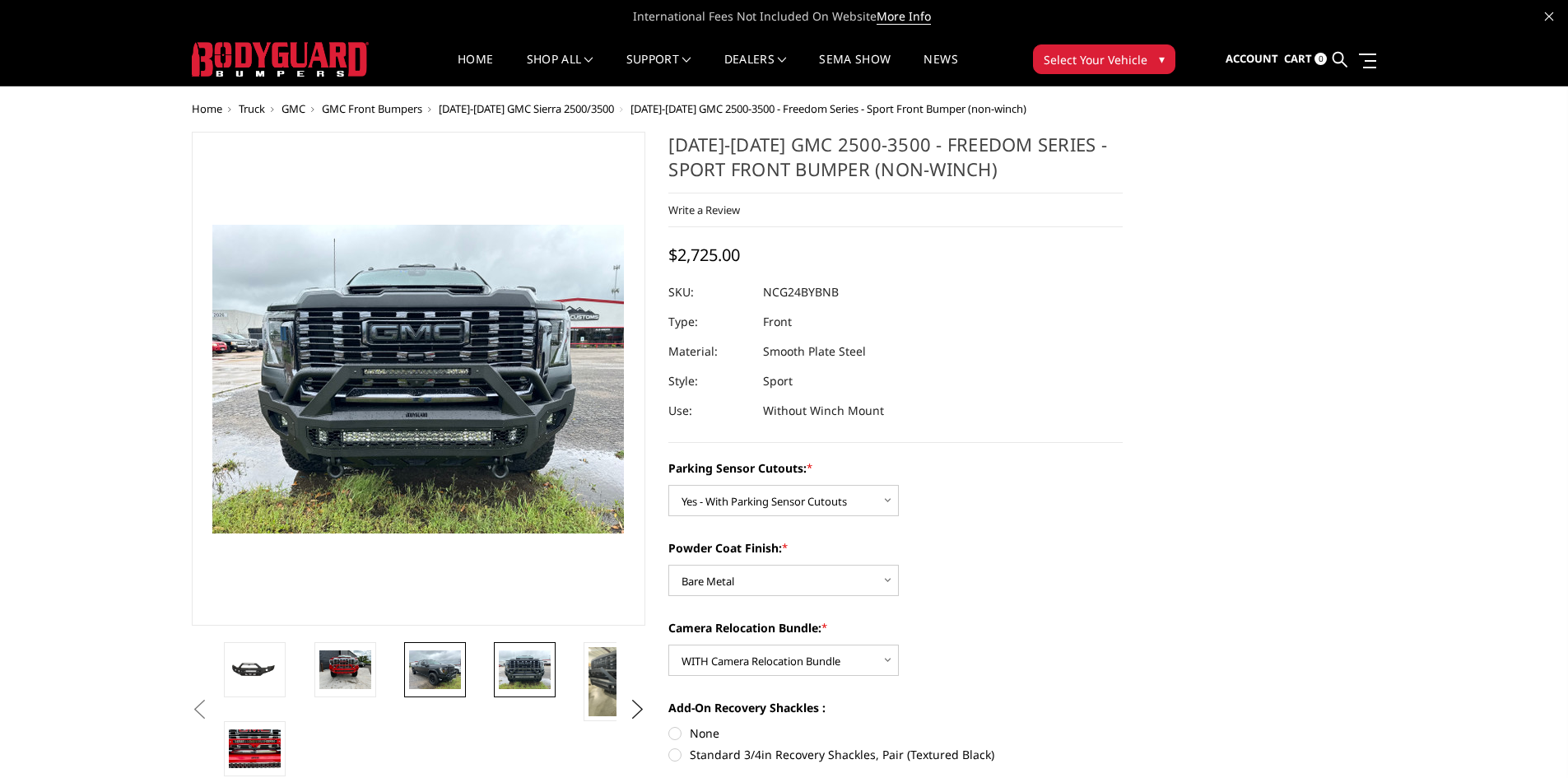
click at [451, 662] on img at bounding box center [435, 670] width 52 height 39
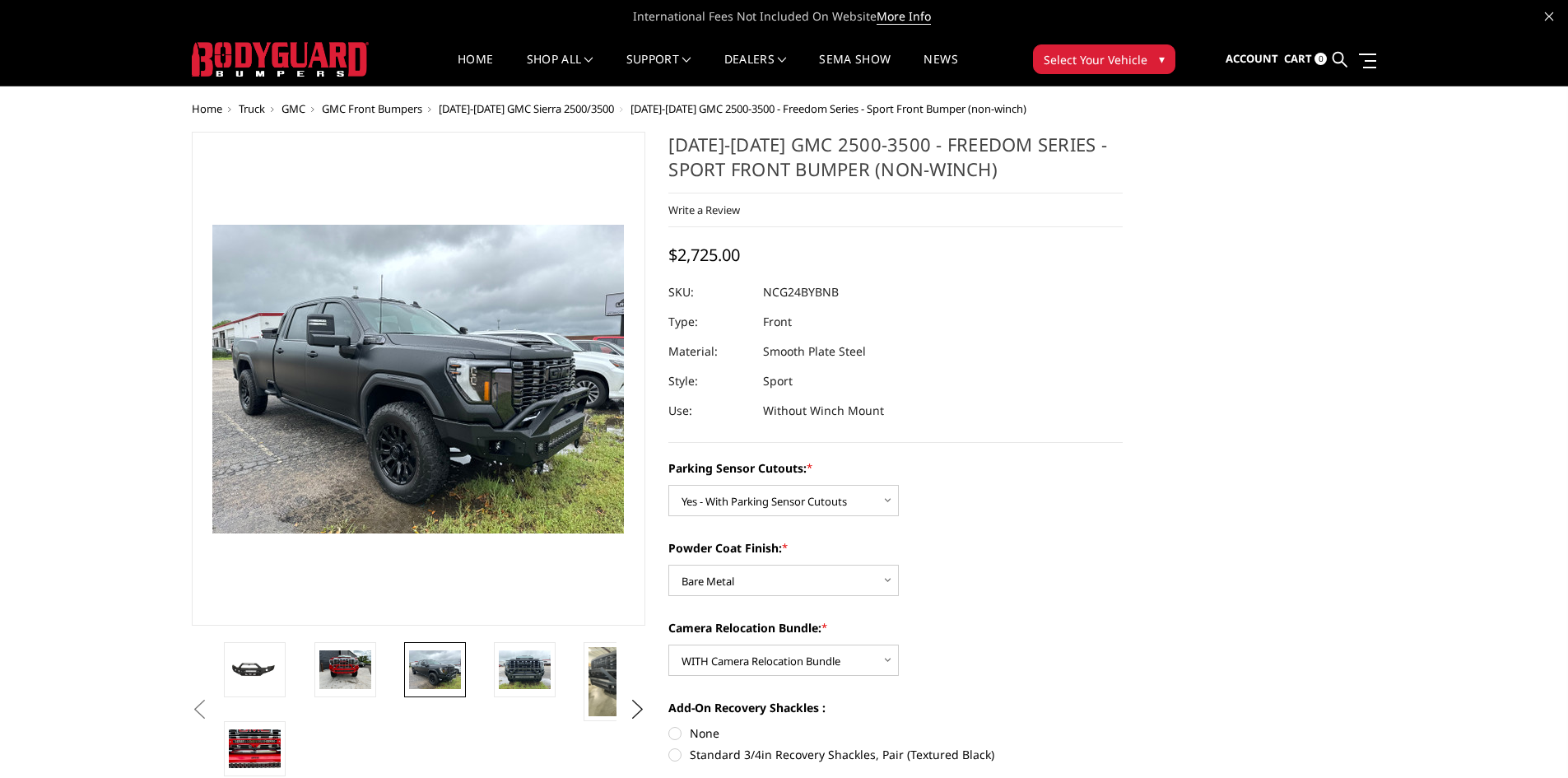
drag, startPoint x: 676, startPoint y: 151, endPoint x: 754, endPoint y: 146, distance: 78.2
click at [754, 145] on h1 "[DATE]-[DATE] GMC 2500-3500 - Freedom Series - Sport Front Bumper (non-winch)" at bounding box center [895, 162] width 454 height 62
click at [739, 161] on h1 "[DATE]-[DATE] GMC 2500-3500 - Freedom Series - Sport Front Bumper (non-winch)" at bounding box center [895, 162] width 454 height 62
click at [739, 161] on h1 "[DATE]-[DATE] GMC 2500-3500 - Freedom Series - Sport Front Bumper (non-winch)" at bounding box center [895, 162] width 454 height 62
drag, startPoint x: 739, startPoint y: 161, endPoint x: 825, endPoint y: 149, distance: 86.8
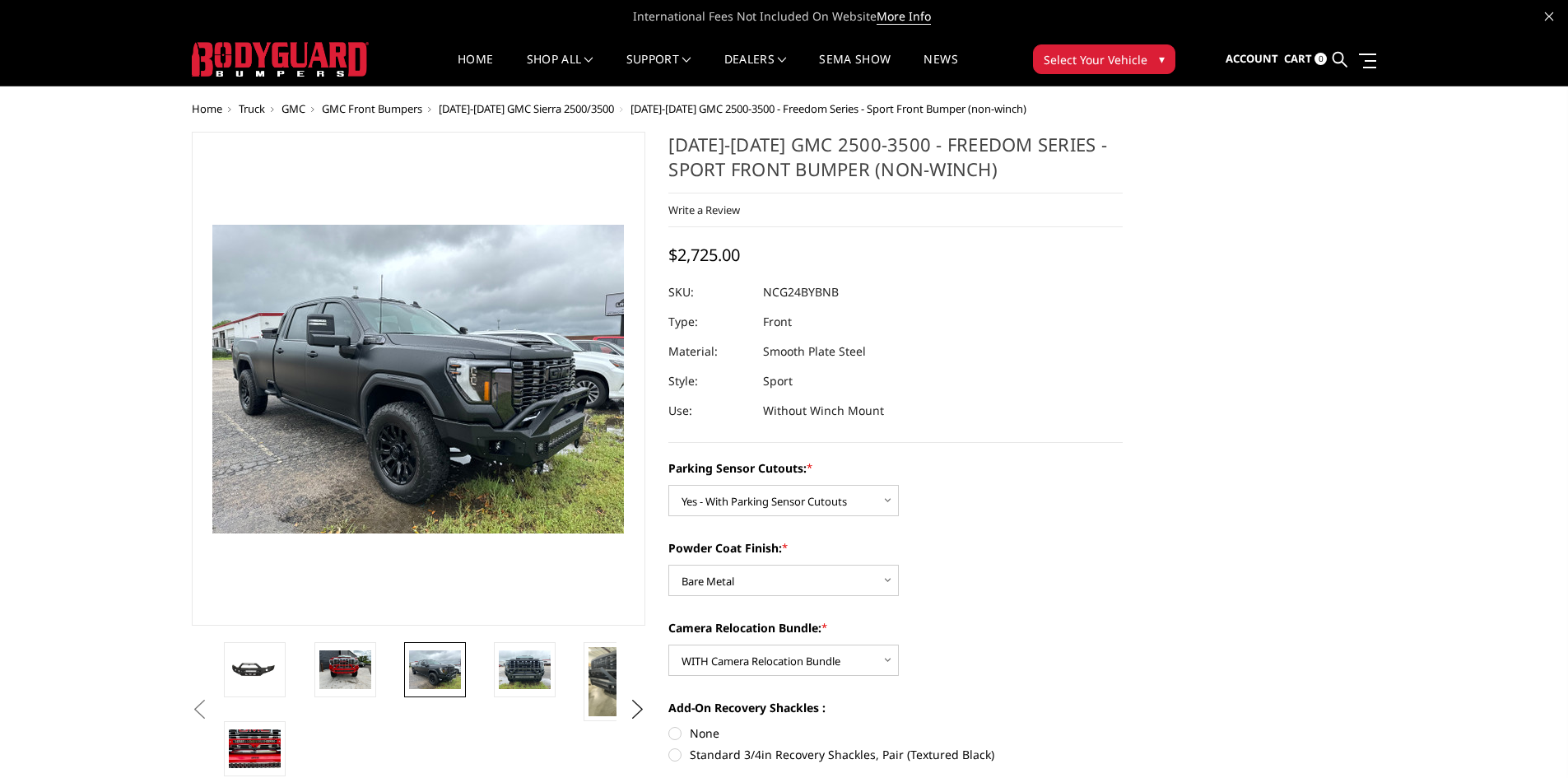
click at [825, 149] on h1 "[DATE]-[DATE] GMC 2500-3500 - Freedom Series - Sport Front Bumper (non-winch)" at bounding box center [895, 162] width 454 height 62
drag, startPoint x: 842, startPoint y: 291, endPoint x: 785, endPoint y: 293, distance: 57.0
click at [785, 293] on dl "SKU: NCG24BYBNB UPC: Type: Front Material: Smooth Plate Steel Style: Sport Use:…" at bounding box center [895, 352] width 454 height 148
click at [785, 291] on dd "NCG24BYBNB" at bounding box center [801, 293] width 76 height 30
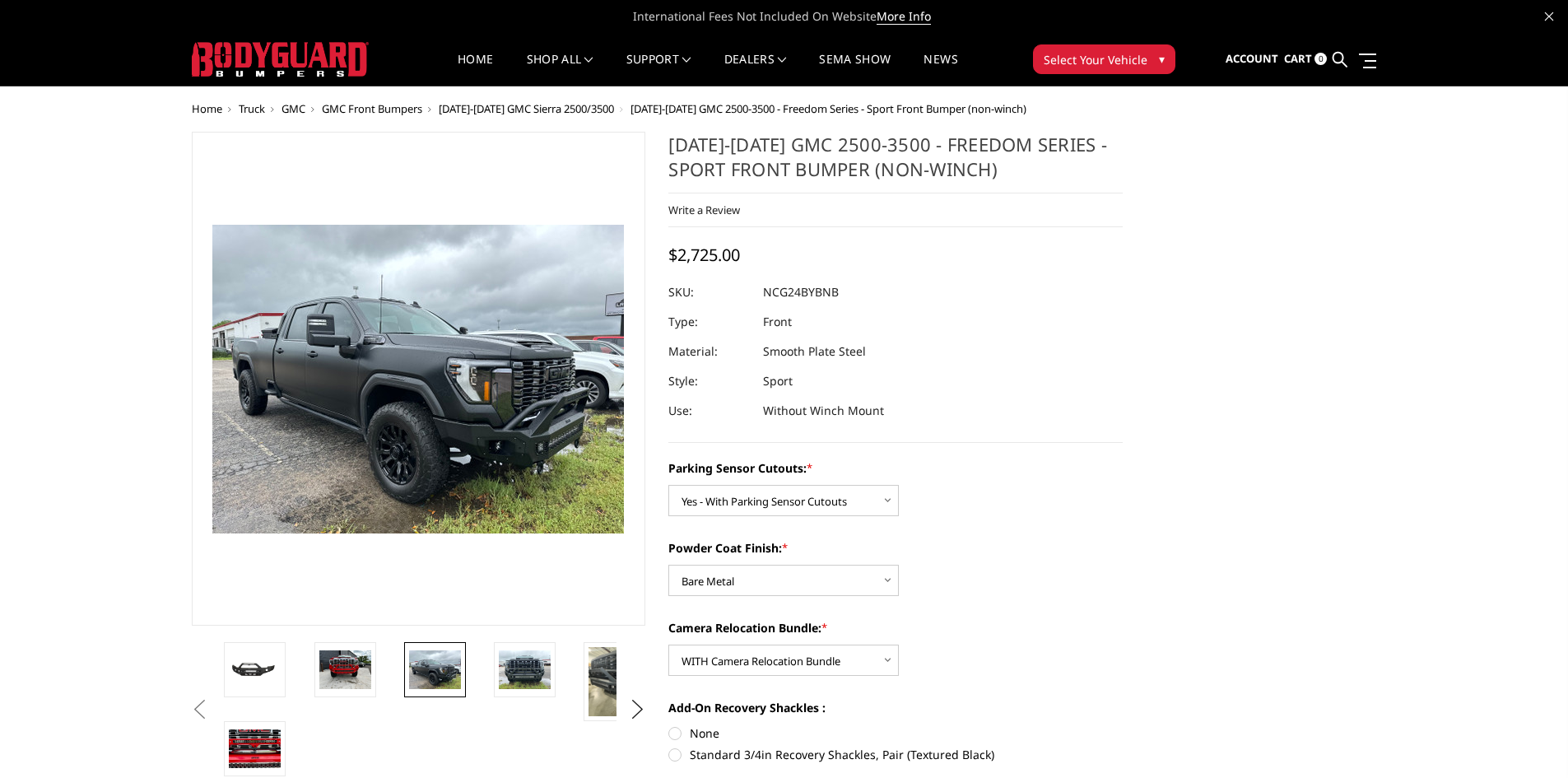
click at [785, 291] on dd "NCG24BYBNB" at bounding box center [801, 293] width 76 height 30
drag, startPoint x: 785, startPoint y: 291, endPoint x: 855, endPoint y: 291, distance: 70.0
click at [855, 290] on dl "SKU: NCG24BYBNB UPC: Type: Front Material: Smooth Plate Steel Style: Sport Use:…" at bounding box center [895, 352] width 454 height 148
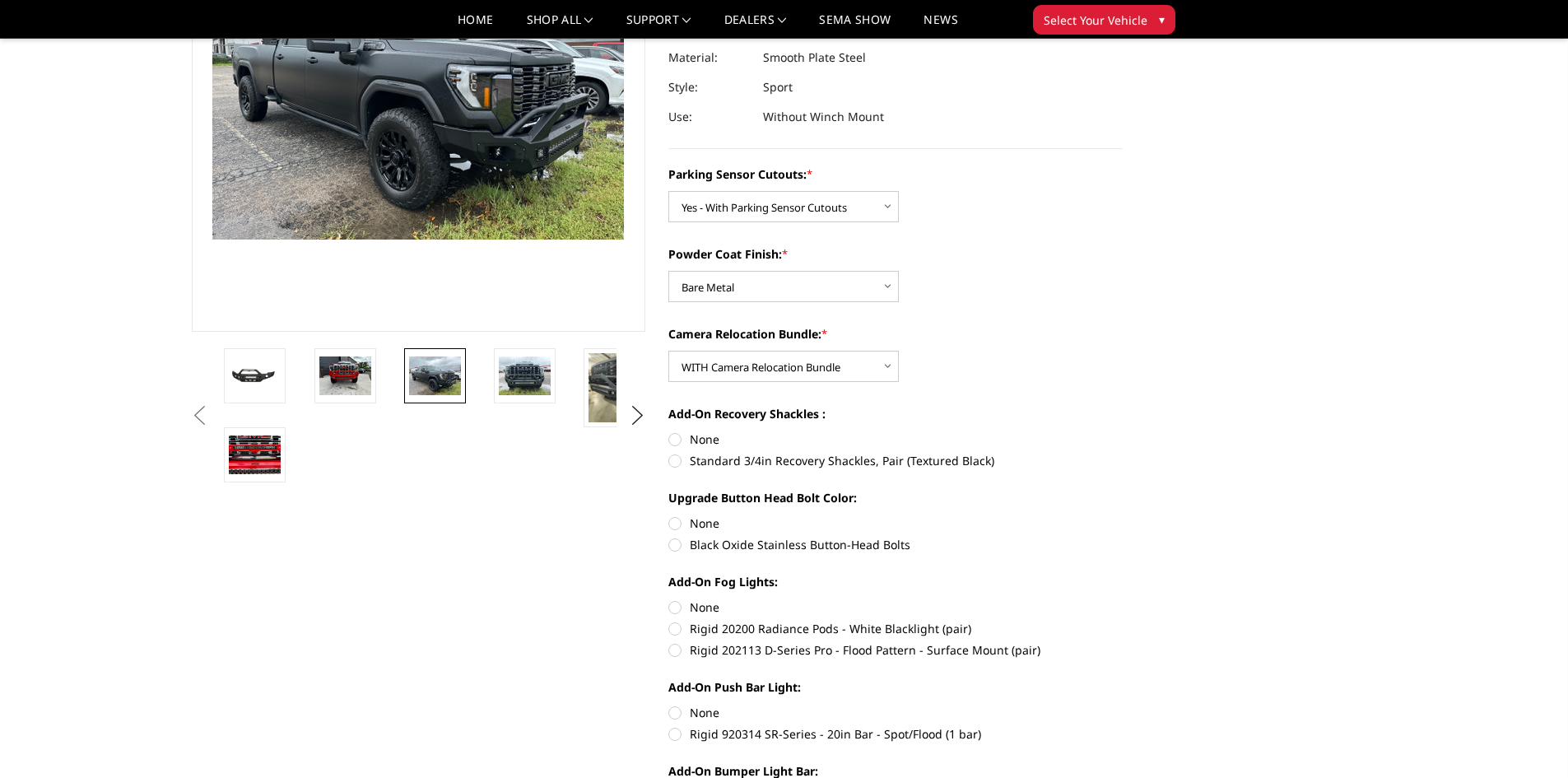
scroll to position [247, 0]
click at [254, 438] on img at bounding box center [254, 453] width 52 height 39
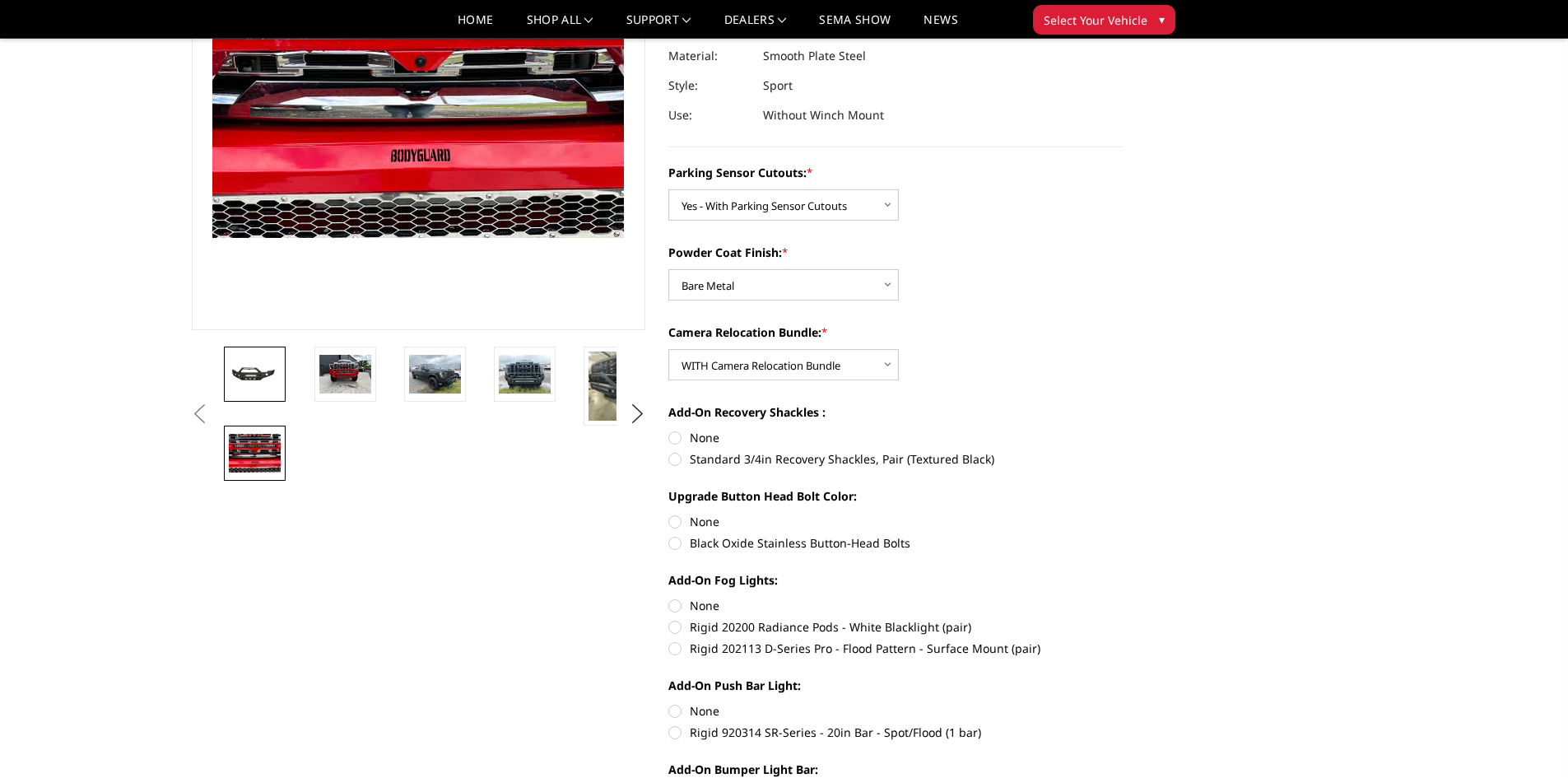
click at [265, 391] on link at bounding box center [255, 374] width 62 height 56
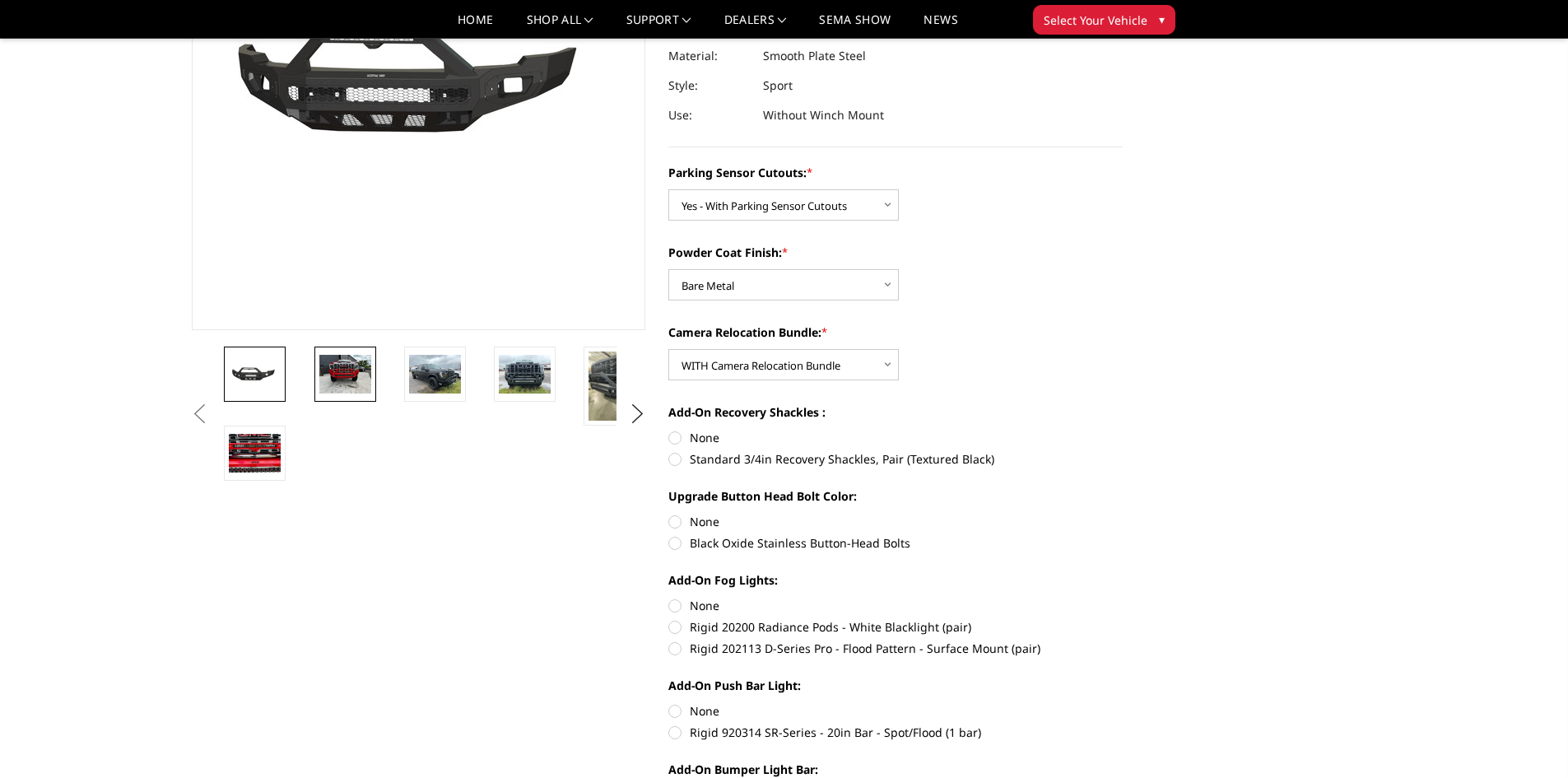
click at [360, 388] on img at bounding box center [345, 374] width 52 height 39
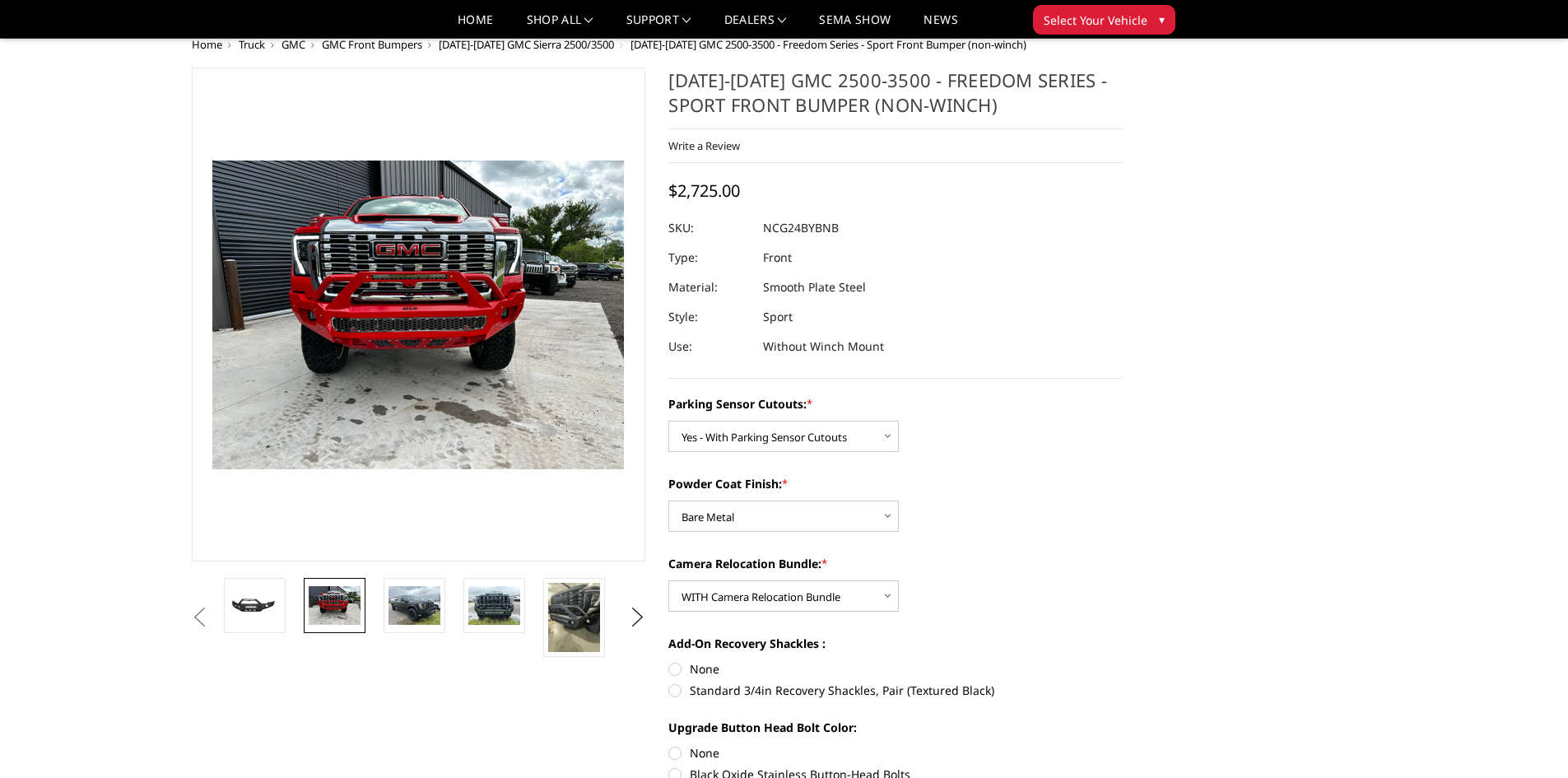
scroll to position [0, 0]
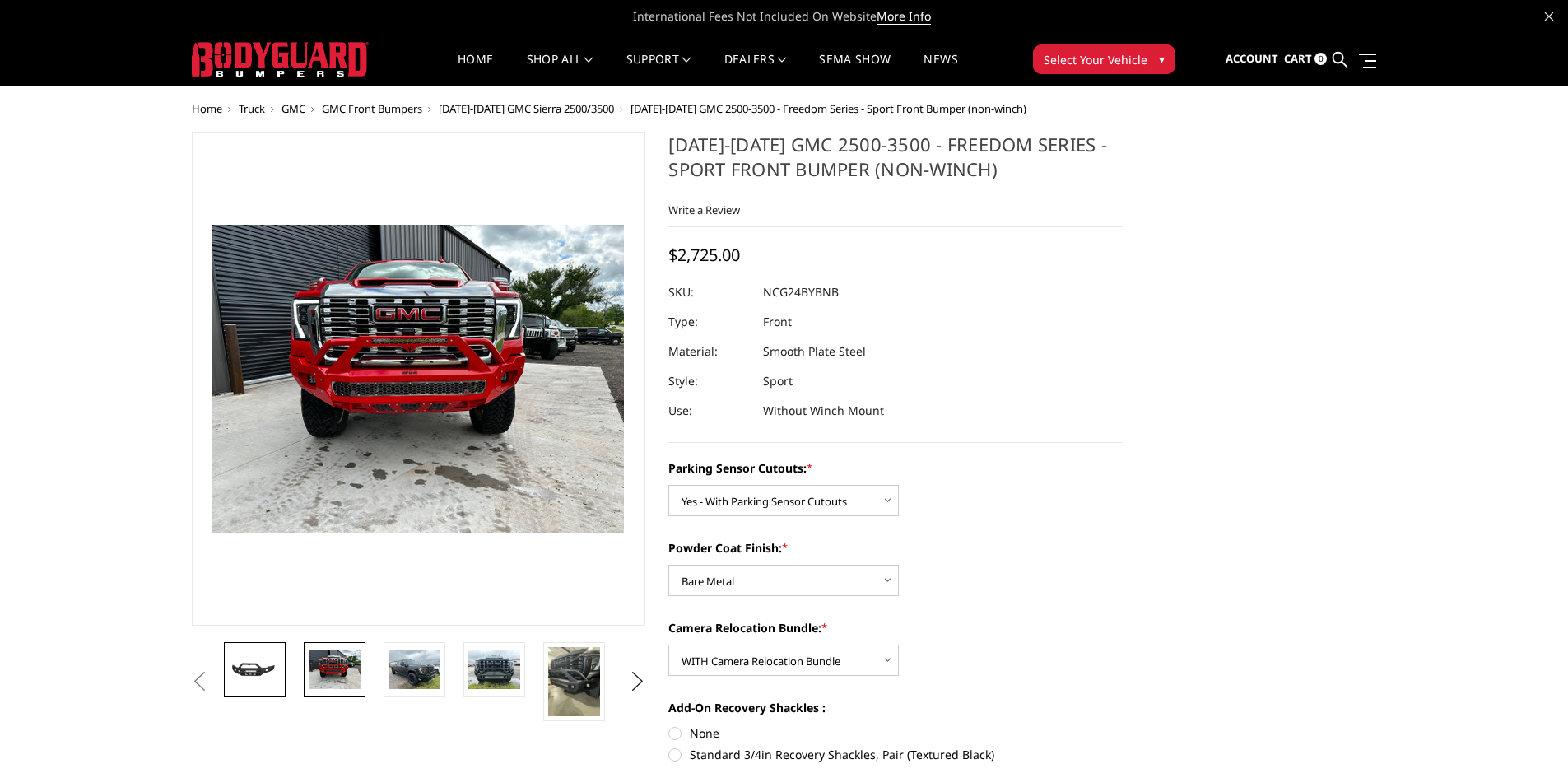
click at [263, 673] on img at bounding box center [254, 670] width 52 height 24
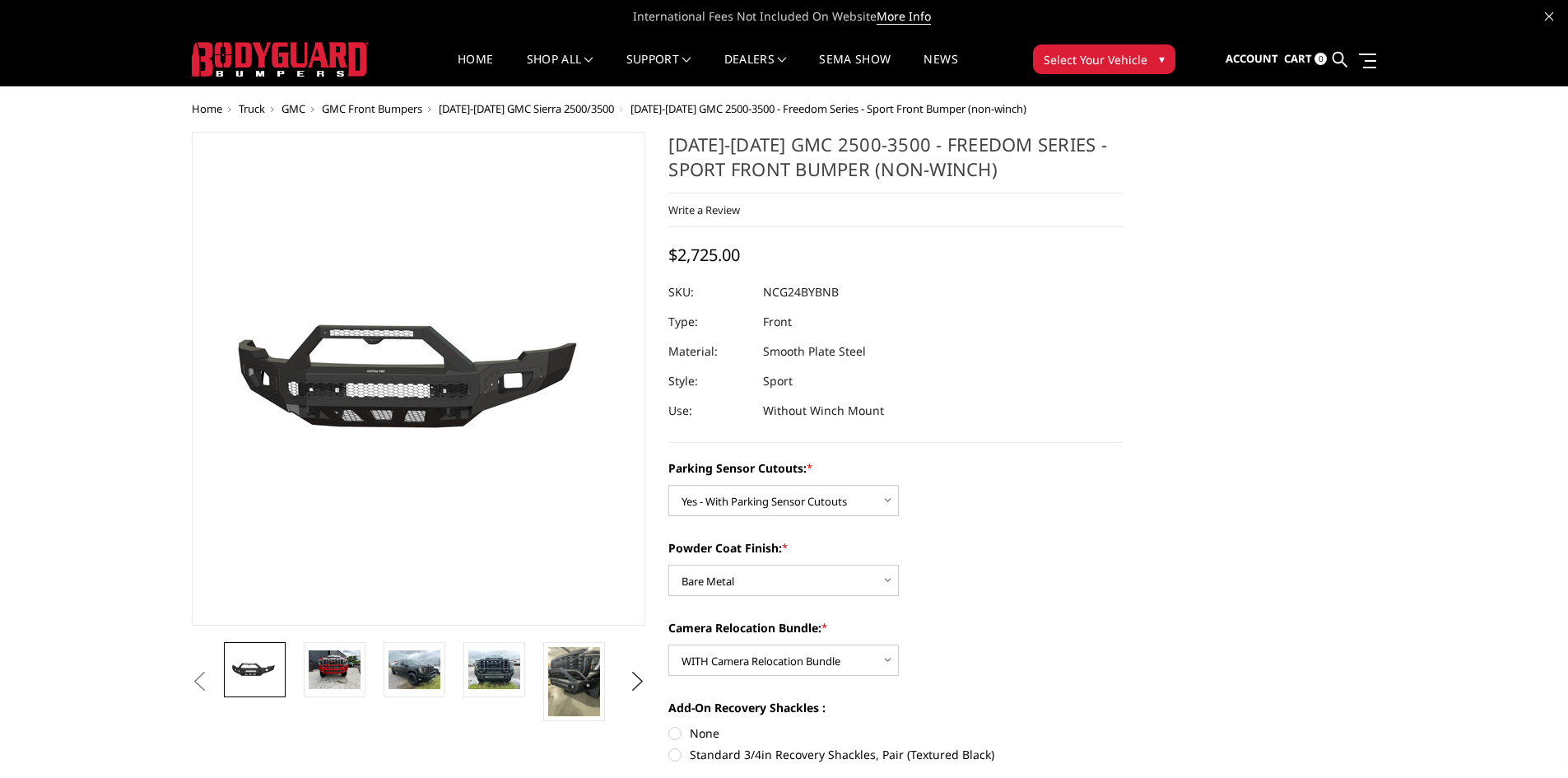
scroll to position [82, 0]
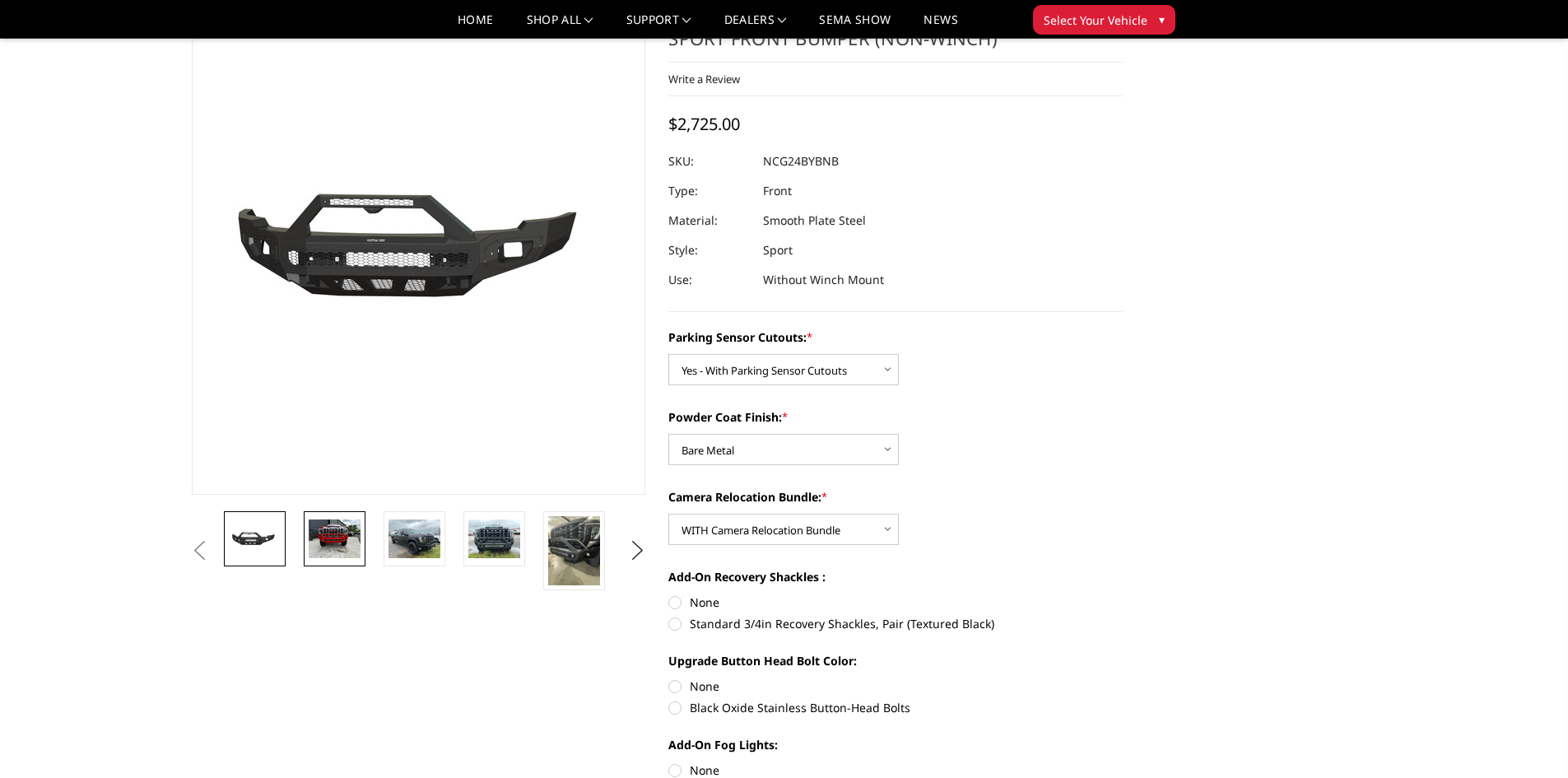
click at [331, 540] on img at bounding box center [334, 539] width 52 height 39
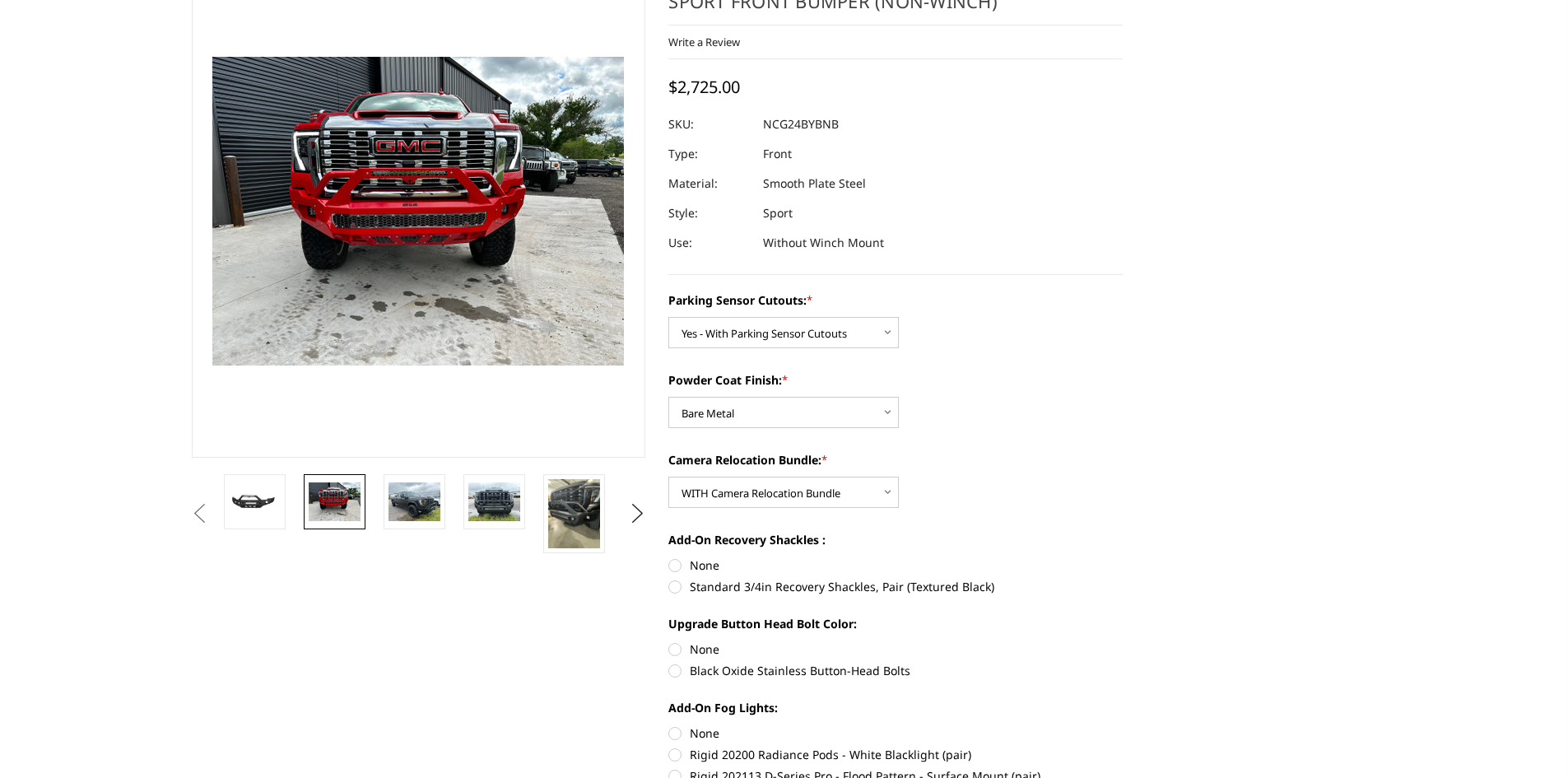
scroll to position [0, 0]
